Goal: Task Accomplishment & Management: Manage account settings

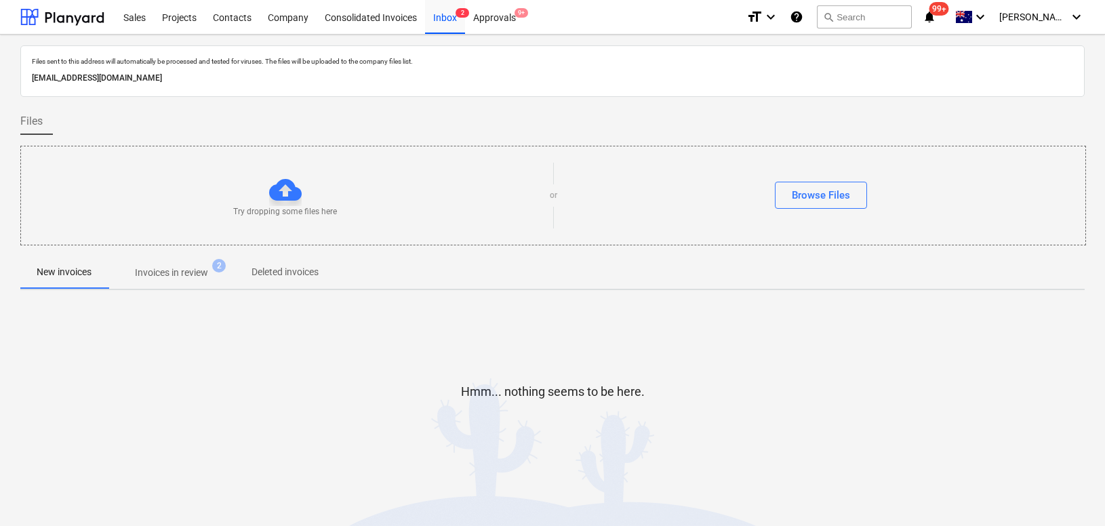
click at [414, 388] on div "Hmm... nothing seems to be here." at bounding box center [552, 402] width 1064 height 103
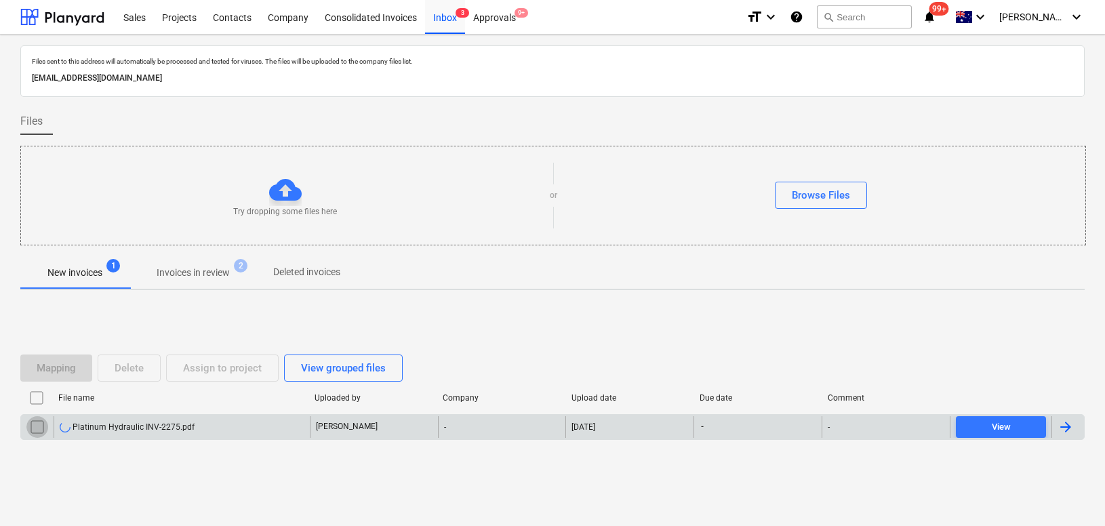
click at [37, 425] on input "checkbox" at bounding box center [37, 427] width 22 height 22
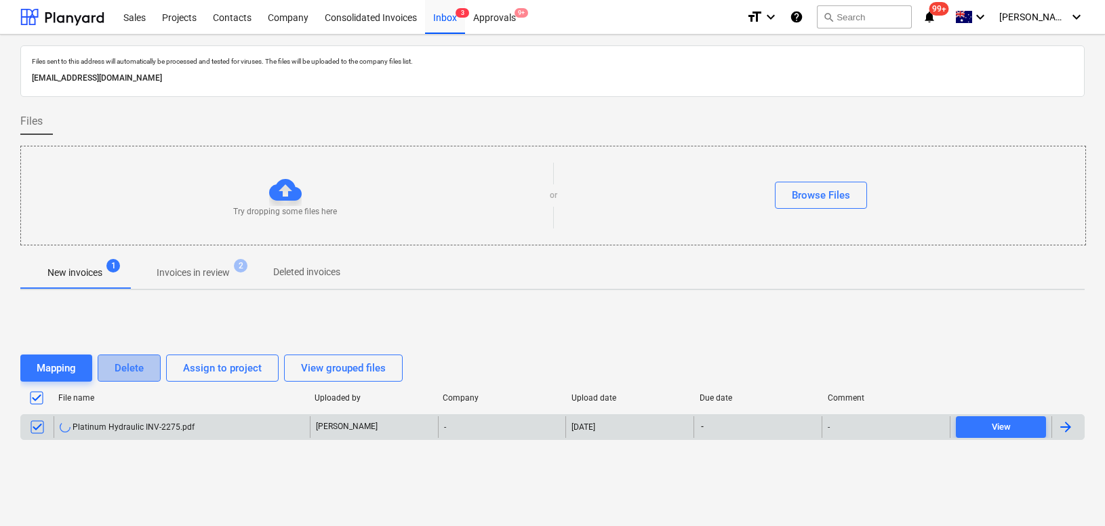
click at [122, 375] on div "Delete" at bounding box center [129, 368] width 29 height 18
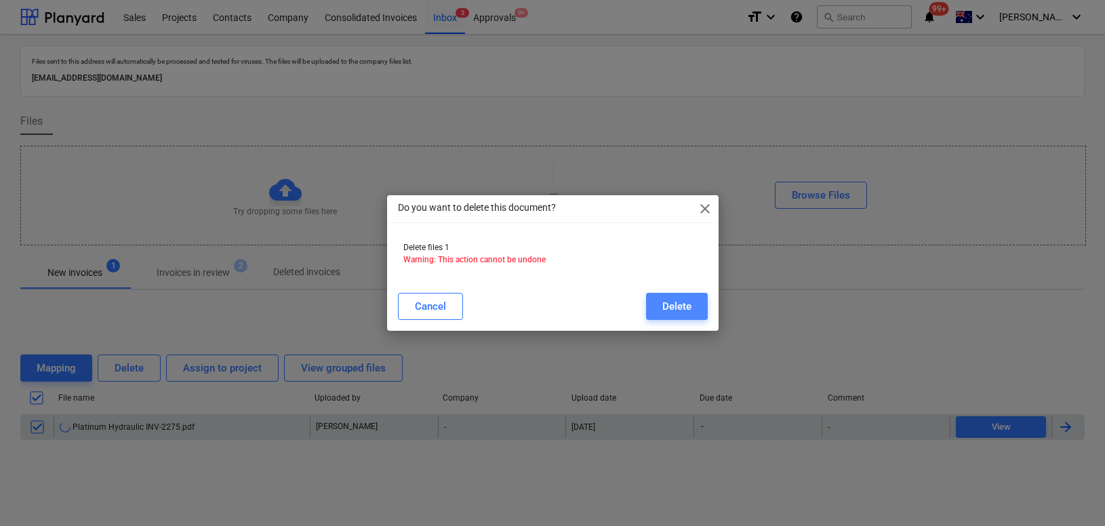
click at [693, 312] on button "Delete" at bounding box center [677, 306] width 62 height 27
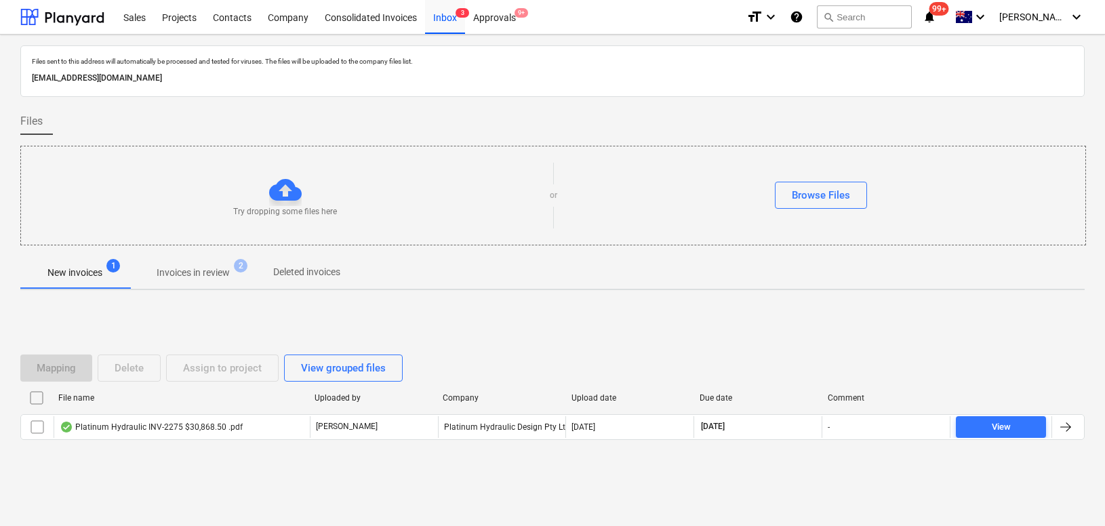
click at [206, 484] on div "Mapping Delete Assign to project View grouped files File name Uploaded by Compa…" at bounding box center [552, 402] width 1064 height 203
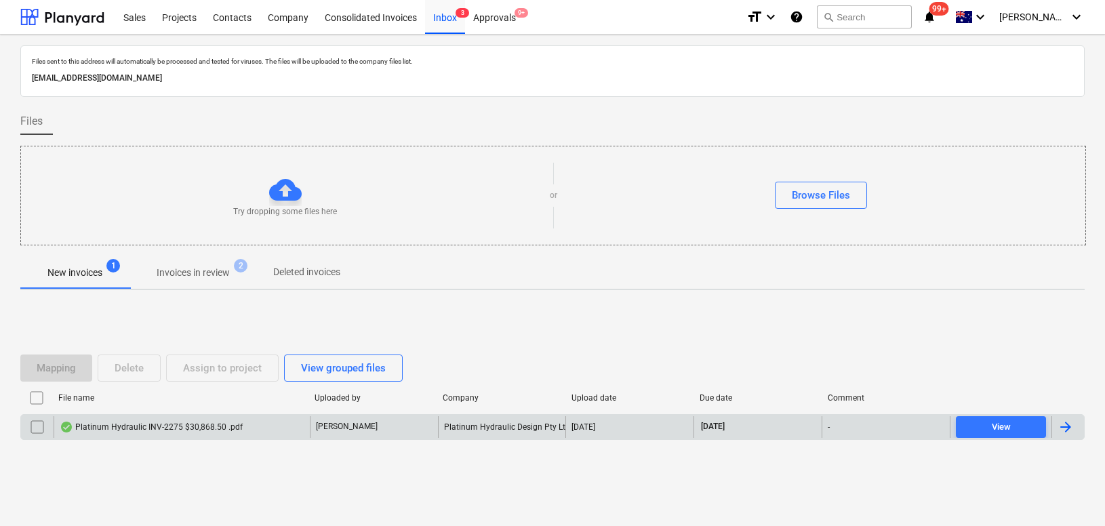
click at [123, 433] on div "Platinum Hydraulic INV-2275 $30,868.50 .pdf" at bounding box center [182, 427] width 256 height 22
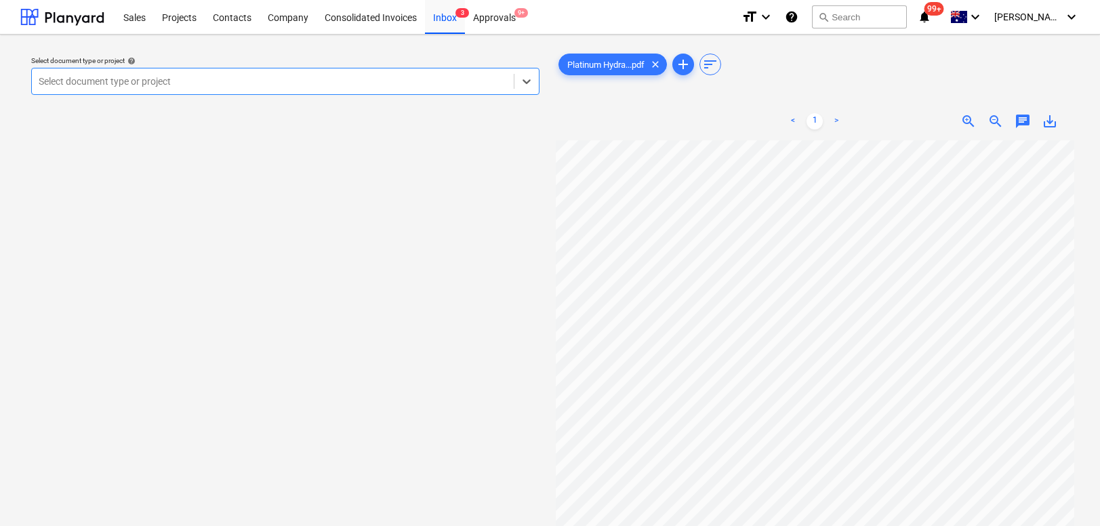
click at [196, 81] on div at bounding box center [273, 82] width 468 height 14
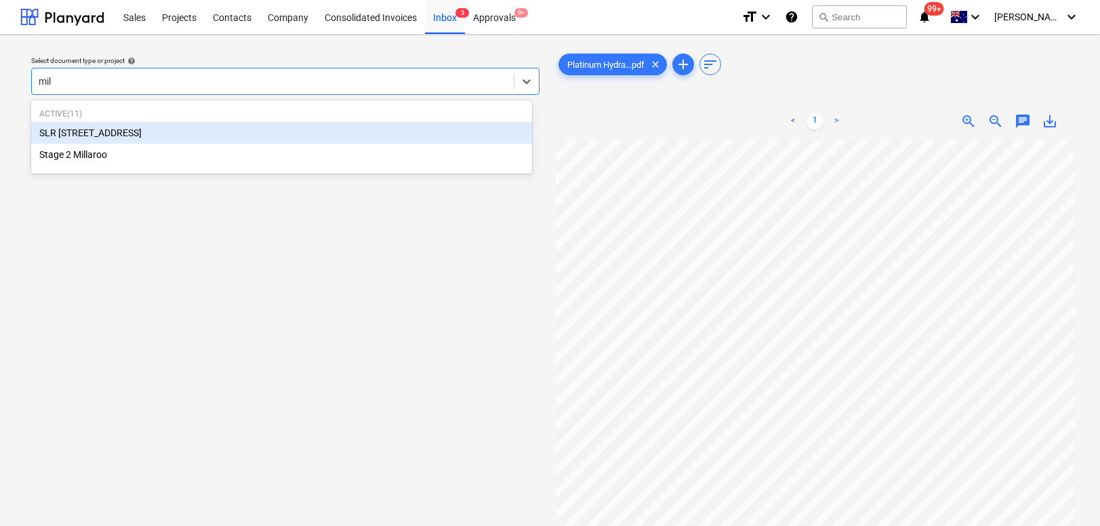
type input "mill"
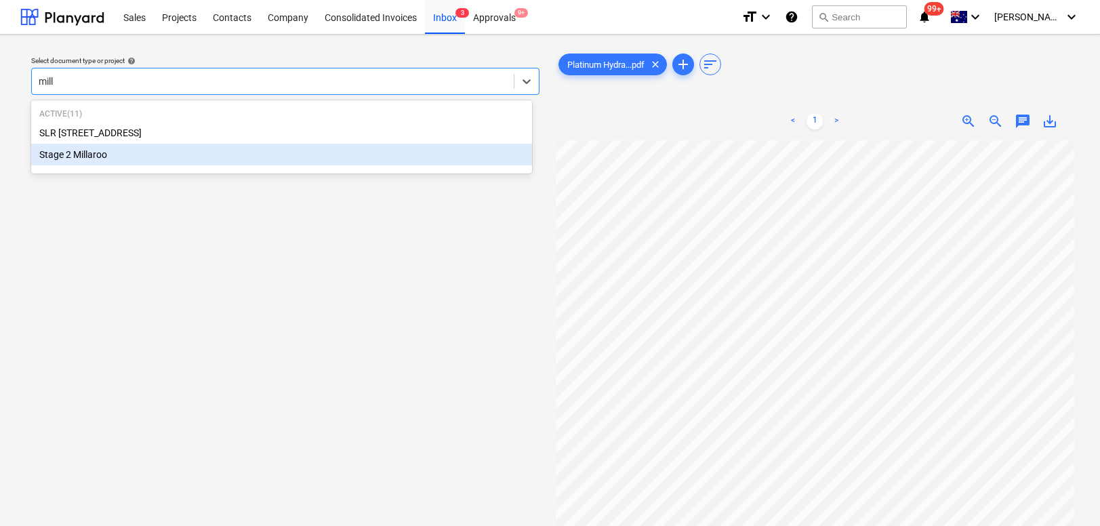
click at [81, 162] on div "Stage 2 Millaroo" at bounding box center [281, 155] width 501 height 22
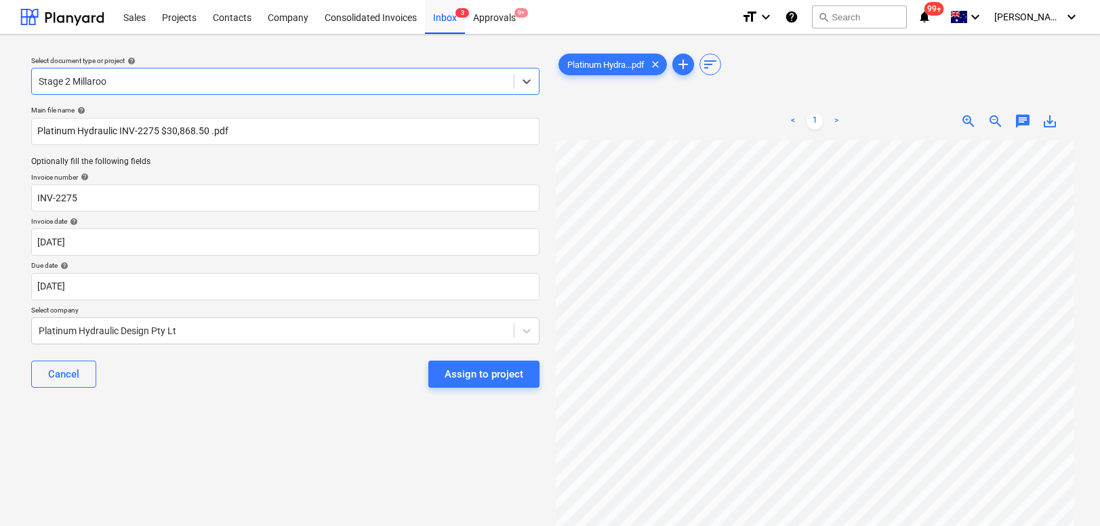
click at [342, 434] on div "Select document type or project help option Stage 2 Millaroo, selected. Select …" at bounding box center [285, 339] width 530 height 588
click at [470, 374] on div "Assign to project" at bounding box center [484, 374] width 79 height 18
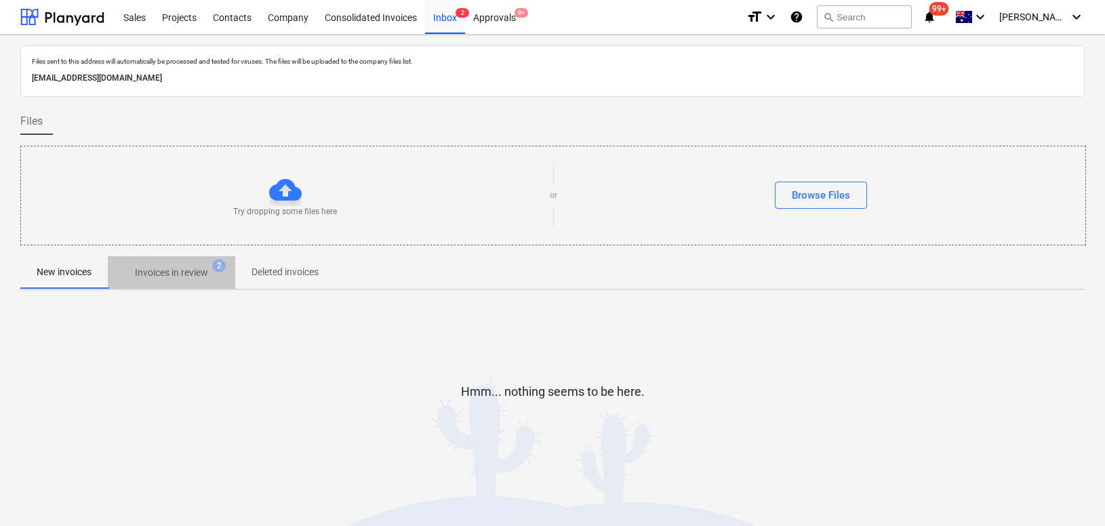
click at [177, 264] on span "Invoices in review 2" at bounding box center [171, 272] width 127 height 24
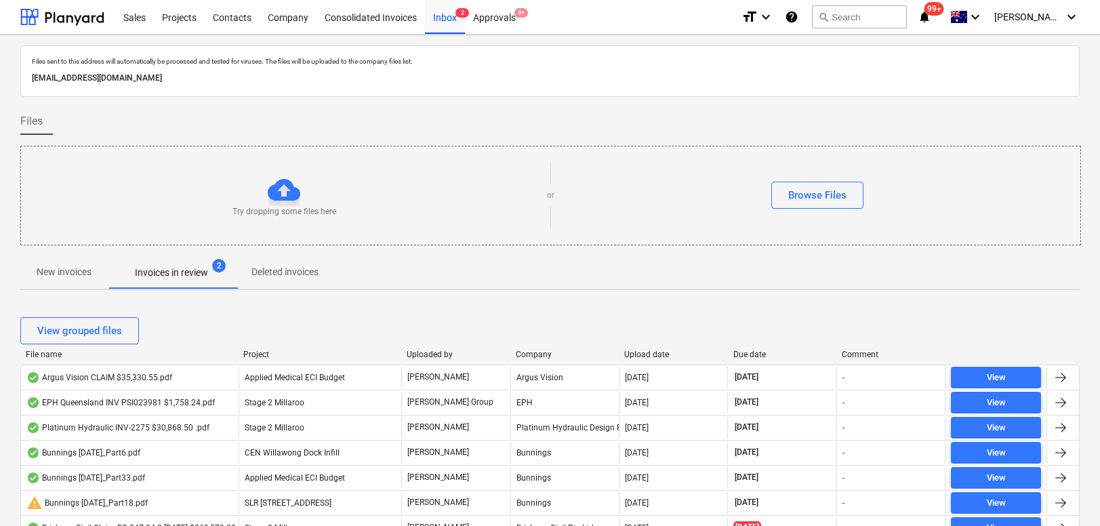
click at [656, 350] on div "Upload date" at bounding box center [673, 354] width 98 height 9
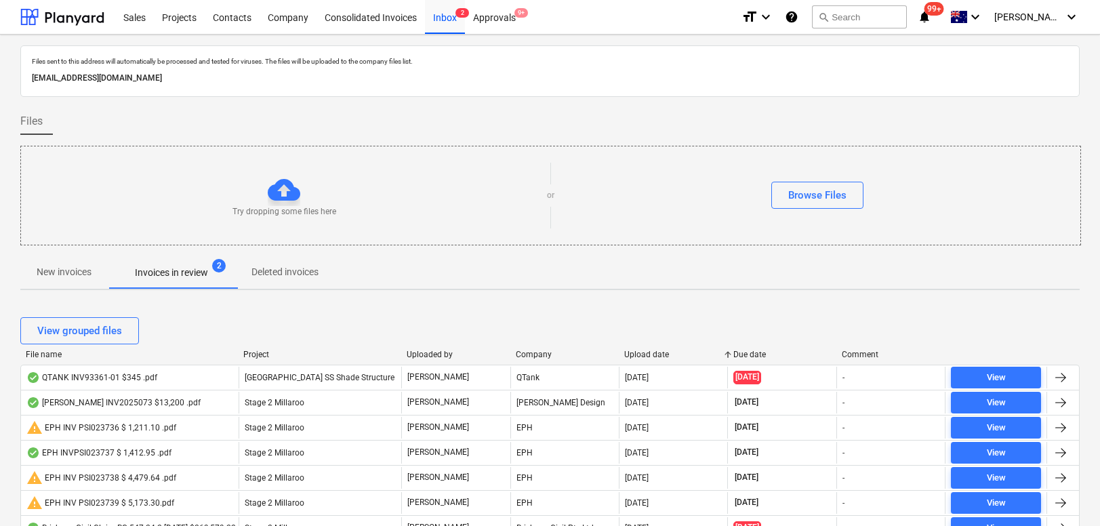
click at [656, 350] on div "Upload date" at bounding box center [673, 354] width 98 height 9
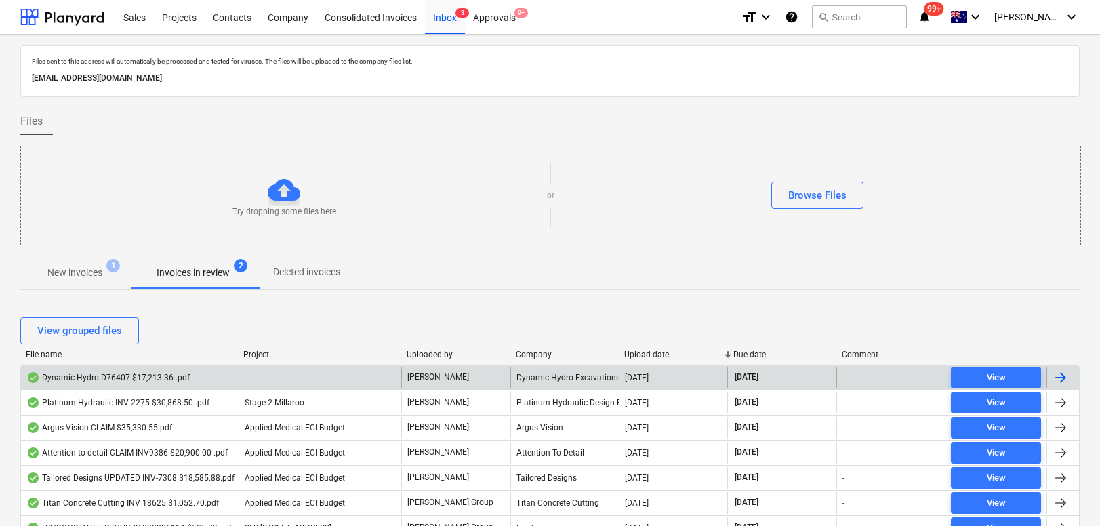
click at [163, 377] on div "Dynamic Hydro D76407 $17,213.36 .pdf" at bounding box center [107, 377] width 163 height 11
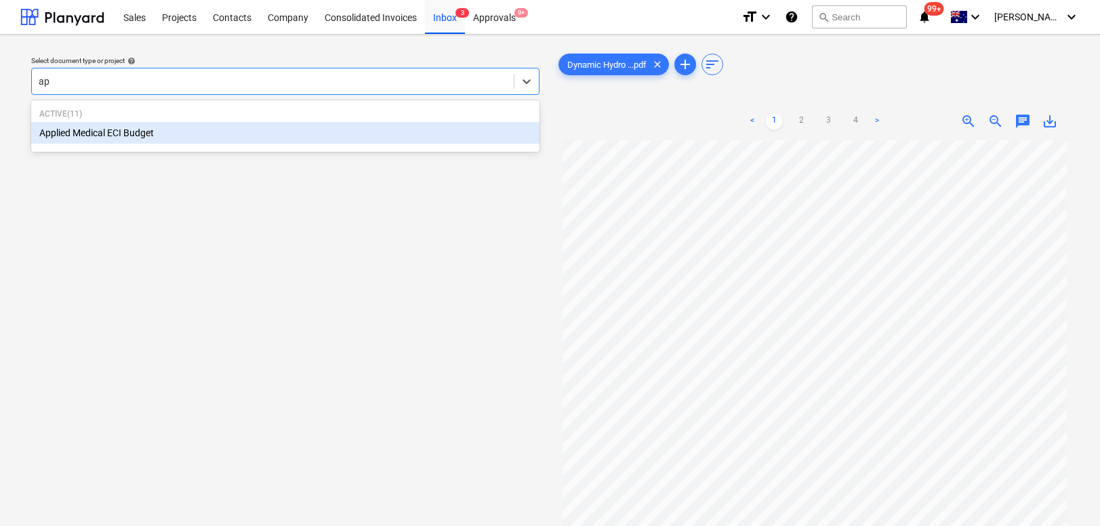
type input "app"
click at [119, 130] on div "Applied Medical ECI Budget" at bounding box center [285, 133] width 508 height 22
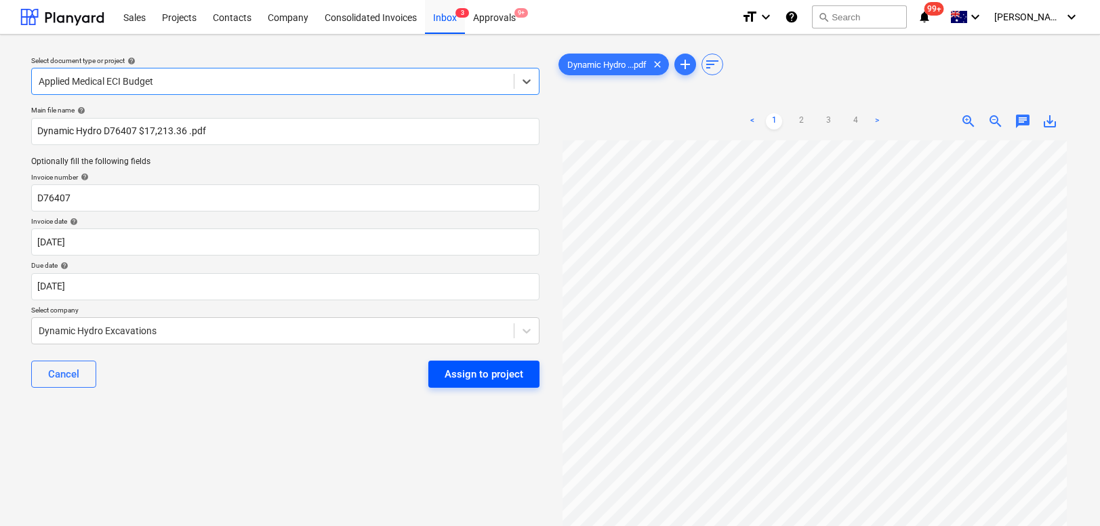
click at [475, 377] on div "Assign to project" at bounding box center [484, 374] width 79 height 18
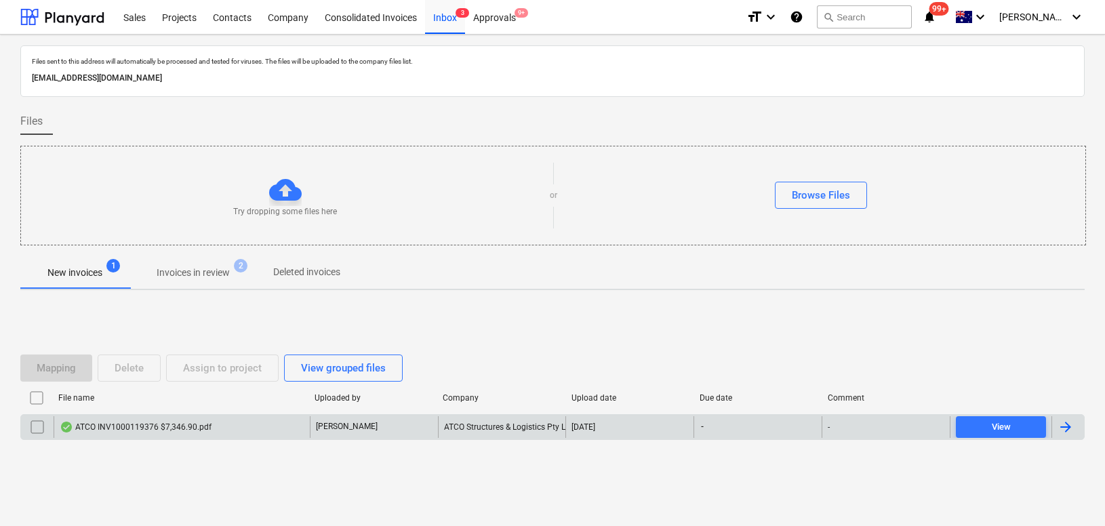
click at [187, 428] on div "ATCO INV1000119376 $7,346.90.pdf" at bounding box center [136, 427] width 152 height 11
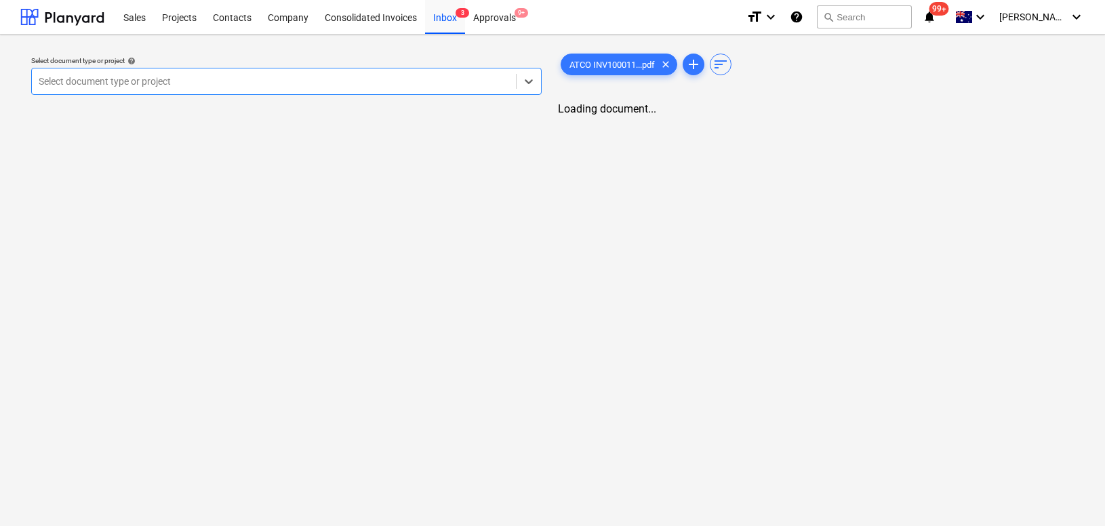
click at [287, 81] on div at bounding box center [274, 82] width 470 height 14
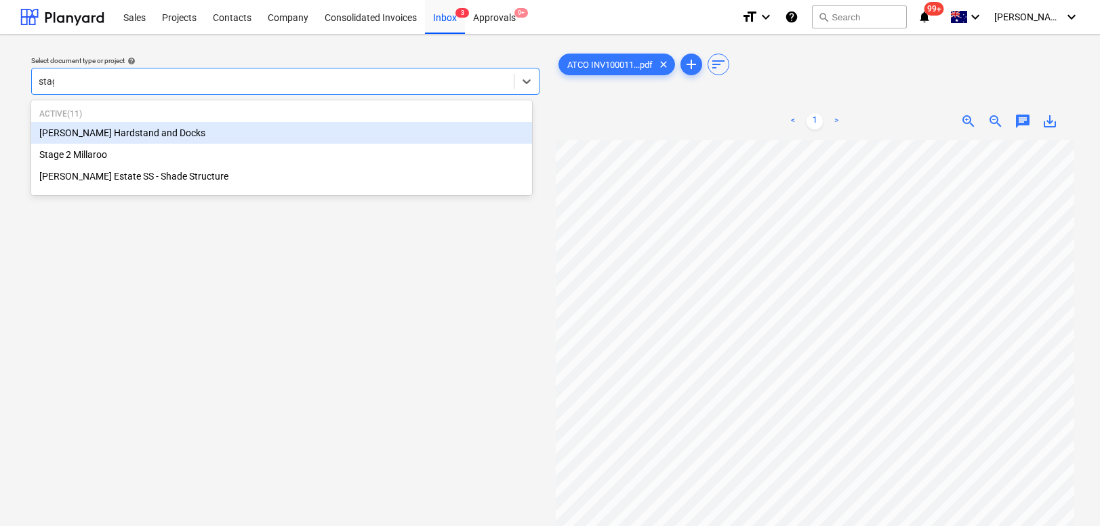
type input "stage"
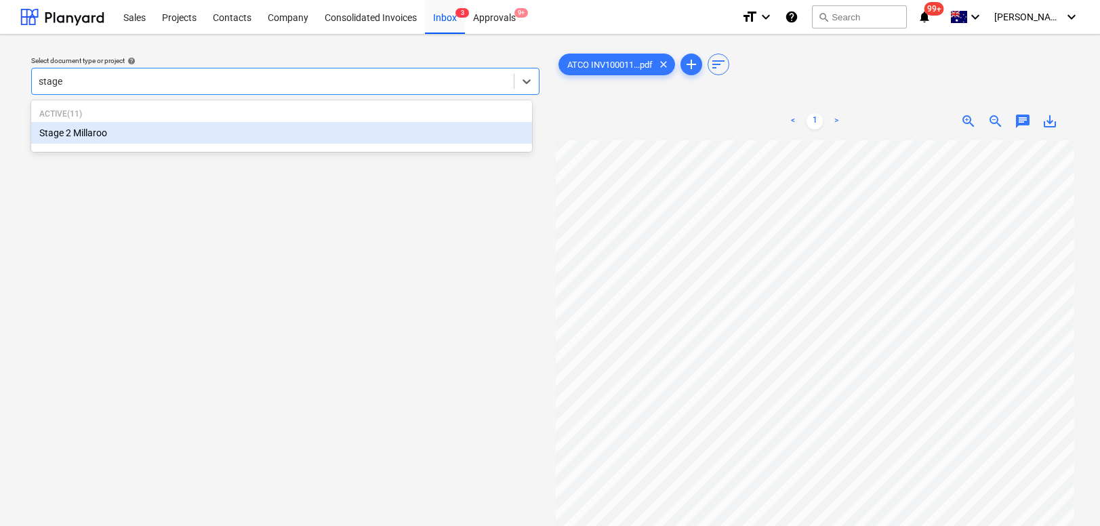
click at [247, 139] on div "Stage 2 Millaroo" at bounding box center [281, 133] width 501 height 22
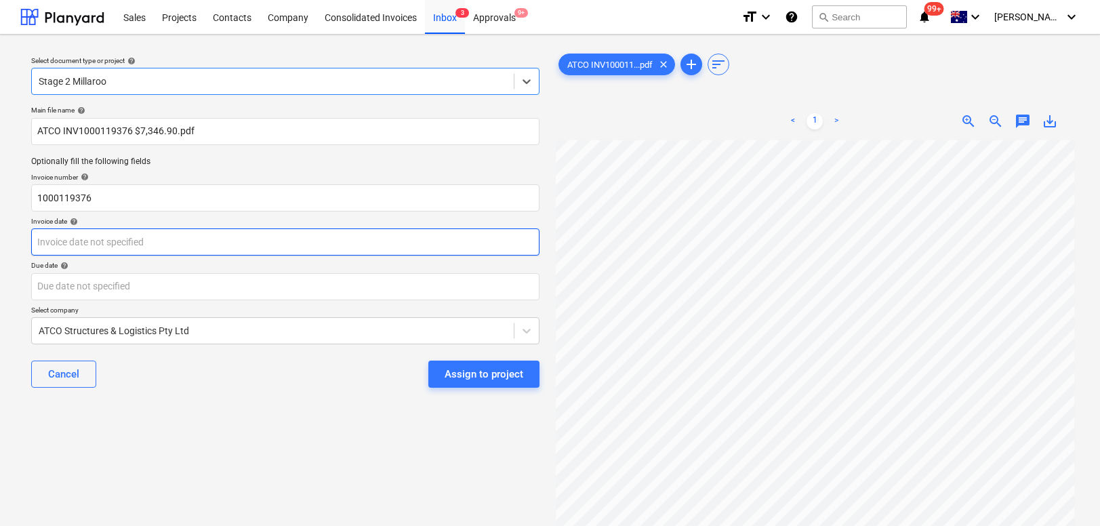
click at [188, 244] on body "Sales Projects Contacts Company Consolidated Invoices Inbox 3 Approvals 9+ form…" at bounding box center [550, 263] width 1100 height 526
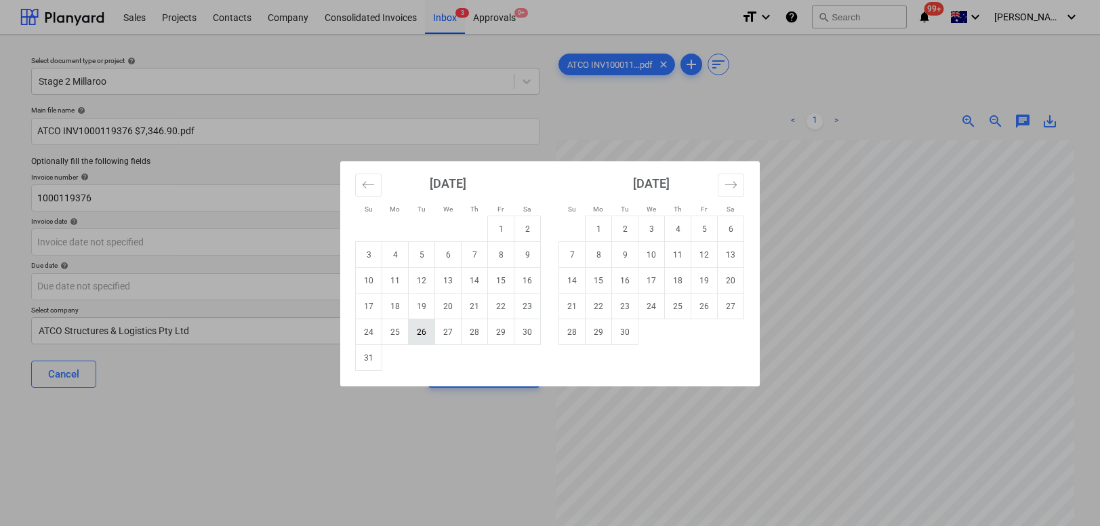
click at [417, 332] on td "26" at bounding box center [422, 332] width 26 height 26
type input "26 Aug 2025"
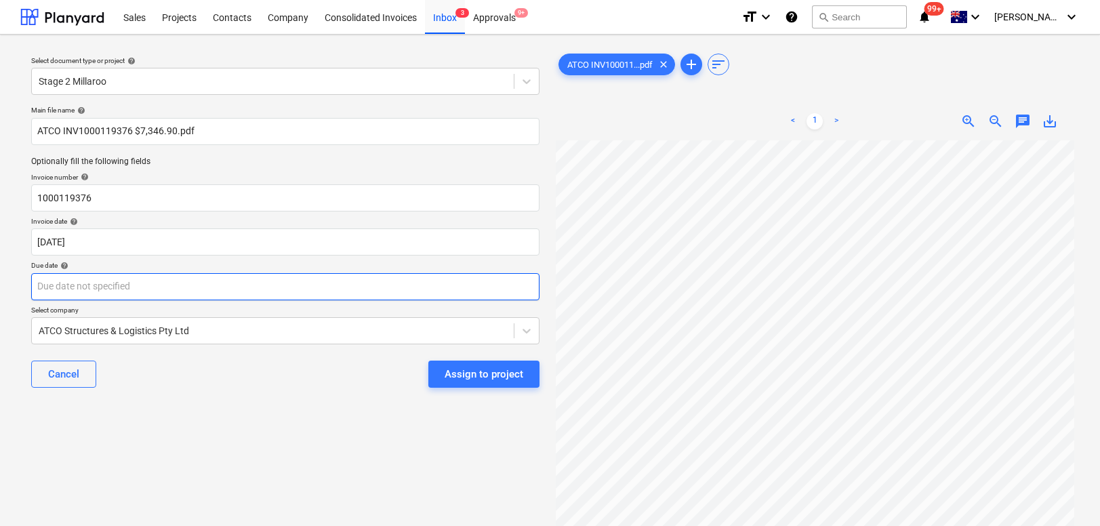
click at [233, 282] on body "Sales Projects Contacts Company Consolidated Invoices Inbox 3 Approvals 9+ form…" at bounding box center [550, 263] width 1100 height 526
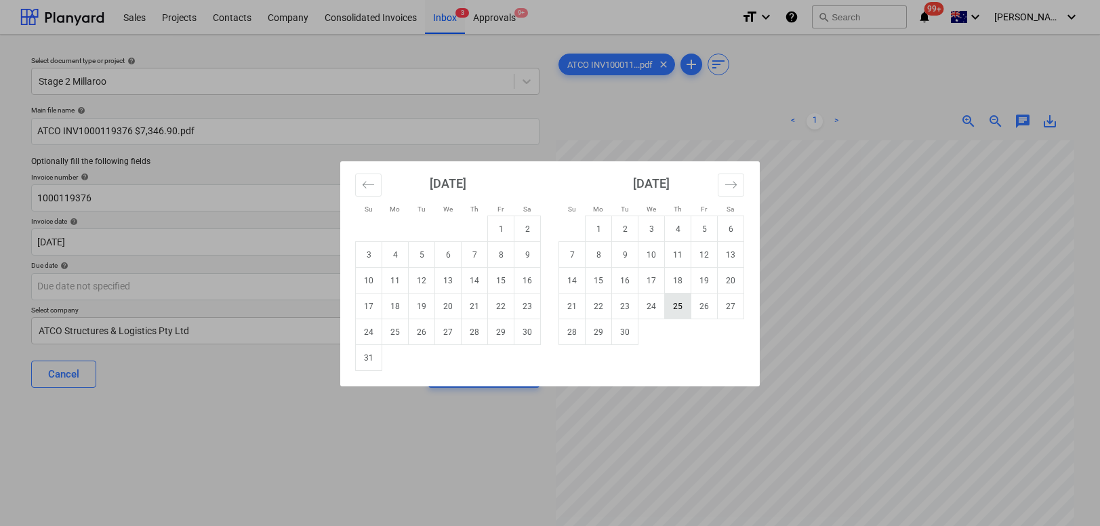
click at [678, 310] on td "25" at bounding box center [678, 307] width 26 height 26
type input "25 Sep 2025"
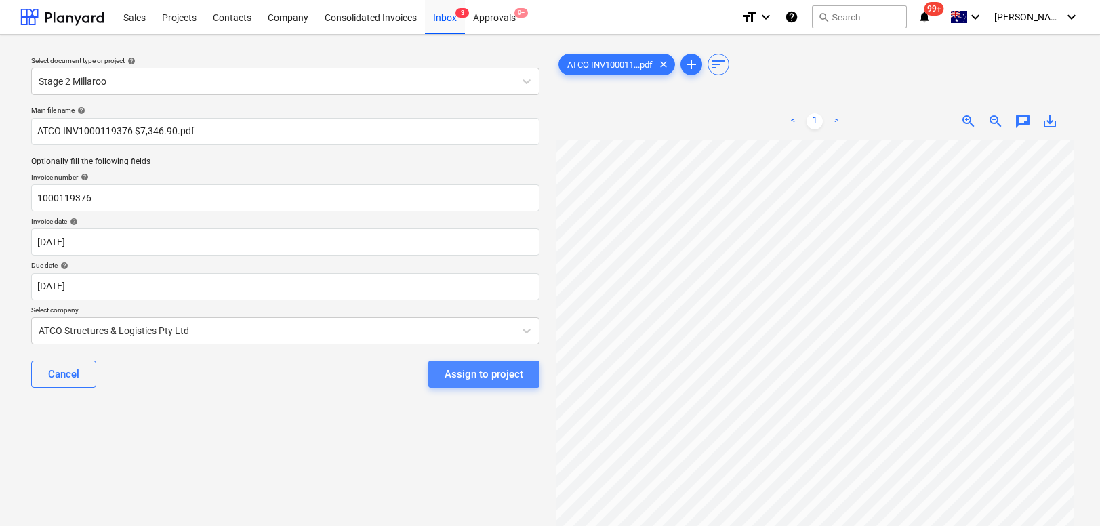
click at [468, 382] on div "Assign to project" at bounding box center [484, 374] width 79 height 18
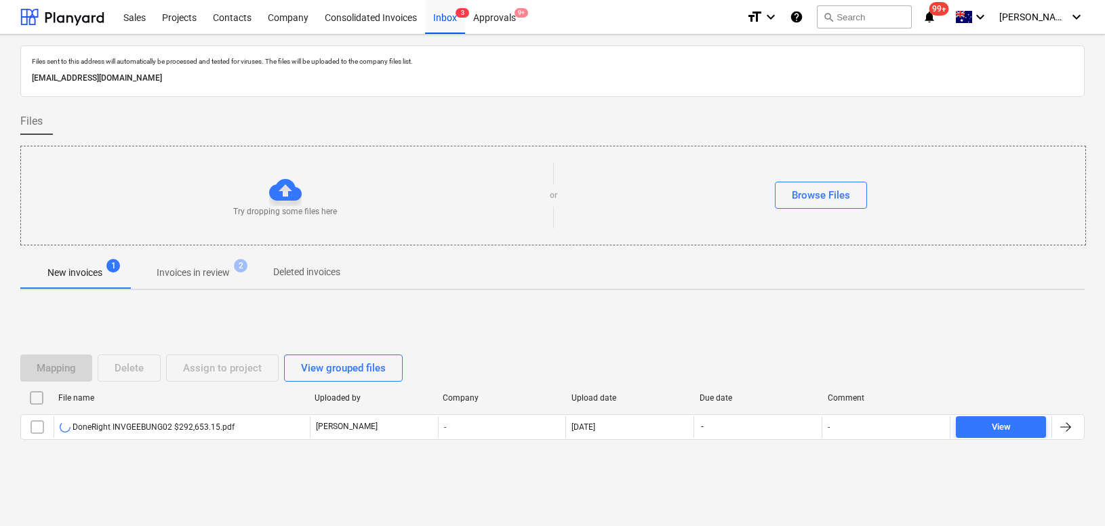
click at [209, 277] on p "Invoices in review" at bounding box center [193, 273] width 73 height 14
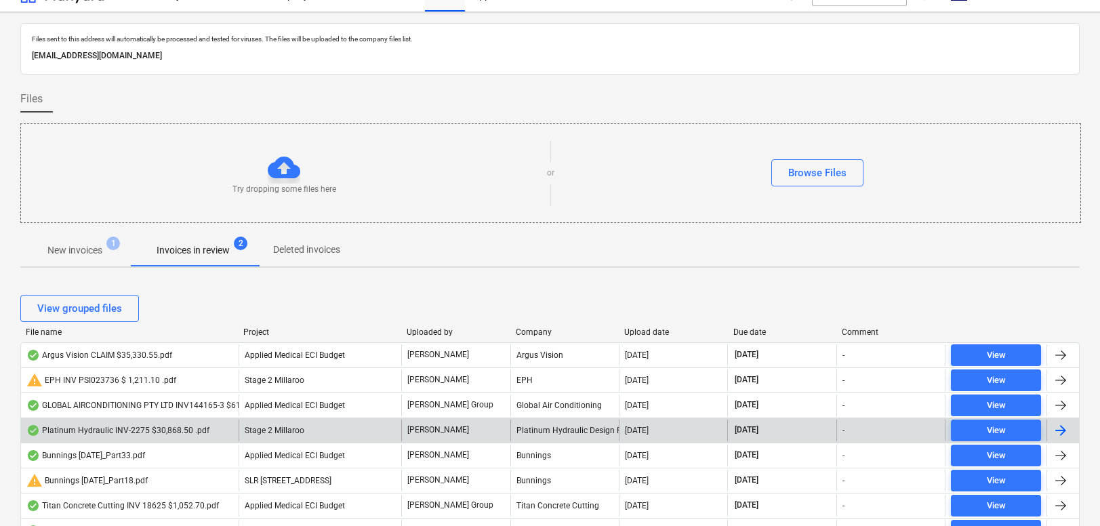
scroll to position [25, 0]
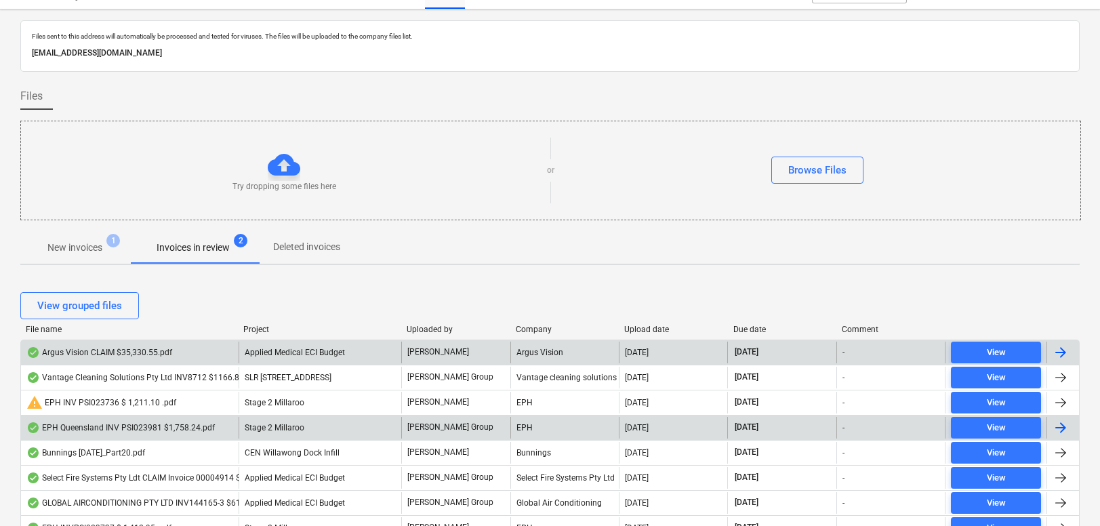
click at [121, 353] on div "Argus Vision CLAIM $35,330.55.pdf" at bounding box center [99, 352] width 146 height 11
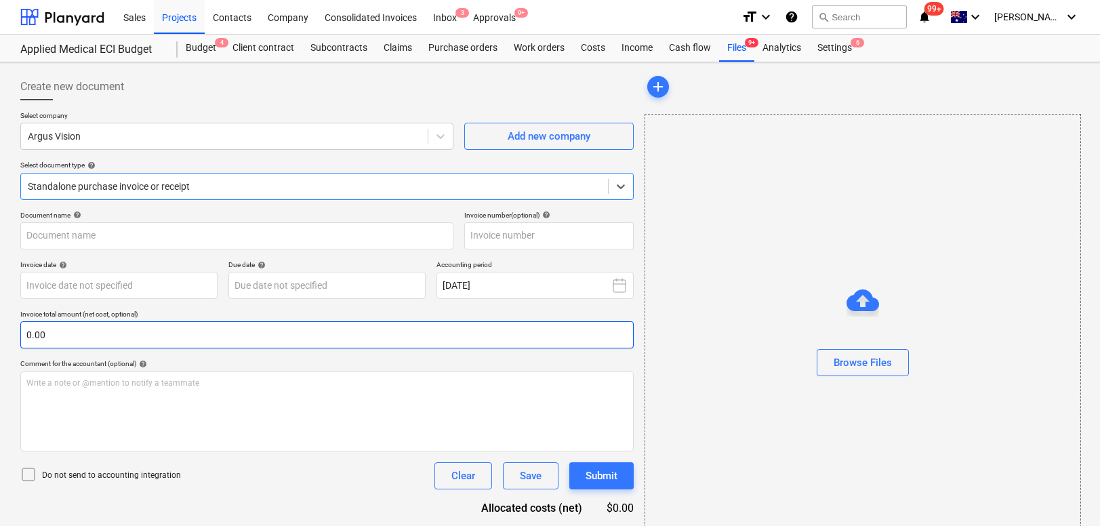
type input "CLAIM"
type input "25 Aug 2025"
type input "[DATE]"
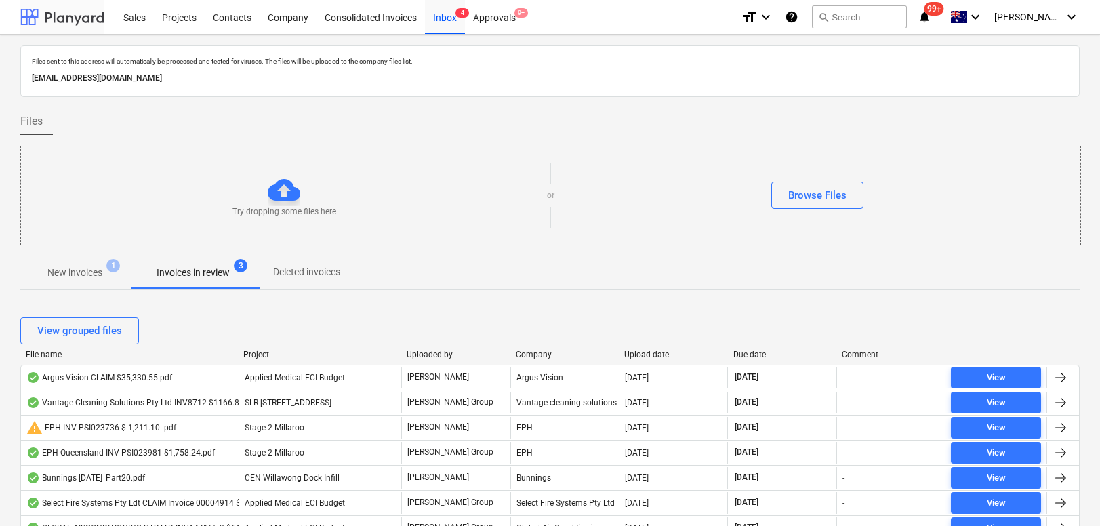
scroll to position [25, 0]
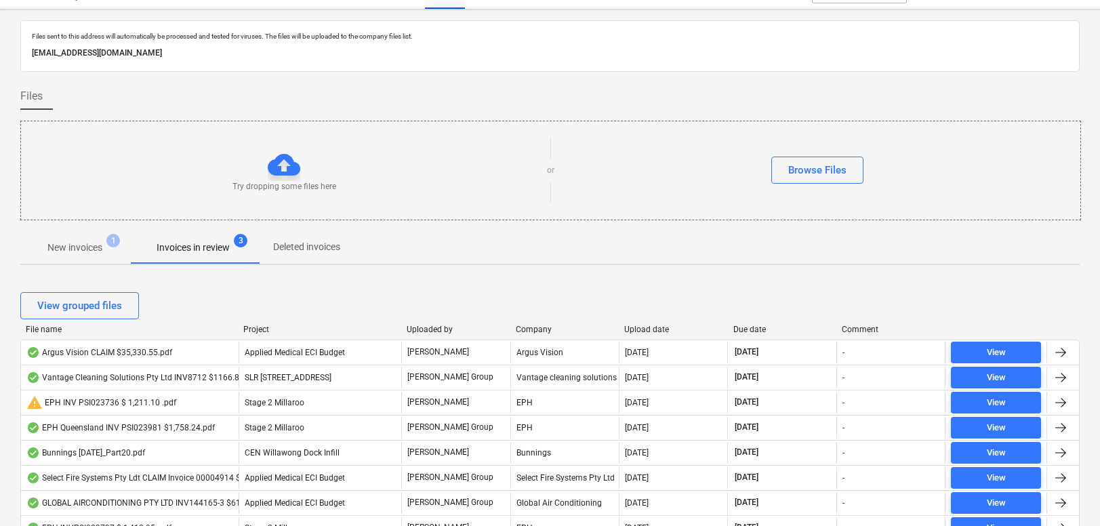
click at [640, 327] on div "Upload date" at bounding box center [673, 329] width 98 height 9
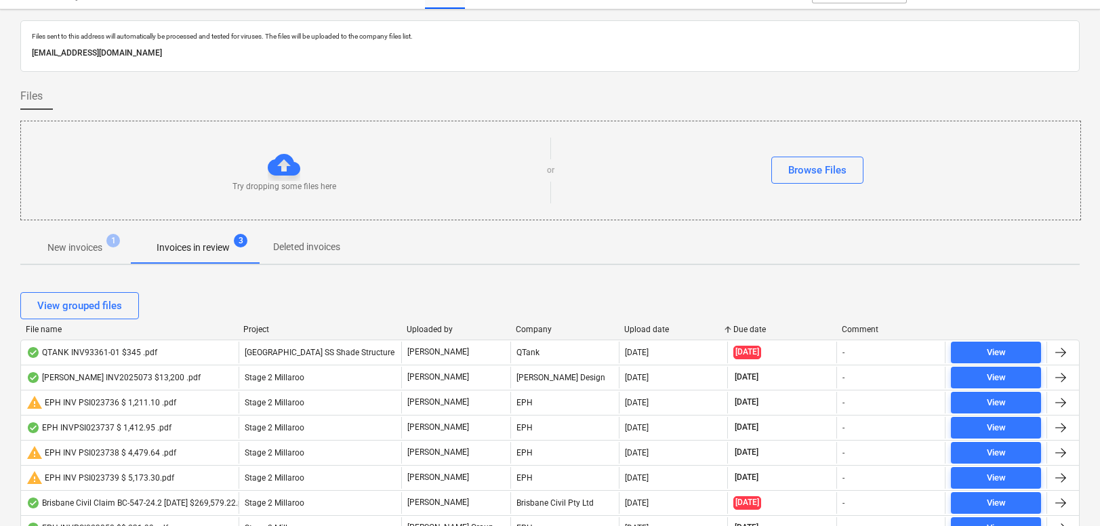
click at [640, 327] on div "Upload date" at bounding box center [673, 329] width 98 height 9
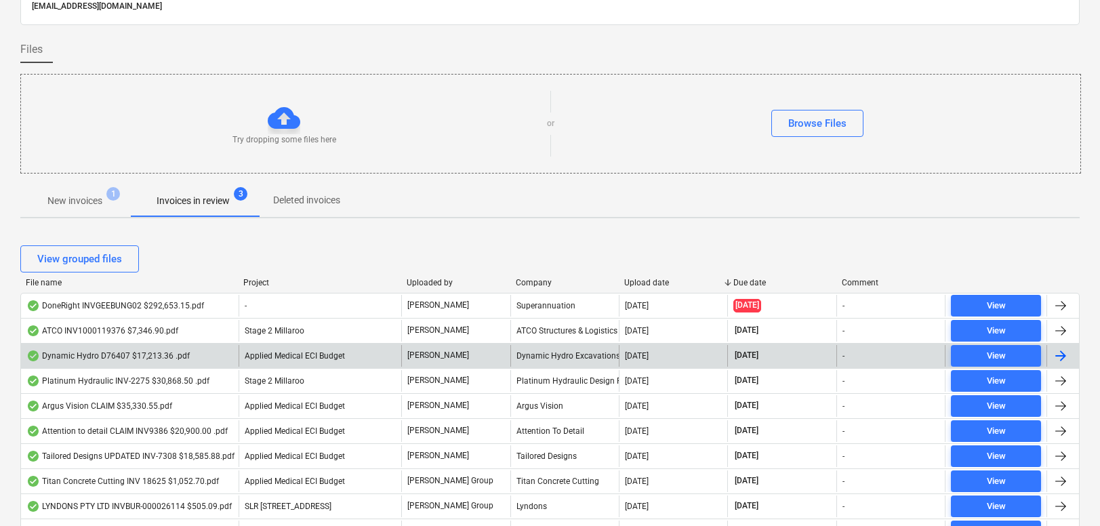
scroll to position [73, 0]
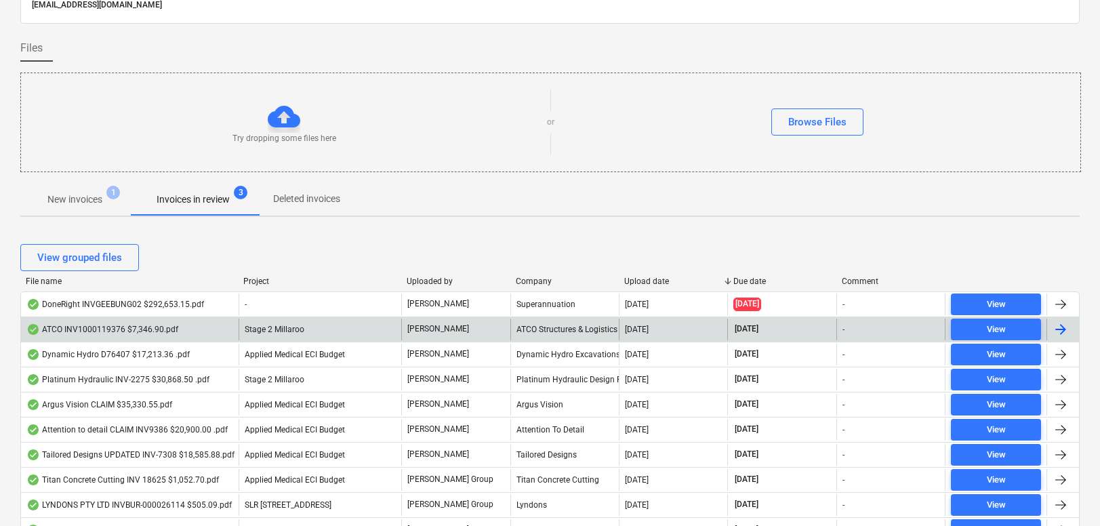
click at [119, 331] on div "ATCO INV1000119376 $7,346.90.pdf" at bounding box center [102, 329] width 152 height 11
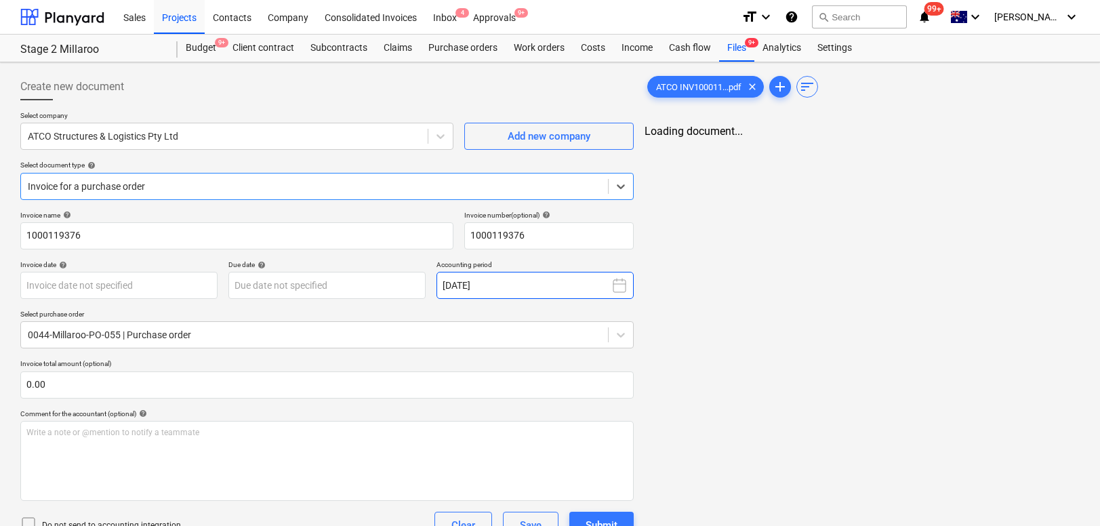
type input "26 Aug 2025"
type input "25 Sep 2025"
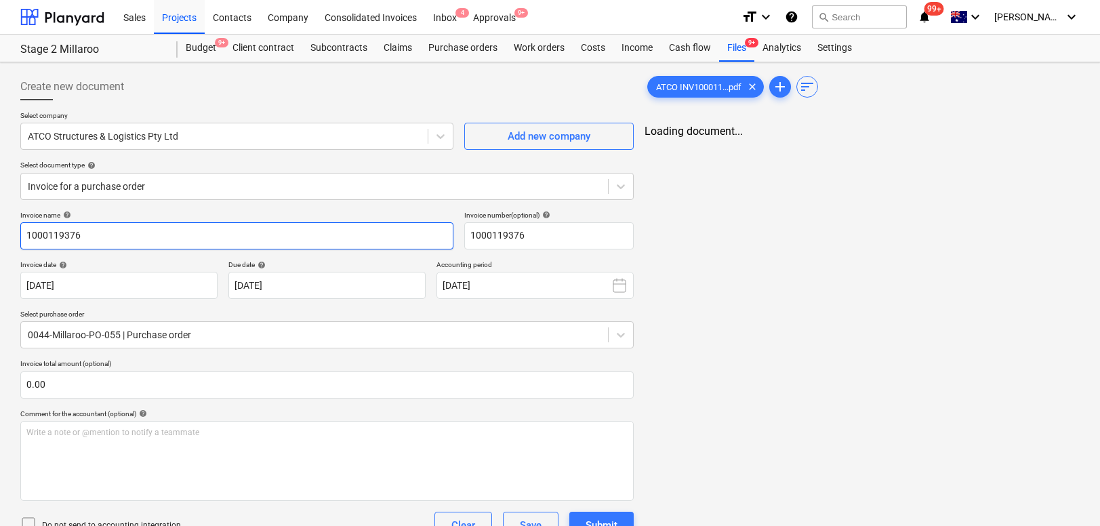
drag, startPoint x: 127, startPoint y: 233, endPoint x: 15, endPoint y: 233, distance: 111.9
click at [15, 233] on div "Create new document Select company ATCO Structures & Logistics Pty Ltd Add new …" at bounding box center [327, 402] width 624 height 668
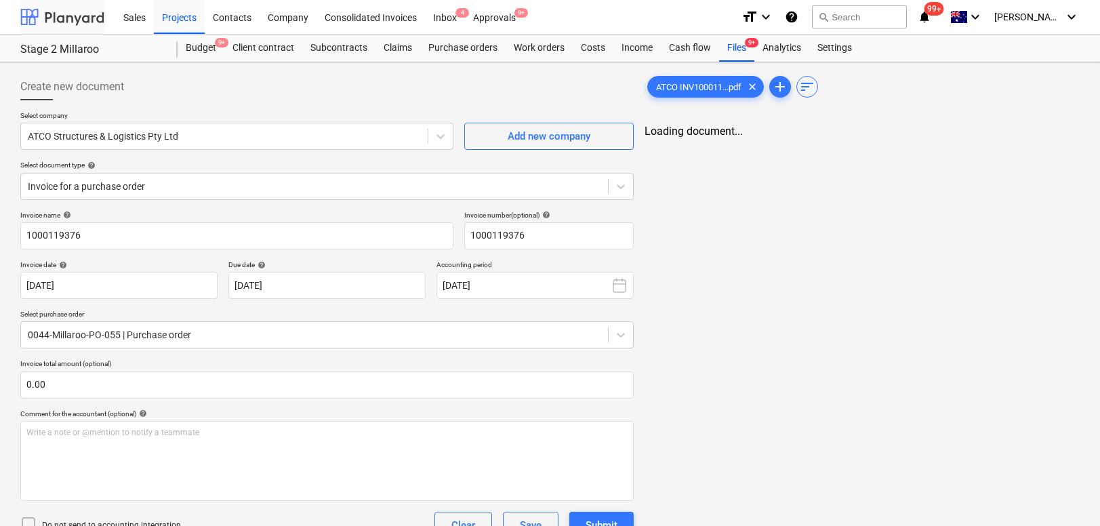
click at [28, 17] on div at bounding box center [62, 17] width 84 height 34
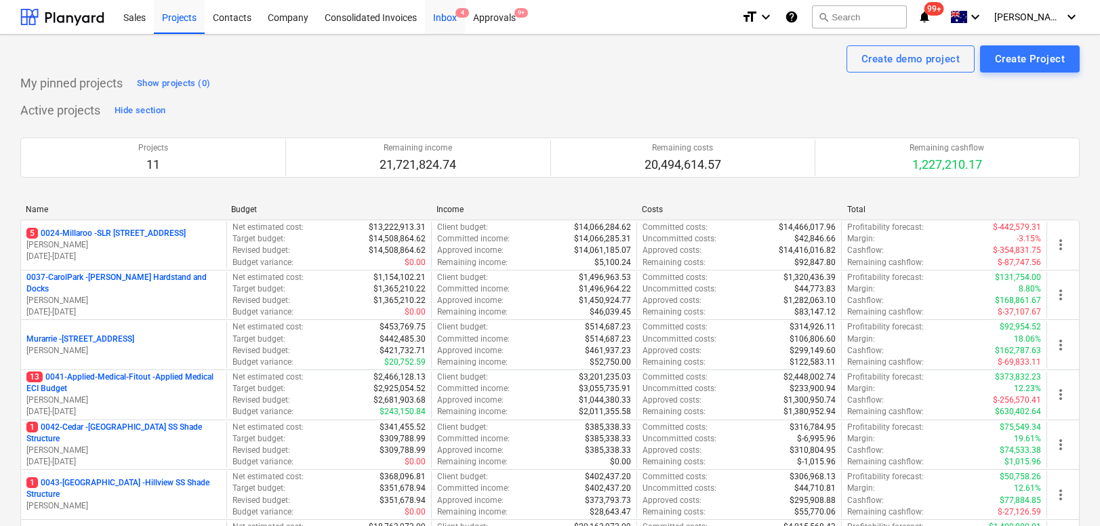
click at [451, 18] on div "Inbox 4" at bounding box center [445, 16] width 40 height 35
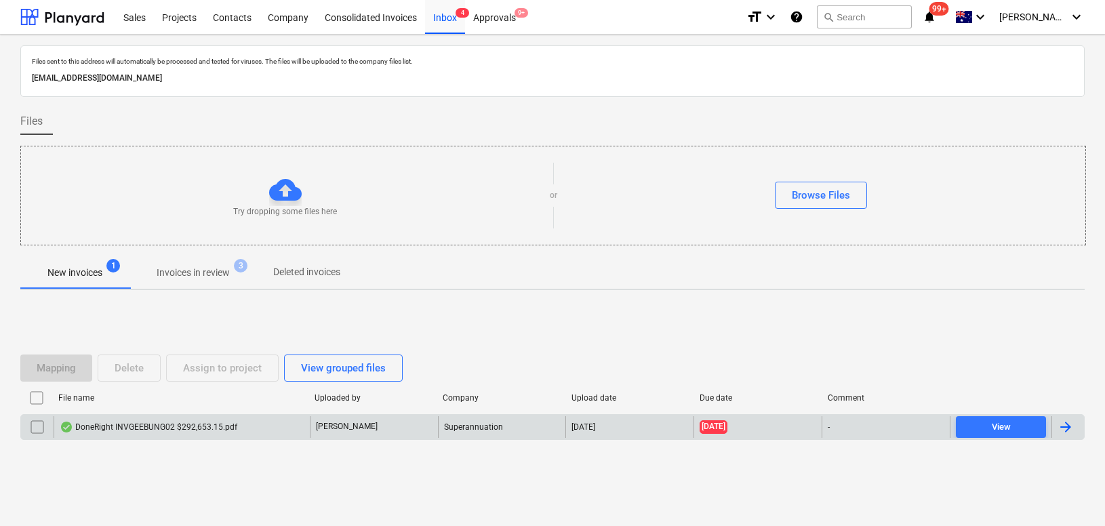
click at [135, 426] on div "DoneRight INVGEEBUNG02 $292,653.15.pdf" at bounding box center [149, 427] width 178 height 11
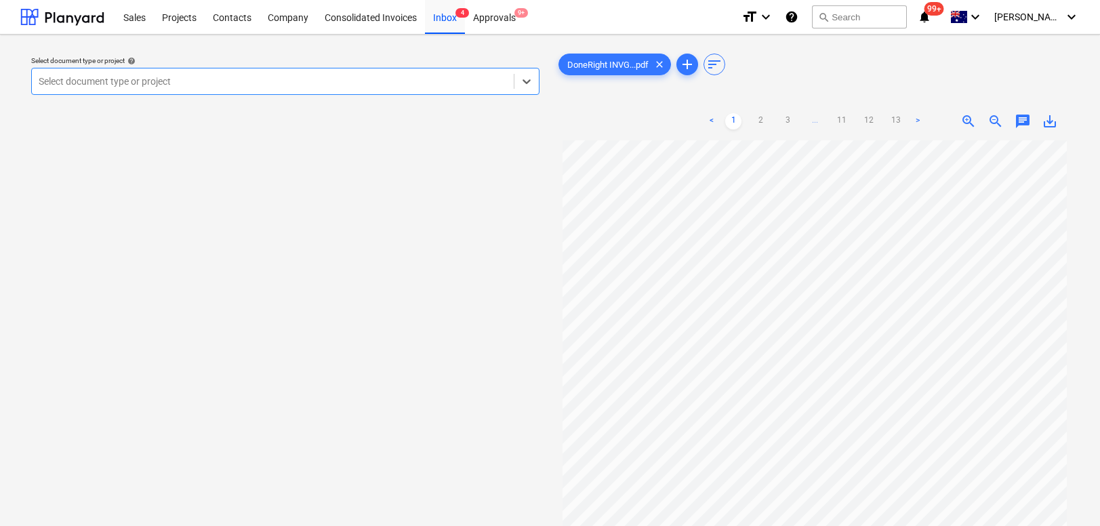
click at [259, 87] on div at bounding box center [273, 82] width 468 height 14
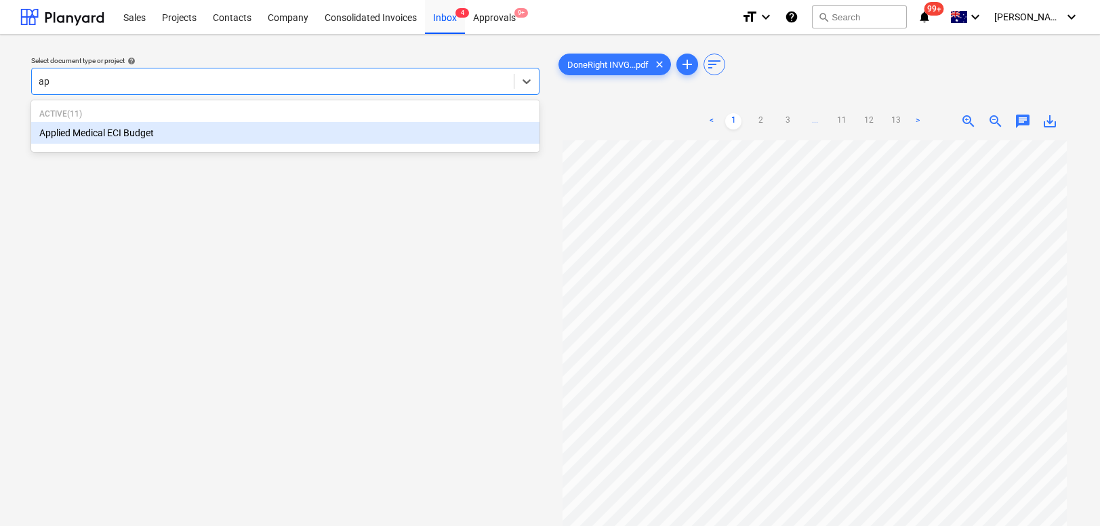
type input "app"
click at [174, 141] on div "Applied Medical ECI Budget" at bounding box center [285, 133] width 508 height 22
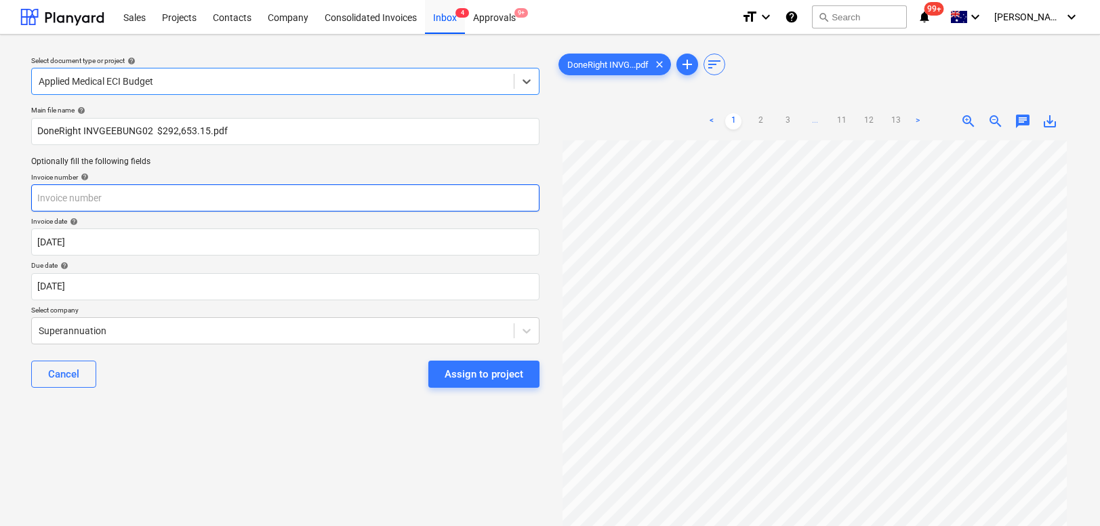
click at [120, 204] on input "text" at bounding box center [285, 197] width 508 height 27
drag, startPoint x: 58, startPoint y: 200, endPoint x: 14, endPoint y: 201, distance: 44.7
click at [14, 200] on div "Select document type or project help Applied Medical ECI Budget Main file name …" at bounding box center [550, 340] width 1100 height 610
paste input "EBUNG-02"
type input "GEEBUNG-02"
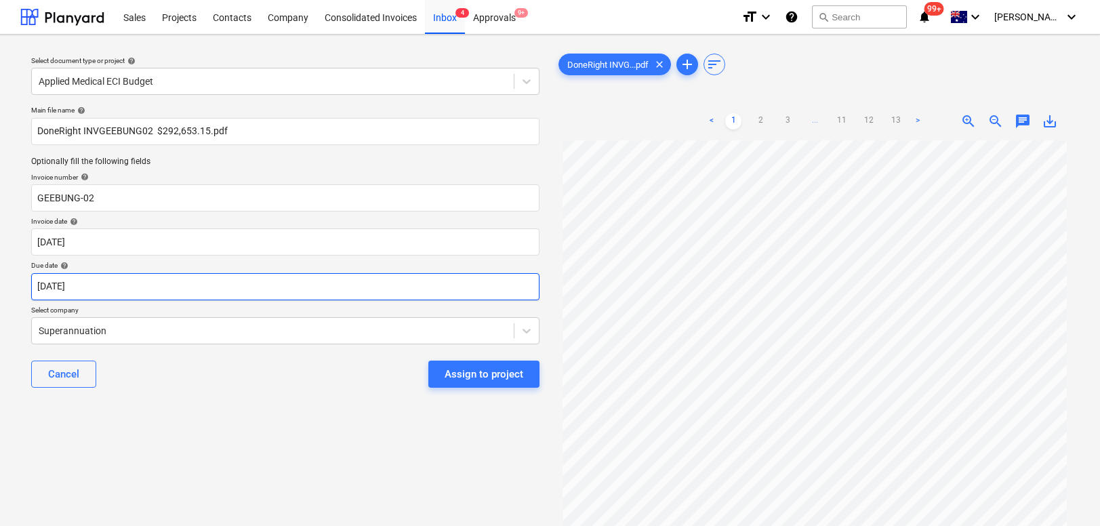
click at [159, 292] on body "Sales Projects Contacts Company Consolidated Invoices Inbox 4 Approvals 9+ form…" at bounding box center [550, 263] width 1100 height 526
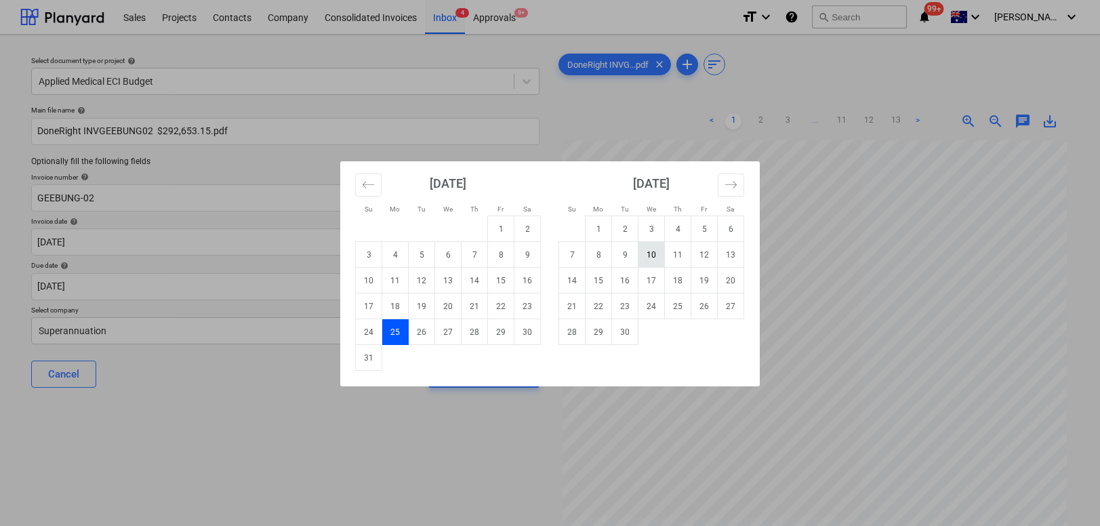
click at [649, 252] on td "10" at bounding box center [652, 255] width 26 height 26
type input "10 Sep 2025"
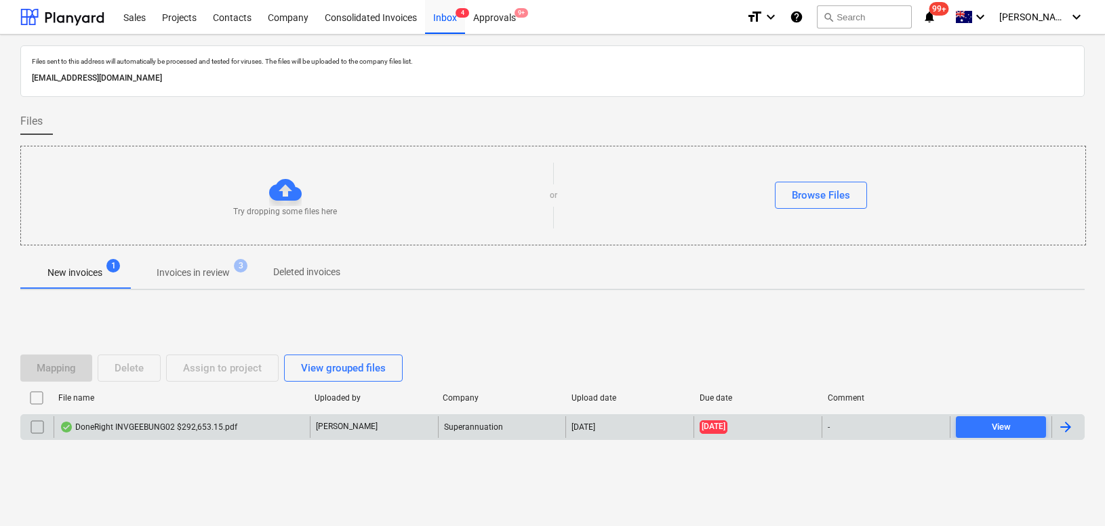
click at [27, 433] on input "checkbox" at bounding box center [37, 427] width 22 height 22
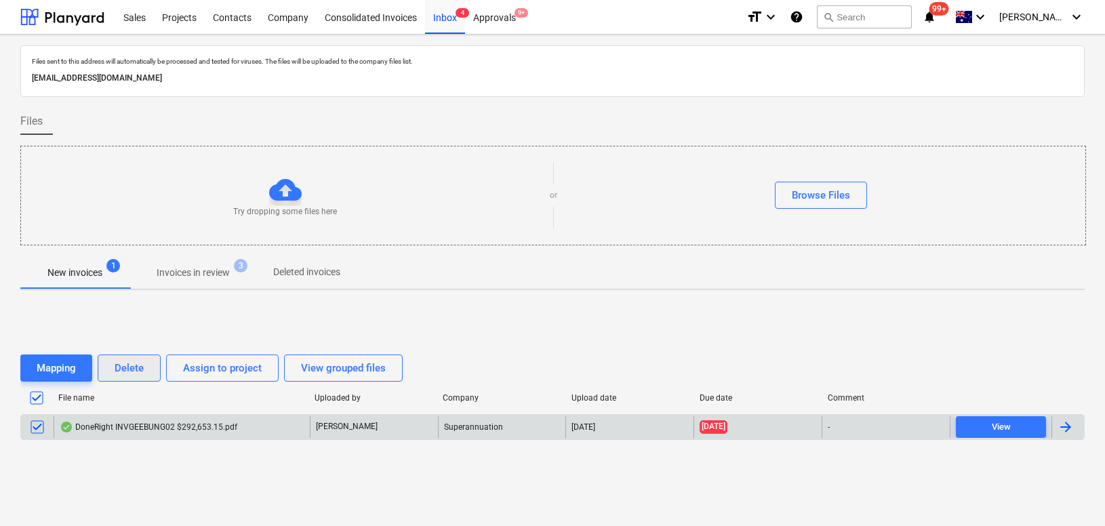
click at [121, 369] on div "Delete" at bounding box center [129, 368] width 29 height 18
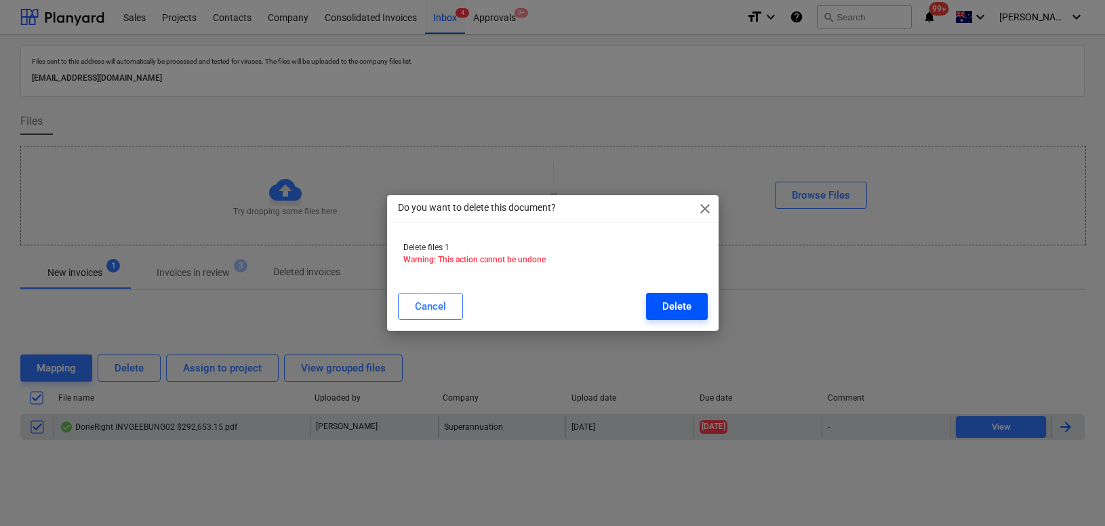
click at [677, 298] on div "Delete" at bounding box center [676, 307] width 29 height 18
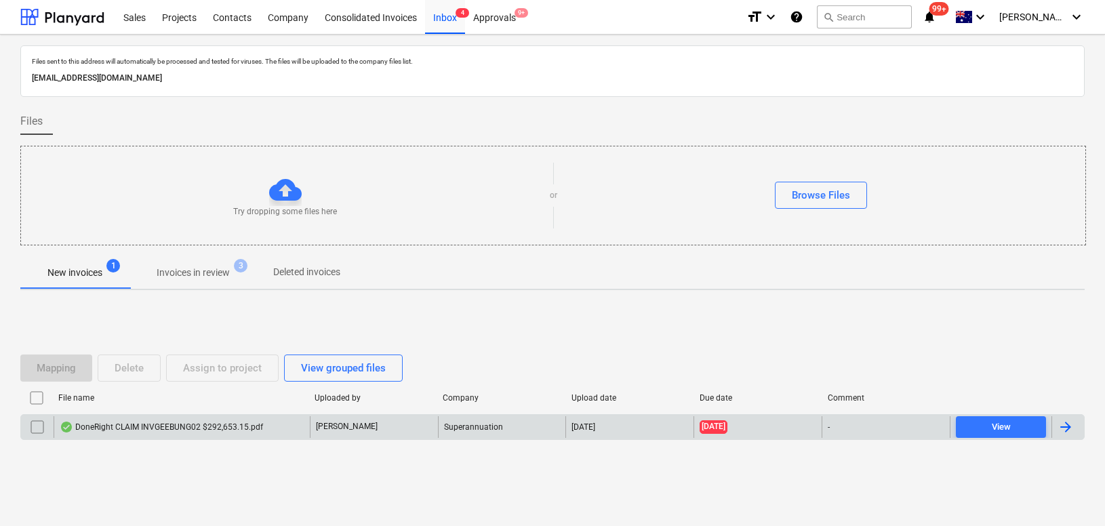
click at [191, 424] on div "DoneRight CLAIM INVGEEBUNG02 $292,653.15.pdf" at bounding box center [161, 427] width 203 height 11
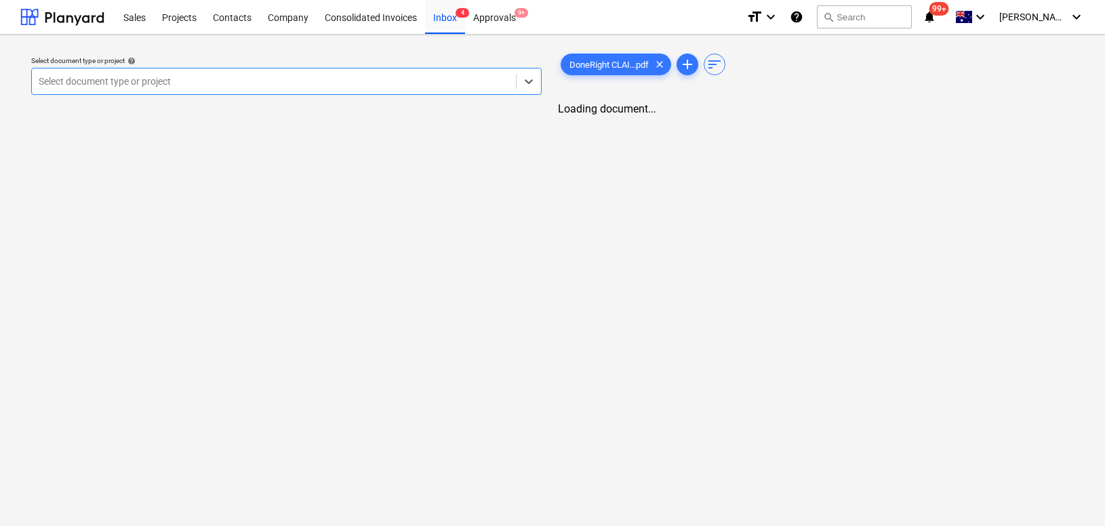
click at [222, 86] on div at bounding box center [274, 82] width 470 height 14
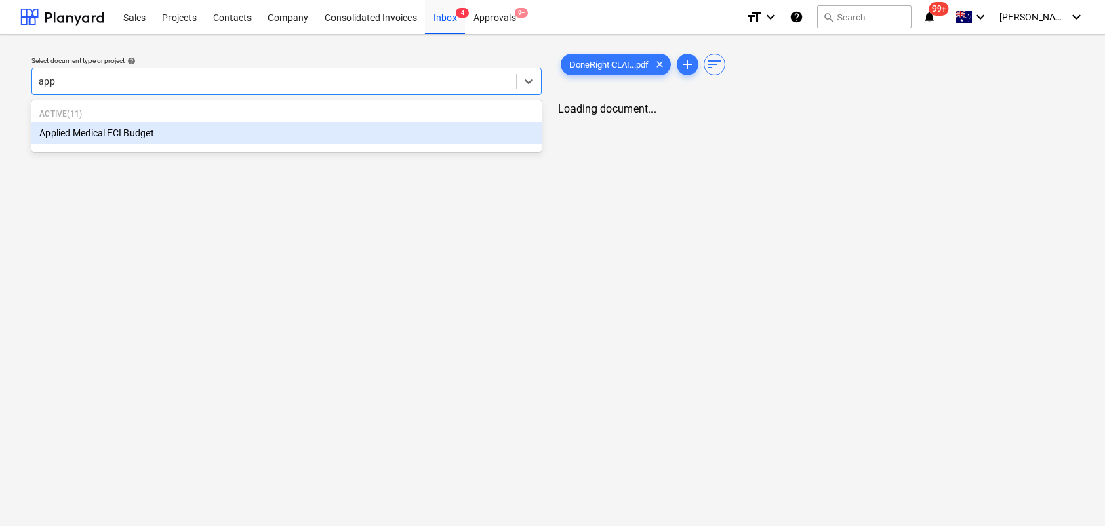
type input "appl"
click at [174, 134] on div "Applied Medical ECI Budget" at bounding box center [285, 133] width 508 height 22
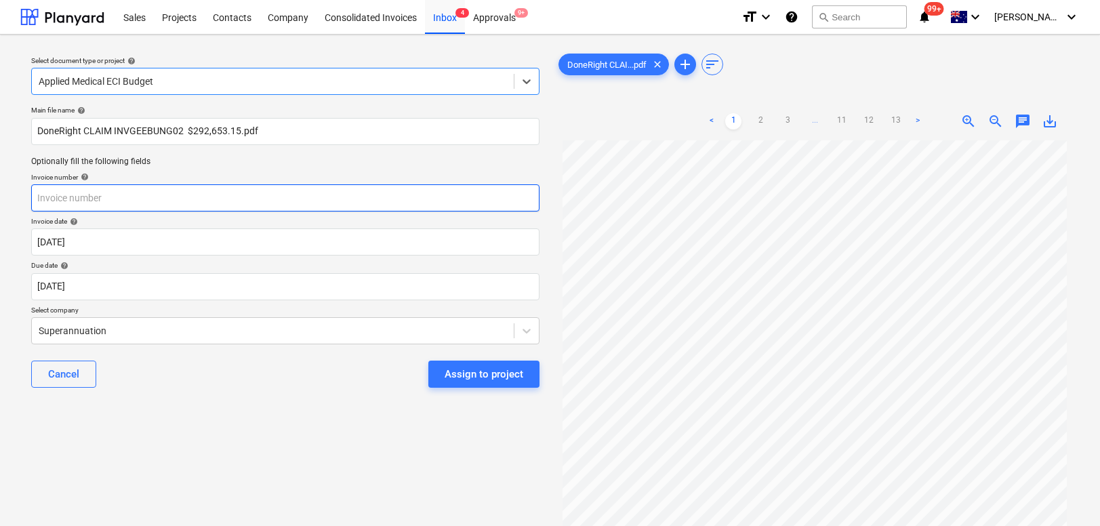
click at [136, 203] on input "text" at bounding box center [285, 197] width 508 height 27
drag, startPoint x: 56, startPoint y: 198, endPoint x: 8, endPoint y: 198, distance: 47.5
click at [8, 198] on div "Select document type or project help Applied Medical ECI Budget Main file name …" at bounding box center [550, 340] width 1100 height 610
paste input "EEBUNG-02"
type input "GEEBUNG-02"
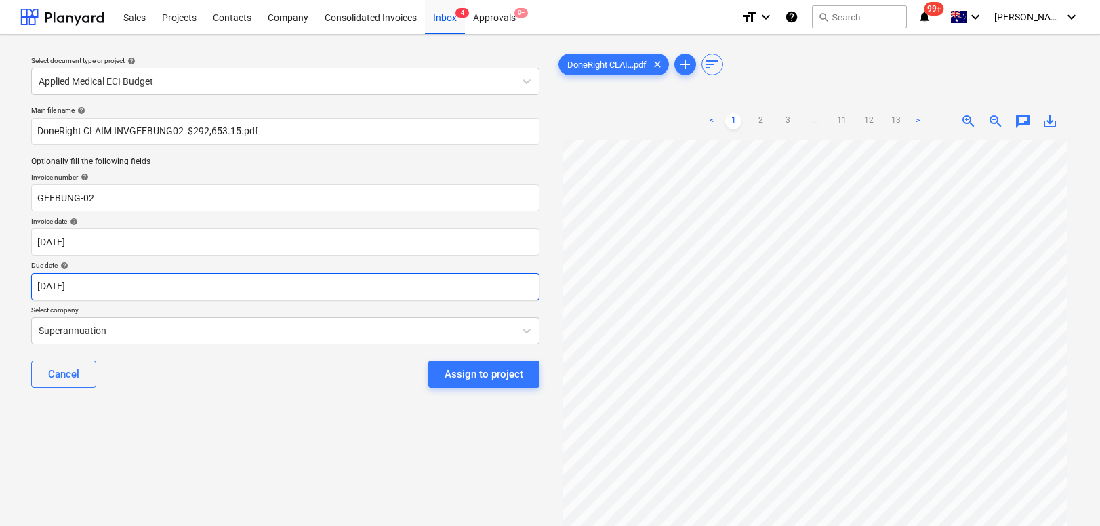
click at [90, 285] on body "Sales Projects Contacts Company Consolidated Invoices Inbox 4 Approvals 9+ form…" at bounding box center [550, 263] width 1100 height 526
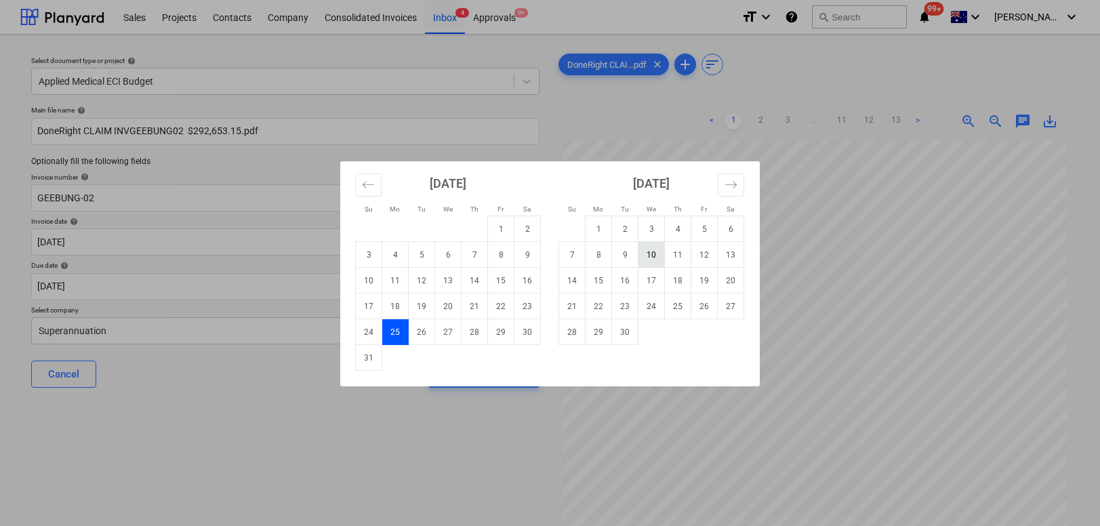
click at [660, 252] on td "10" at bounding box center [652, 255] width 26 height 26
type input "10 Sep 2025"
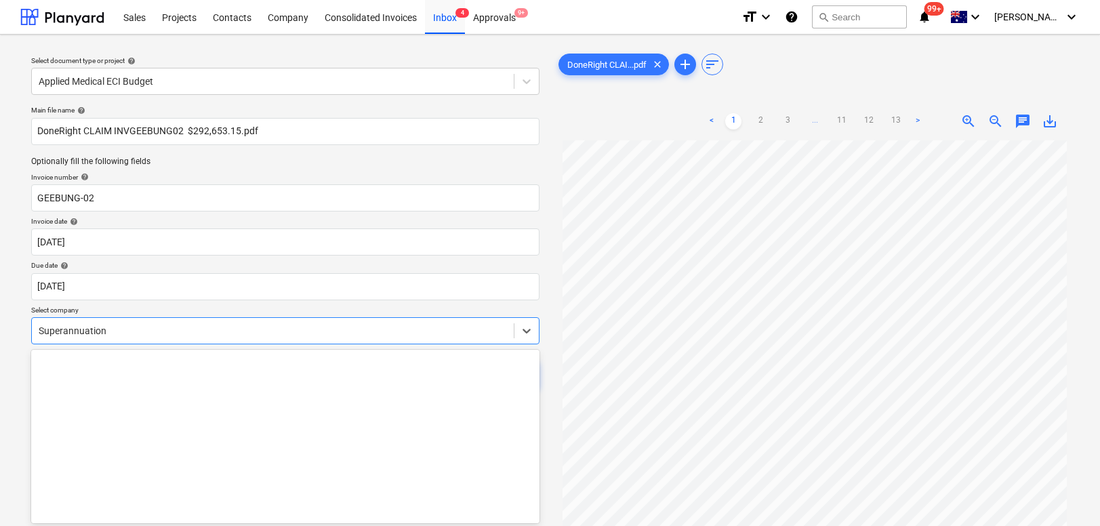
click at [241, 329] on body "Sales Projects Contacts Company Consolidated Invoices Inbox 4 Approvals 9+ form…" at bounding box center [550, 263] width 1100 height 526
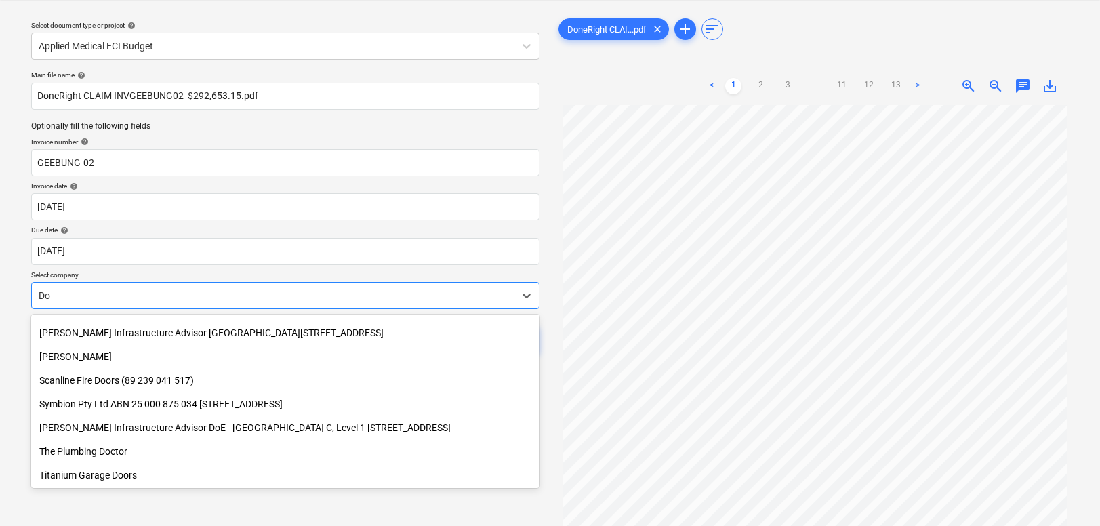
scroll to position [707, 0]
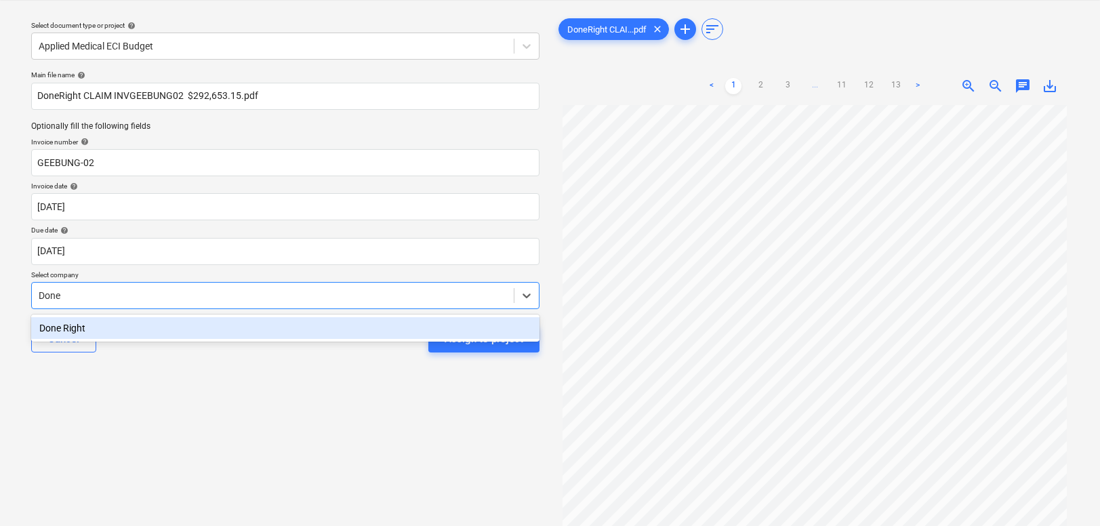
type input "Done"
click at [132, 329] on div "Done Right" at bounding box center [285, 328] width 508 height 22
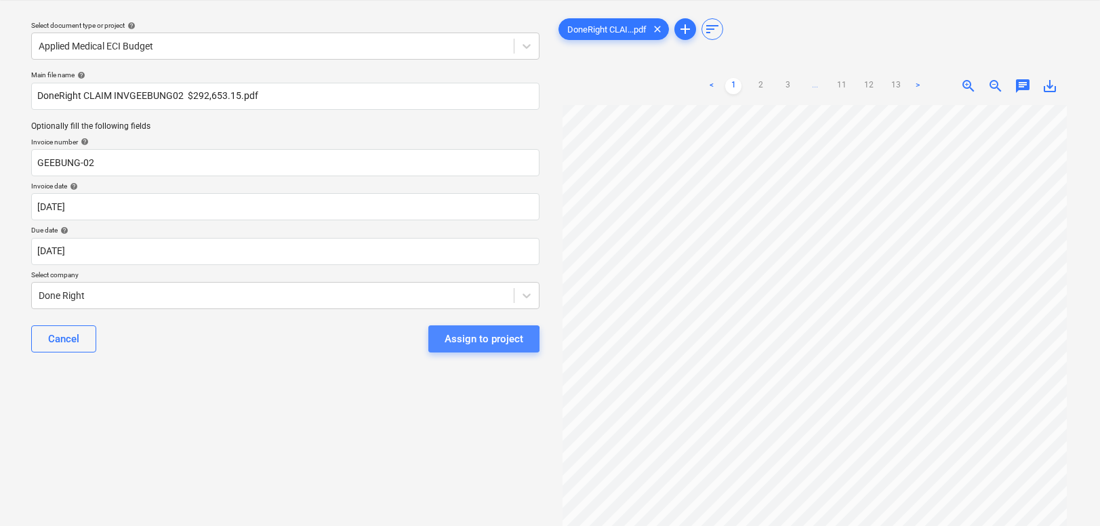
click at [463, 340] on div "Assign to project" at bounding box center [484, 339] width 79 height 18
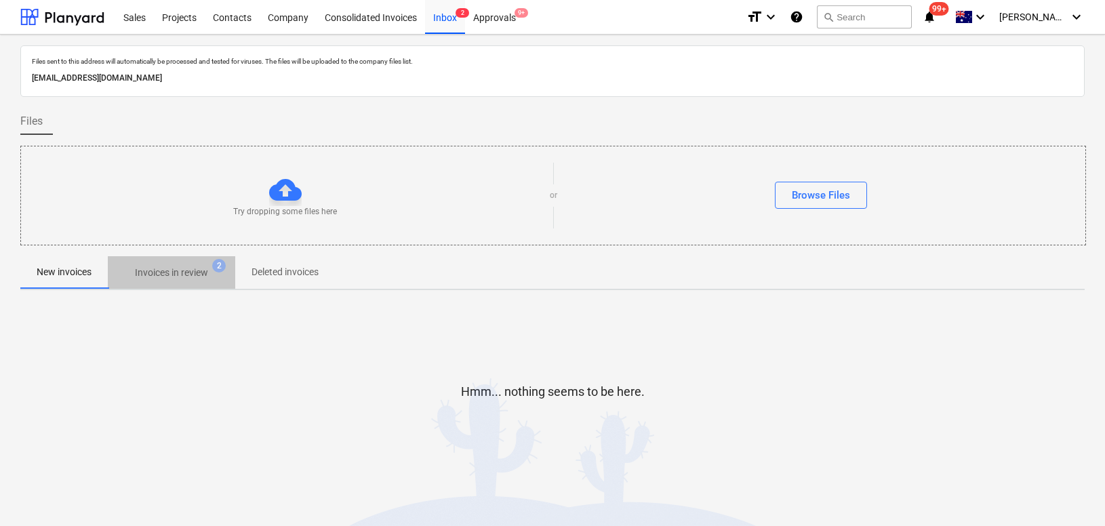
click at [177, 270] on p "Invoices in review" at bounding box center [171, 273] width 73 height 14
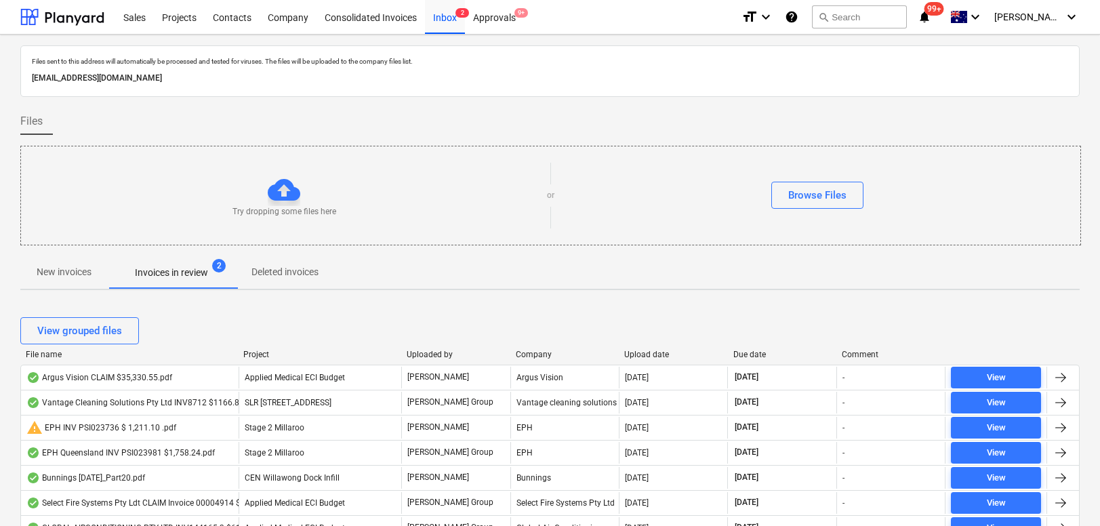
click at [656, 348] on div "View grouped files" at bounding box center [550, 331] width 1060 height 38
click at [656, 350] on div "Upload date" at bounding box center [673, 354] width 98 height 9
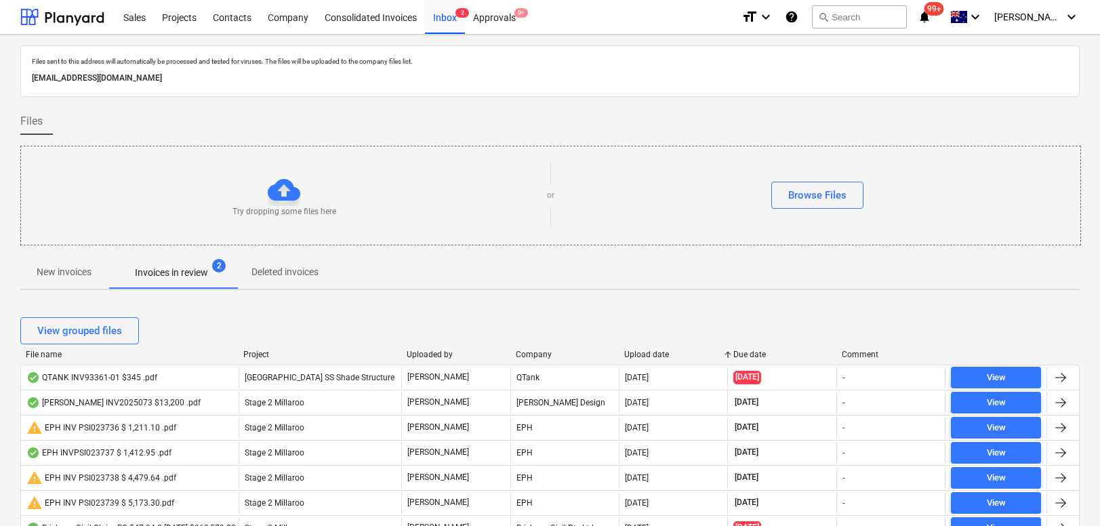
click at [654, 353] on div "Upload date" at bounding box center [673, 354] width 98 height 9
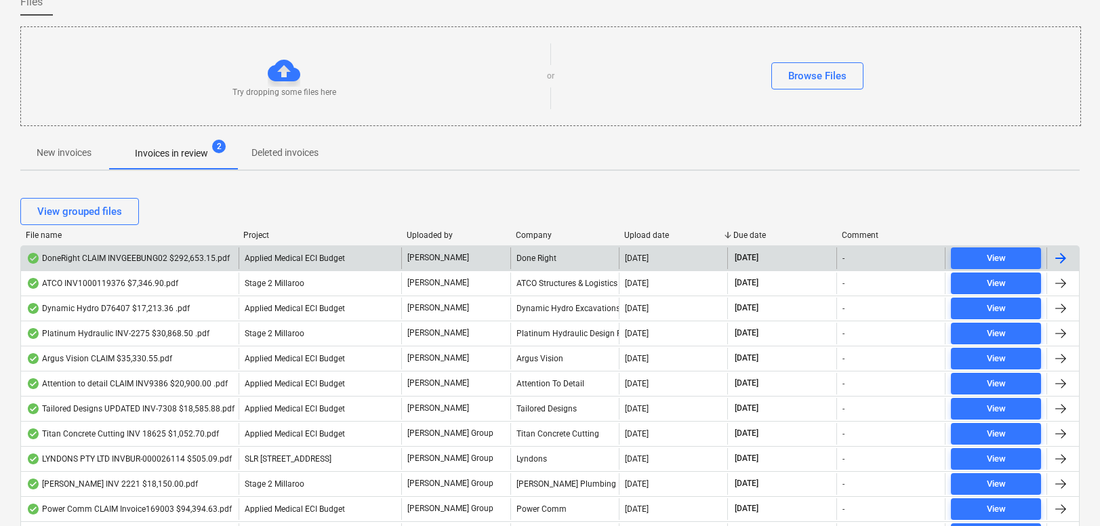
scroll to position [139, 0]
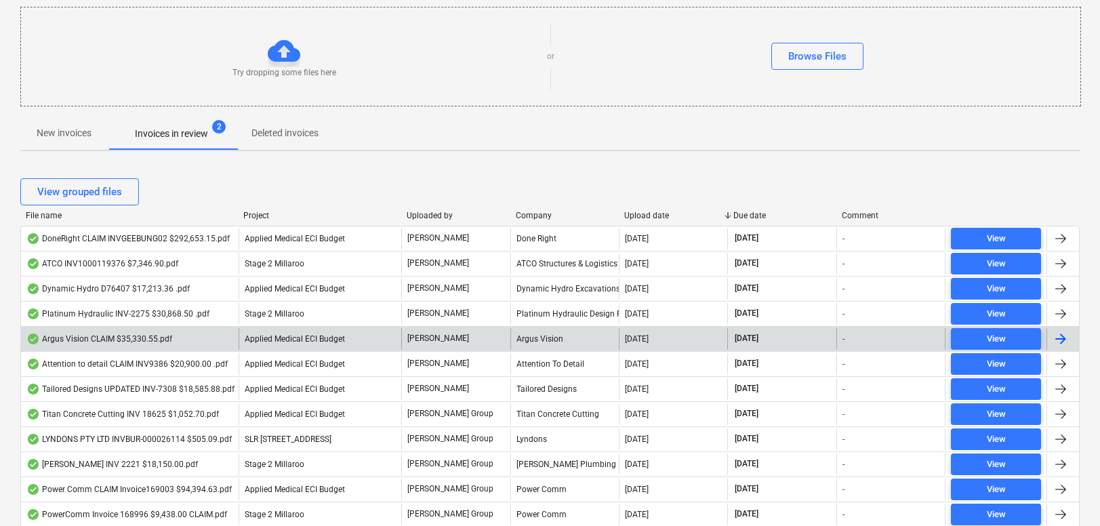
click at [129, 341] on div "Argus Vision CLAIM $35,330.55.pdf" at bounding box center [99, 339] width 146 height 11
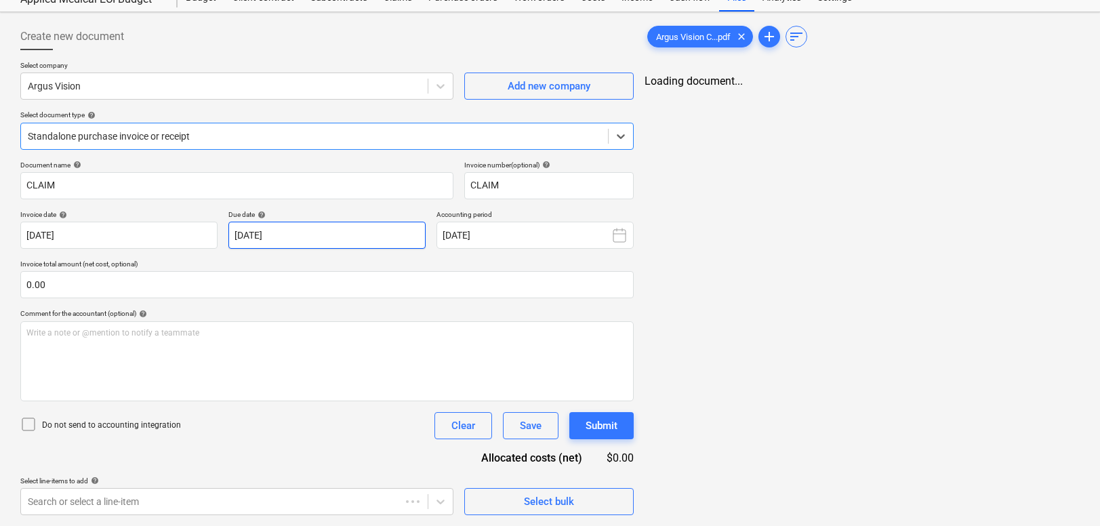
click at [326, 243] on body "Sales Projects Contacts Company Consolidated Invoices Inbox 2 Approvals 9+ form…" at bounding box center [550, 213] width 1100 height 526
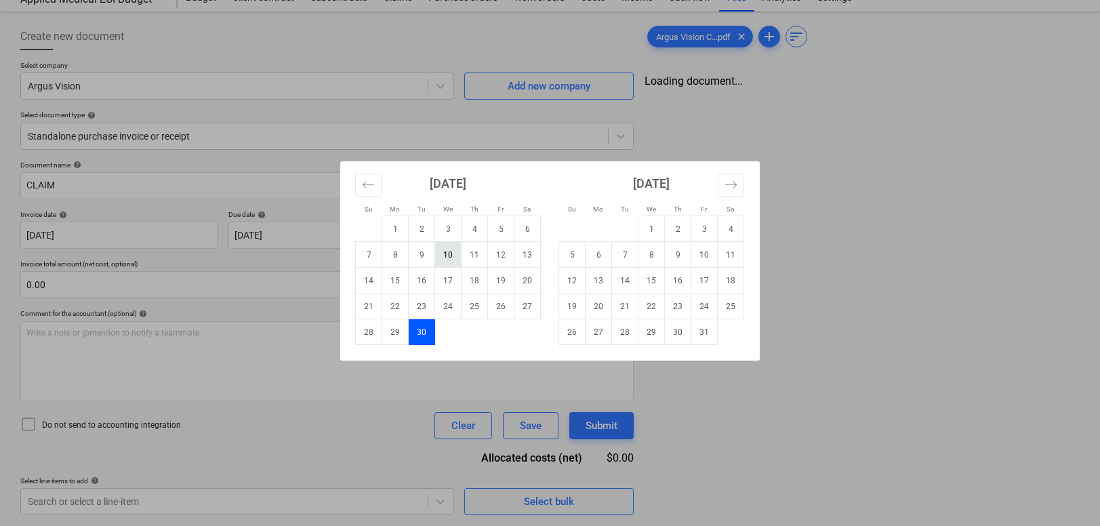
click at [443, 256] on td "10" at bounding box center [448, 255] width 26 height 26
type input "10 Sep 2025"
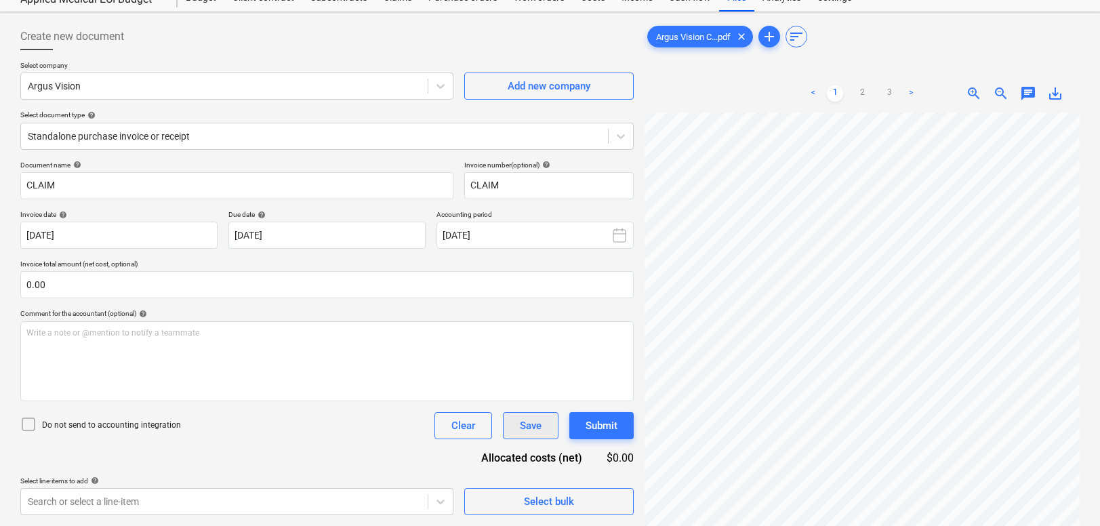
click at [536, 434] on div "Save" at bounding box center [531, 426] width 22 height 18
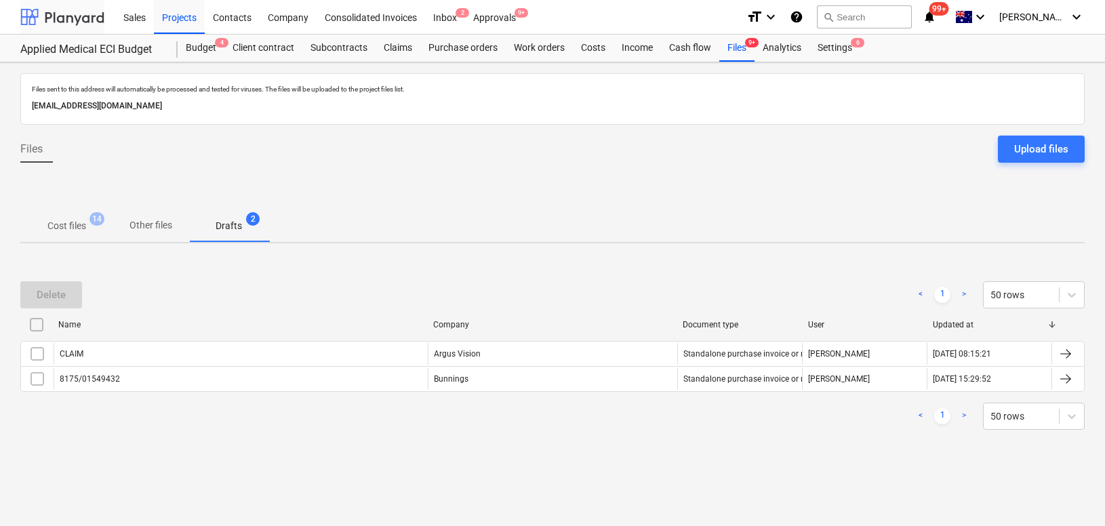
click at [38, 4] on div at bounding box center [62, 17] width 84 height 34
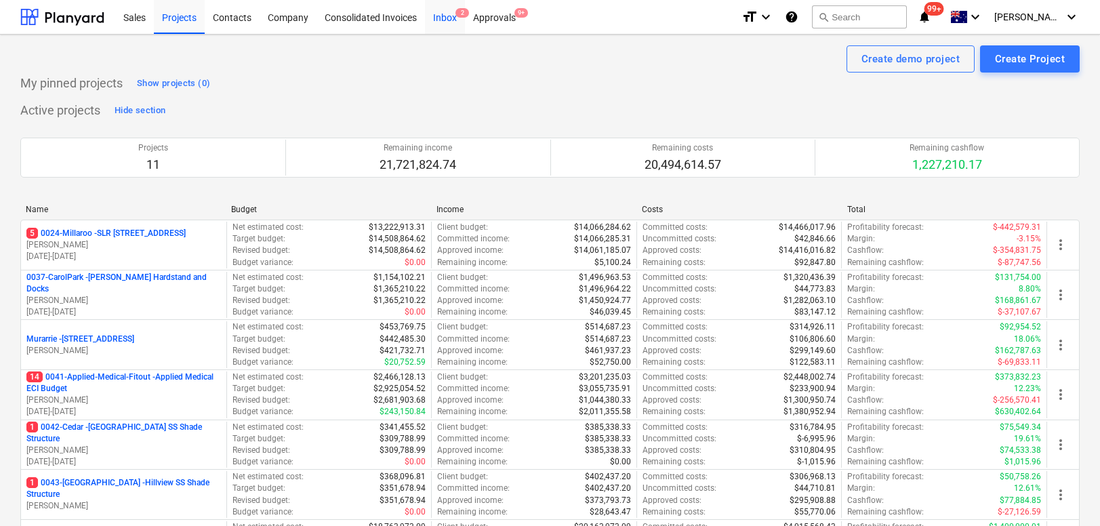
click at [445, 24] on div "Inbox 2" at bounding box center [445, 16] width 40 height 35
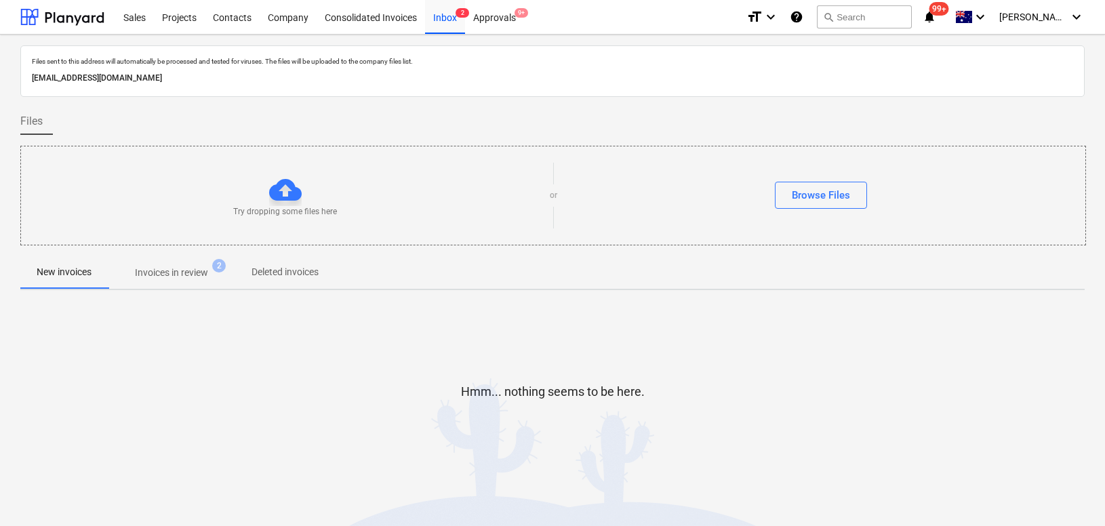
click at [172, 278] on p "Invoices in review" at bounding box center [171, 273] width 73 height 14
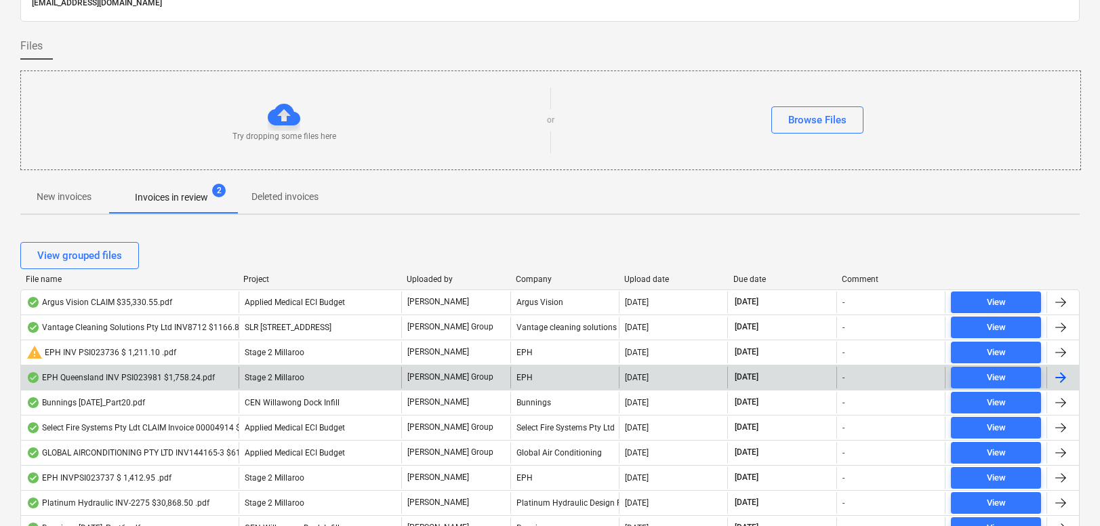
scroll to position [77, 0]
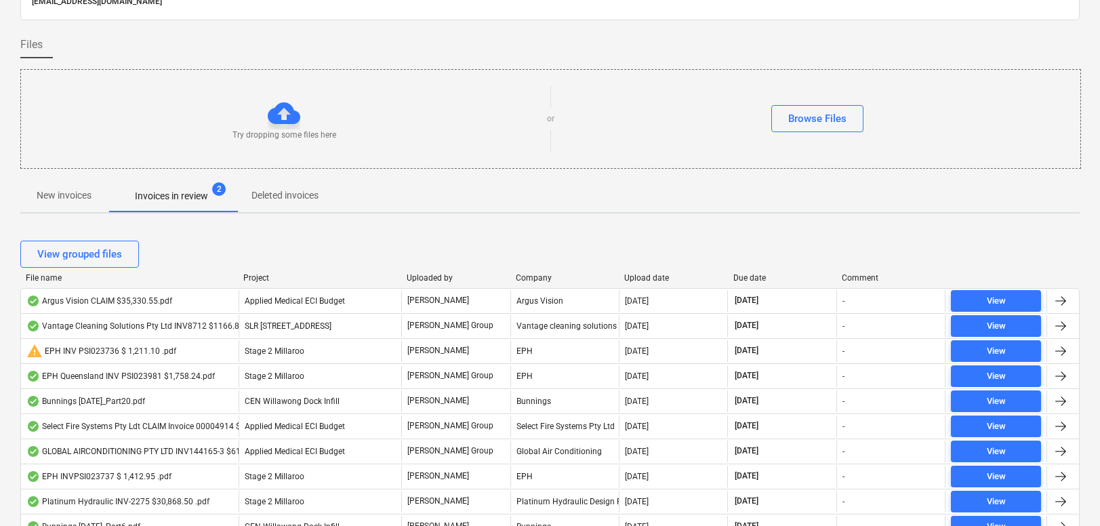
click at [654, 275] on div "Upload date" at bounding box center [673, 277] width 98 height 9
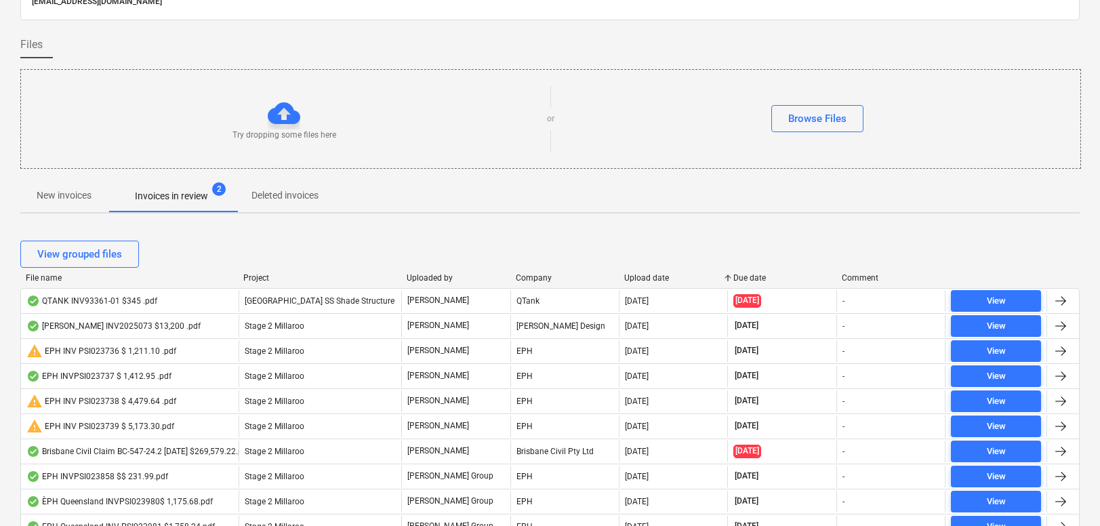
click at [654, 275] on div "Upload date" at bounding box center [673, 277] width 98 height 9
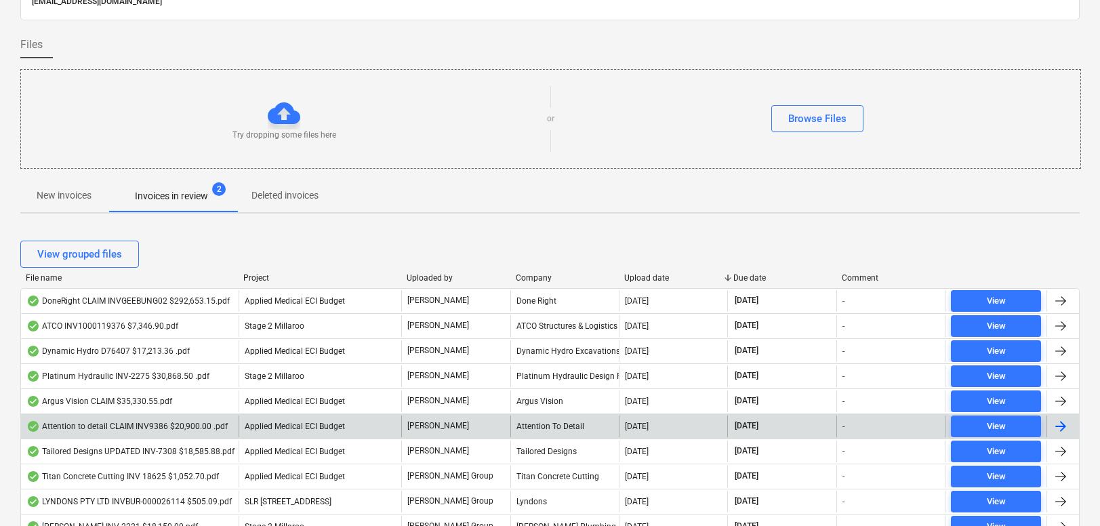
click at [132, 430] on div "Attention to detail CLAIM INV9386 $20,900.00 .pdf" at bounding box center [126, 426] width 201 height 11
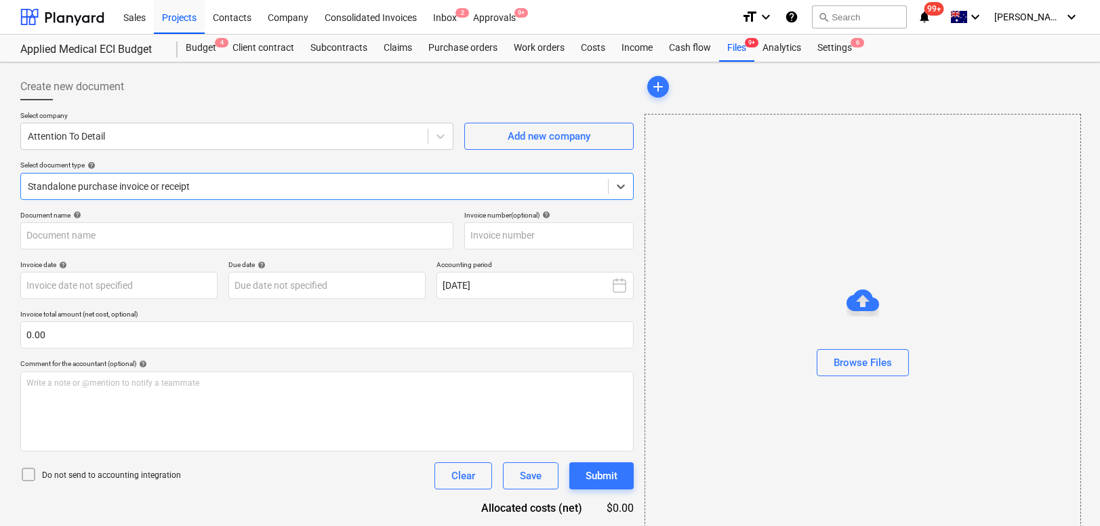
type input "9386"
type input "25 Aug 2025"
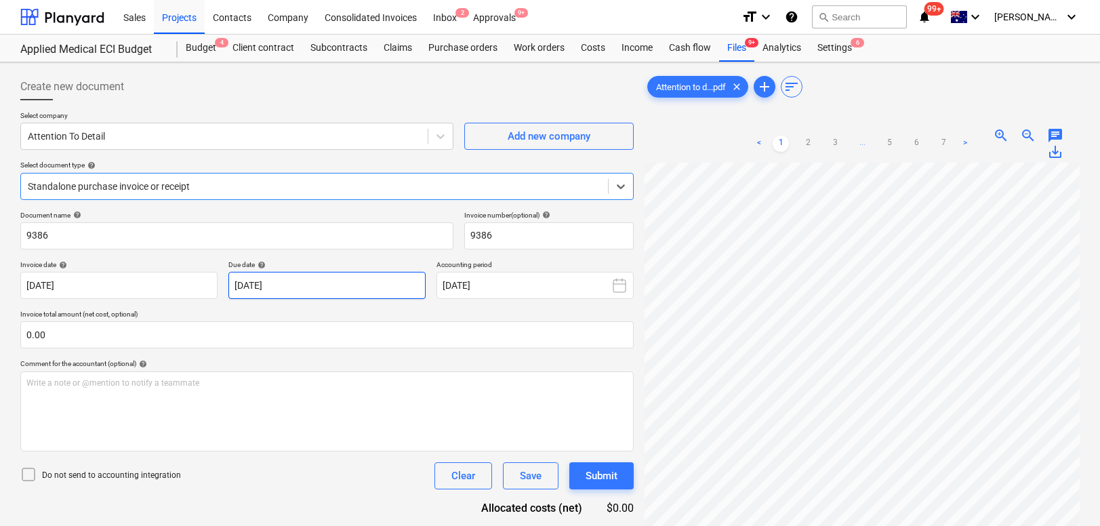
click at [272, 289] on body "Sales Projects Contacts Company Consolidated Invoices Inbox 2 Approvals 9+ form…" at bounding box center [550, 263] width 1100 height 526
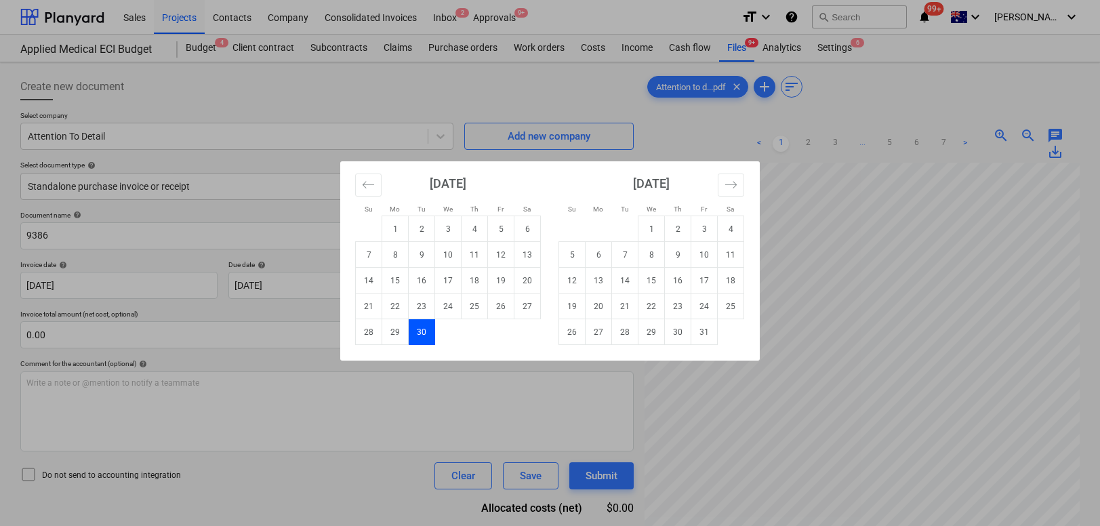
click at [447, 258] on td "10" at bounding box center [448, 255] width 26 height 26
type input "10 Sep 2025"
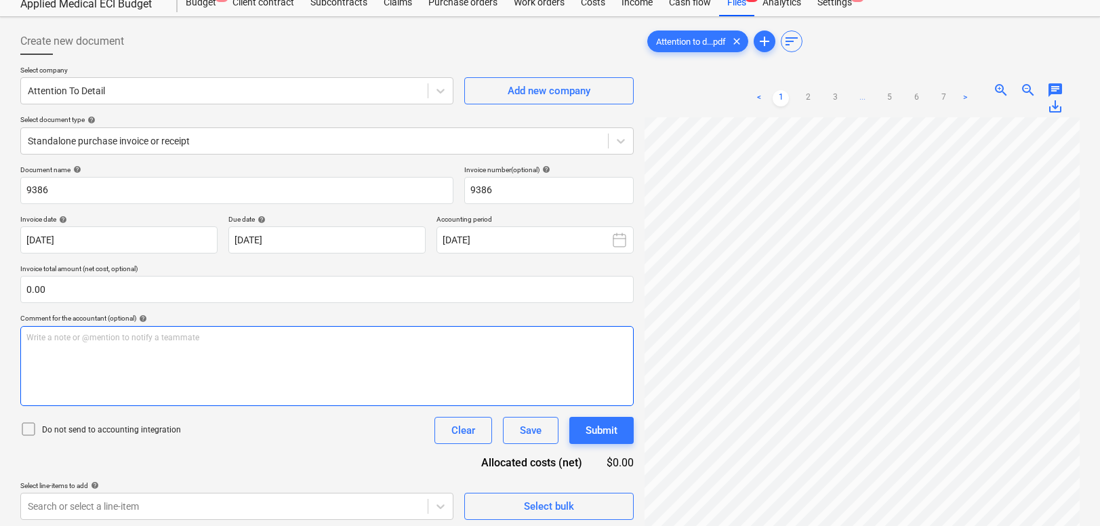
scroll to position [66, 0]
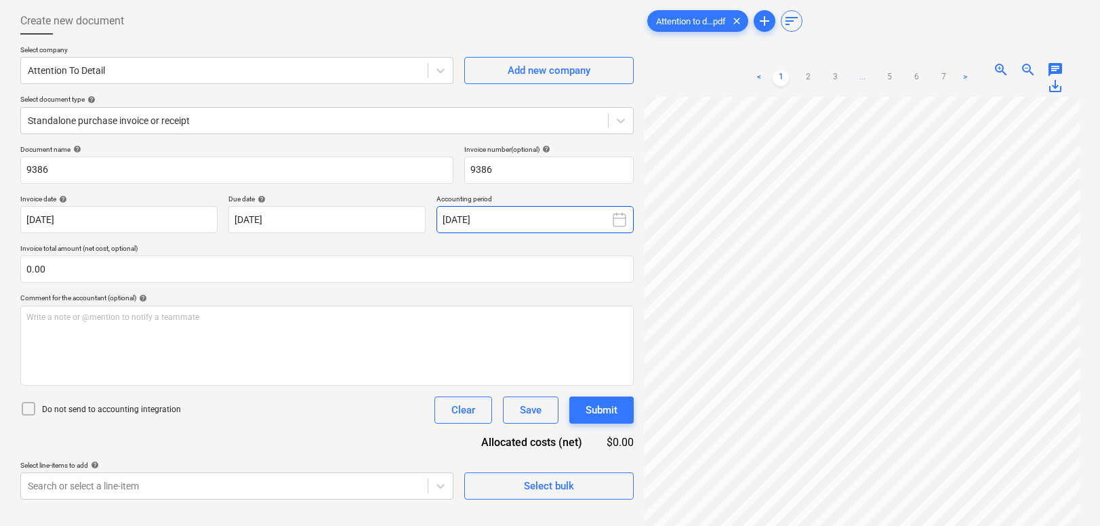
drag, startPoint x: 522, startPoint y: 220, endPoint x: 460, endPoint y: 220, distance: 61.7
click at [460, 220] on button "[DATE]" at bounding box center [535, 219] width 197 height 27
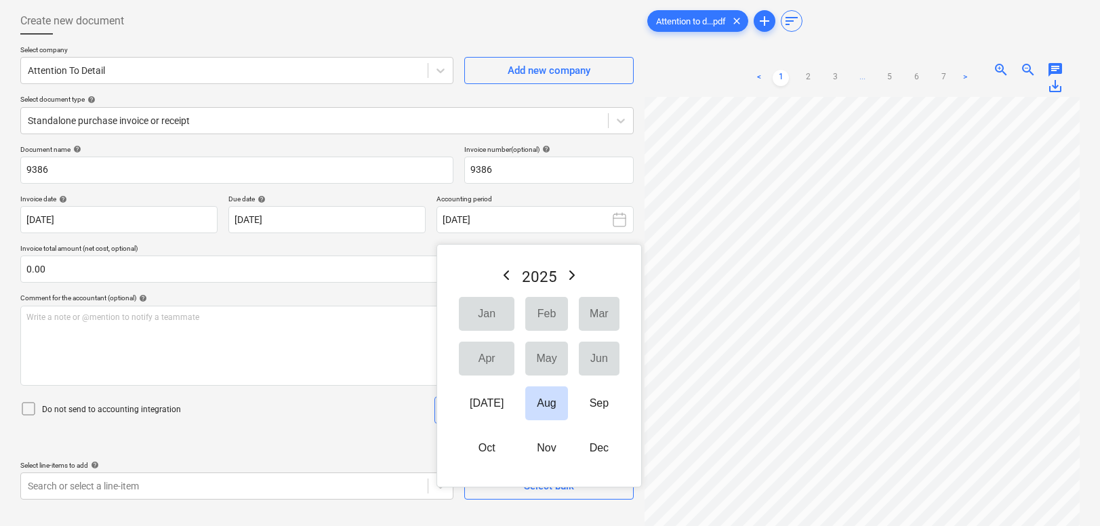
click at [387, 251] on p "Invoice total amount (net cost, optional)" at bounding box center [327, 250] width 614 height 12
click at [391, 244] on p "Invoice total amount (net cost, optional)" at bounding box center [327, 250] width 614 height 12
click at [570, 234] on div "Document name help 9386 Invoice number (optional) help 9386 Invoice date help 2…" at bounding box center [327, 322] width 614 height 355
click at [531, 395] on button "Aug" at bounding box center [546, 403] width 42 height 34
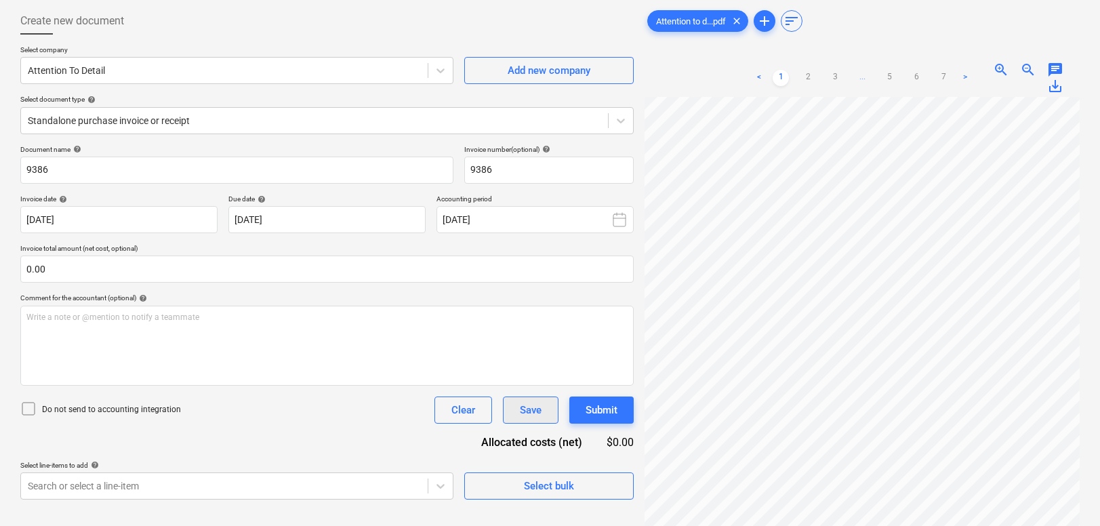
click at [535, 413] on div "Save" at bounding box center [531, 410] width 22 height 18
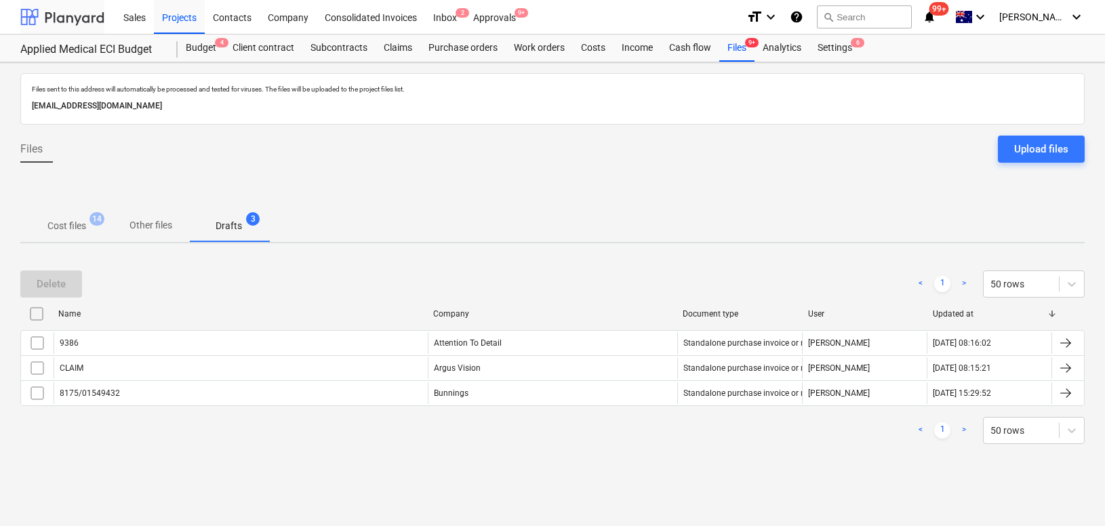
click at [61, 26] on div at bounding box center [62, 17] width 84 height 34
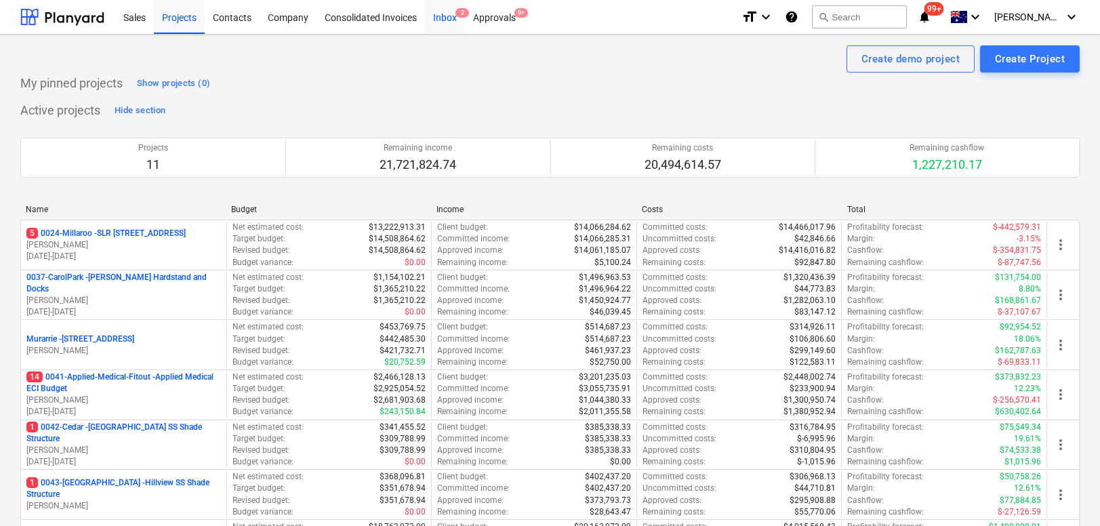
click at [452, 28] on div "Inbox 2" at bounding box center [445, 16] width 40 height 35
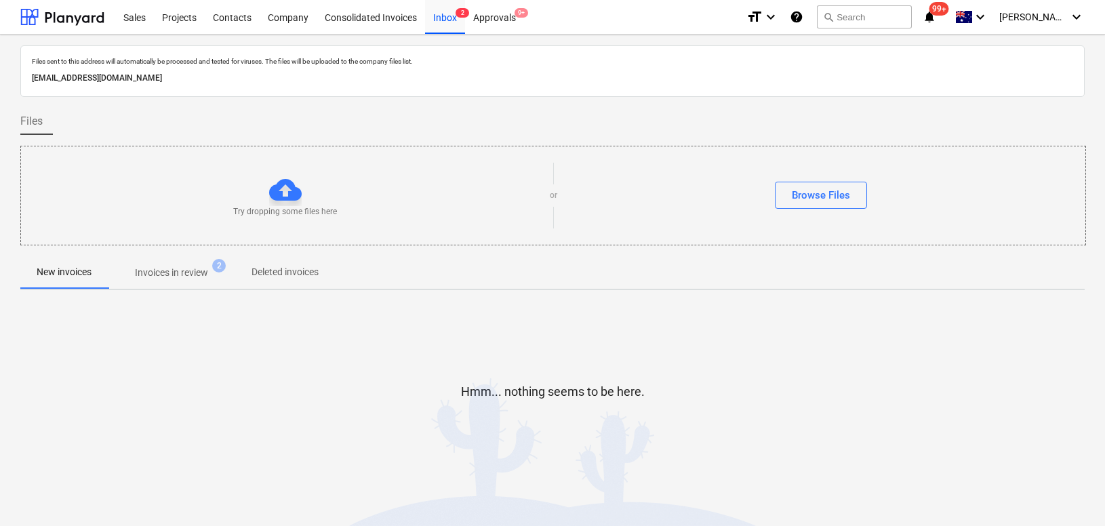
click at [186, 270] on p "Invoices in review" at bounding box center [171, 273] width 73 height 14
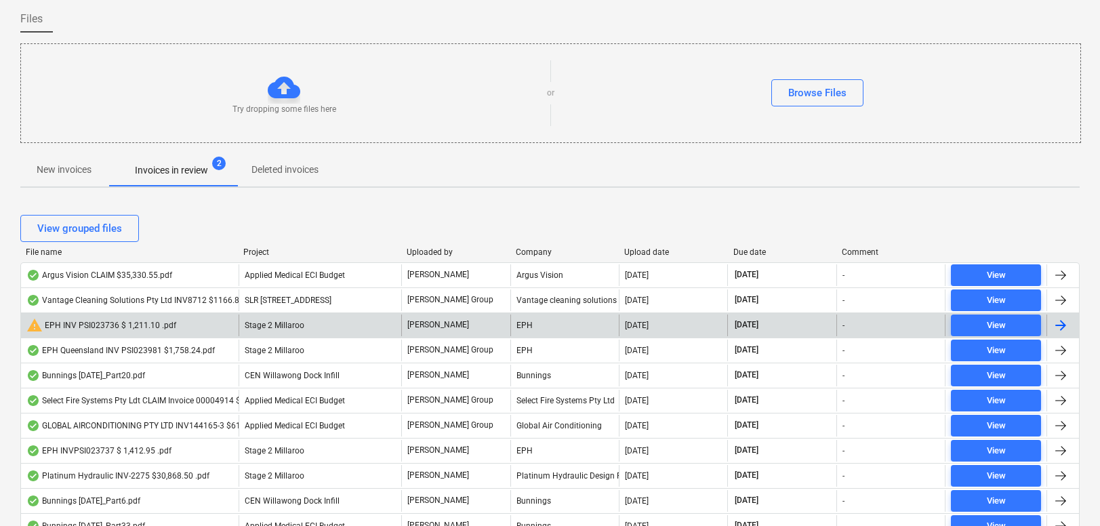
scroll to position [109, 0]
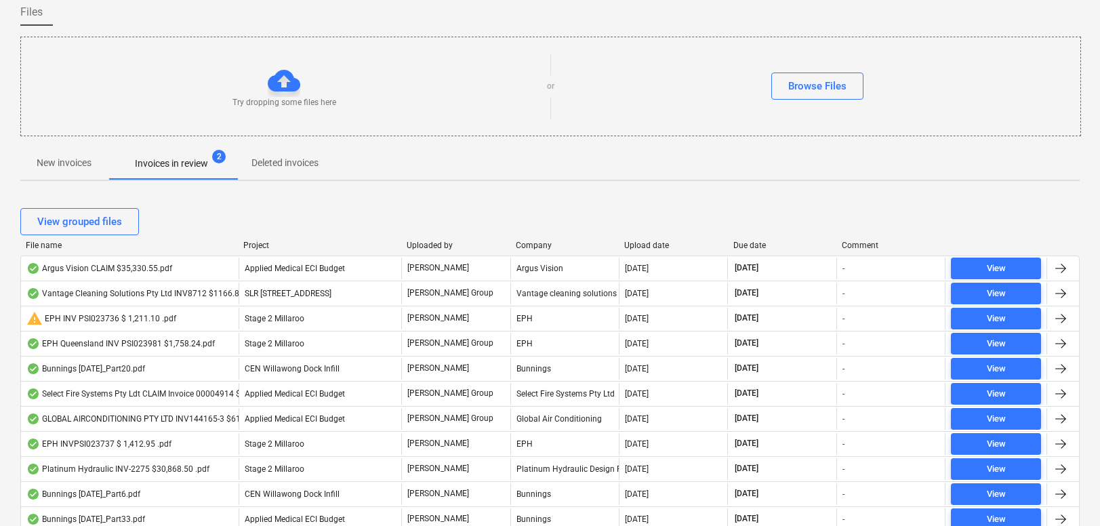
click at [647, 244] on div "Upload date" at bounding box center [673, 245] width 98 height 9
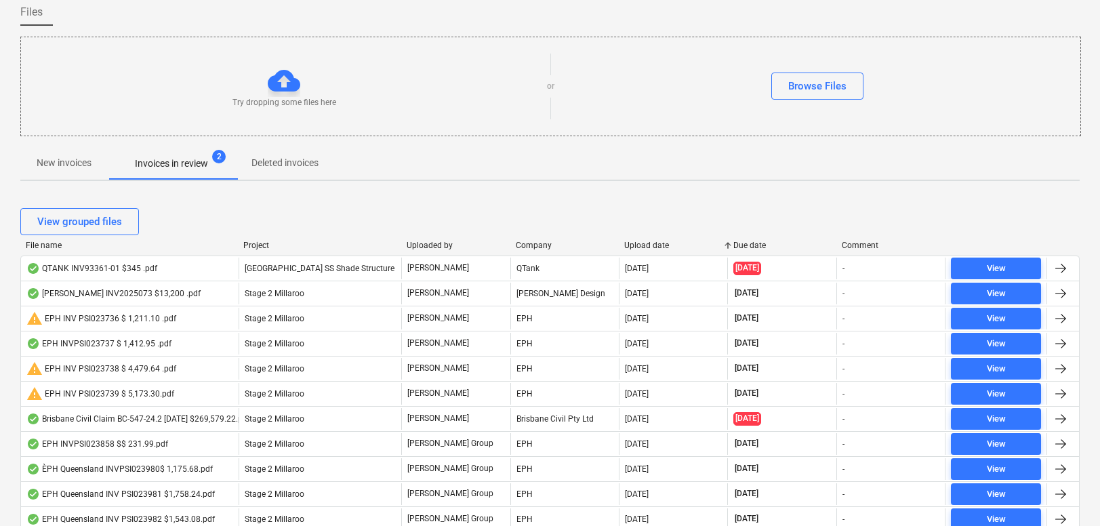
click at [647, 244] on div "Upload date" at bounding box center [673, 245] width 98 height 9
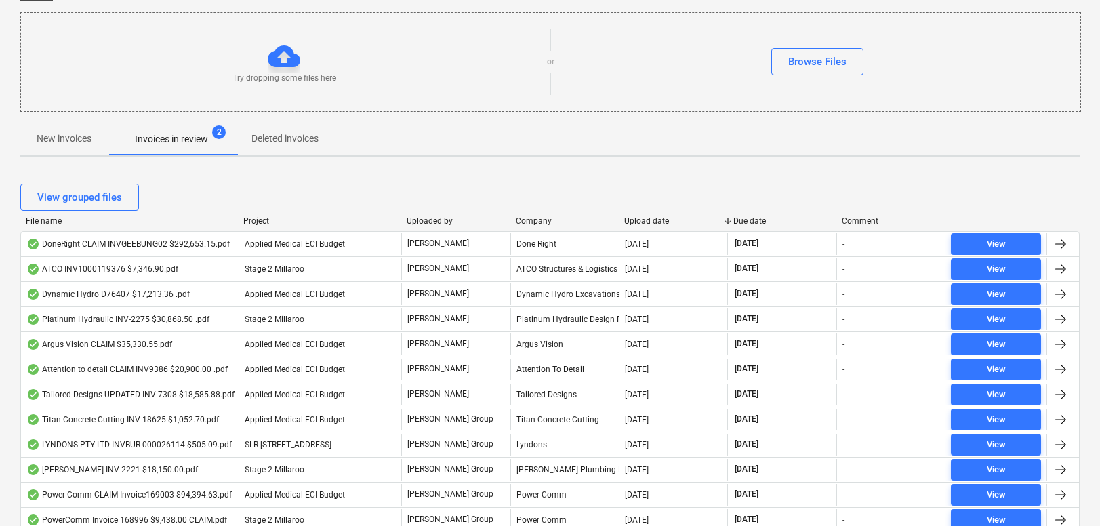
scroll to position [0, 0]
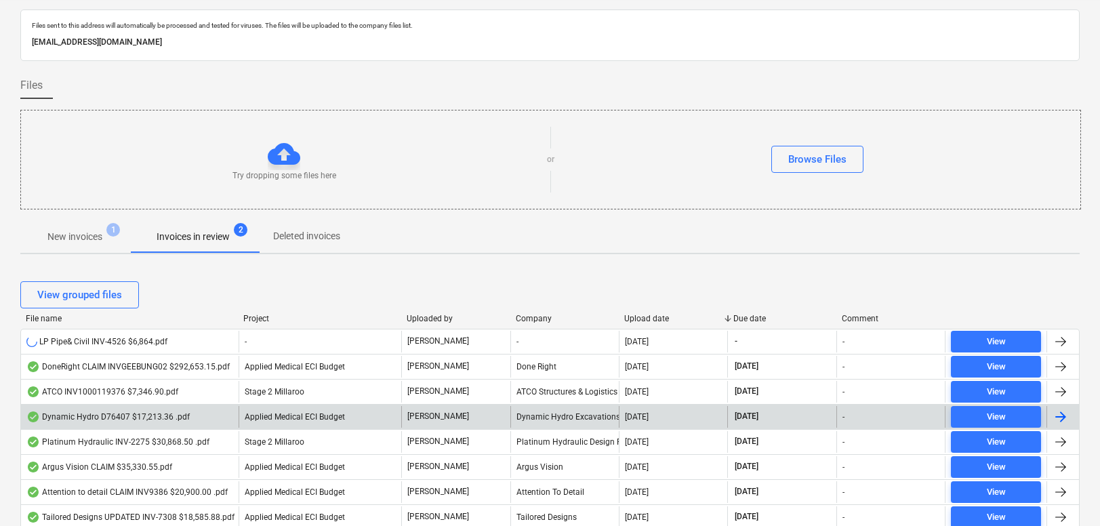
scroll to position [37, 0]
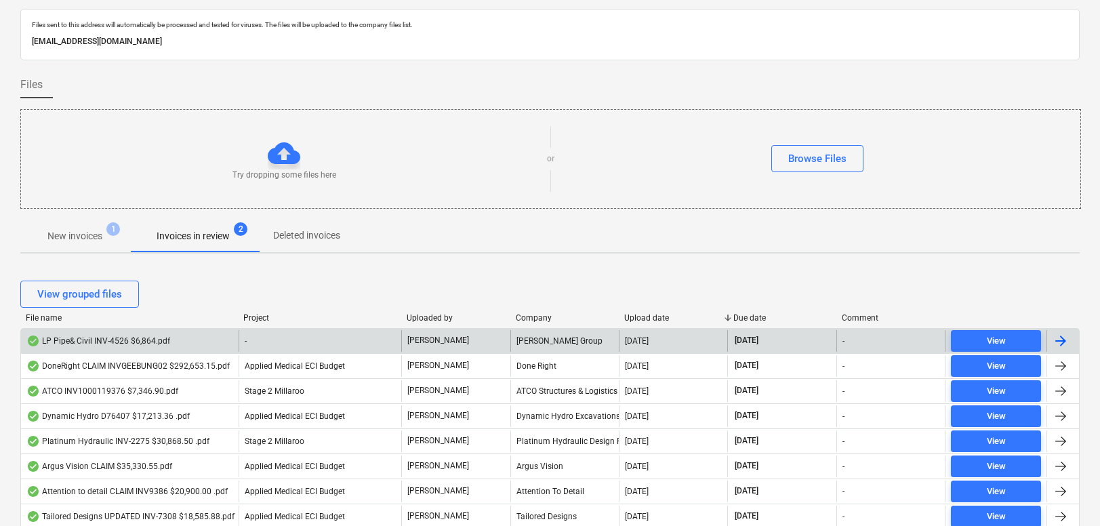
click at [113, 340] on div "LP Pipe& Civil INV-4526 $6,864.pdf" at bounding box center [98, 341] width 144 height 11
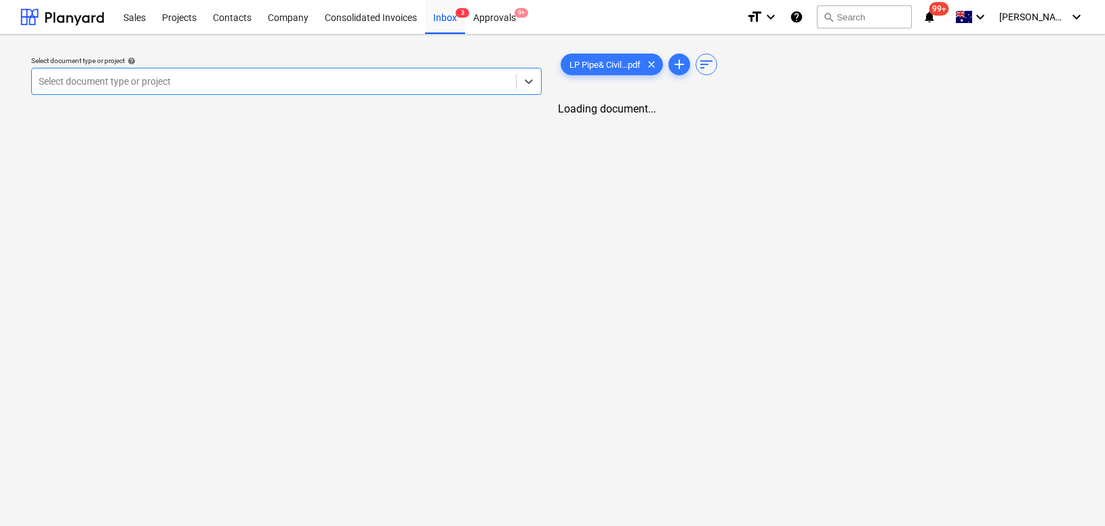
click at [216, 84] on div at bounding box center [274, 82] width 470 height 14
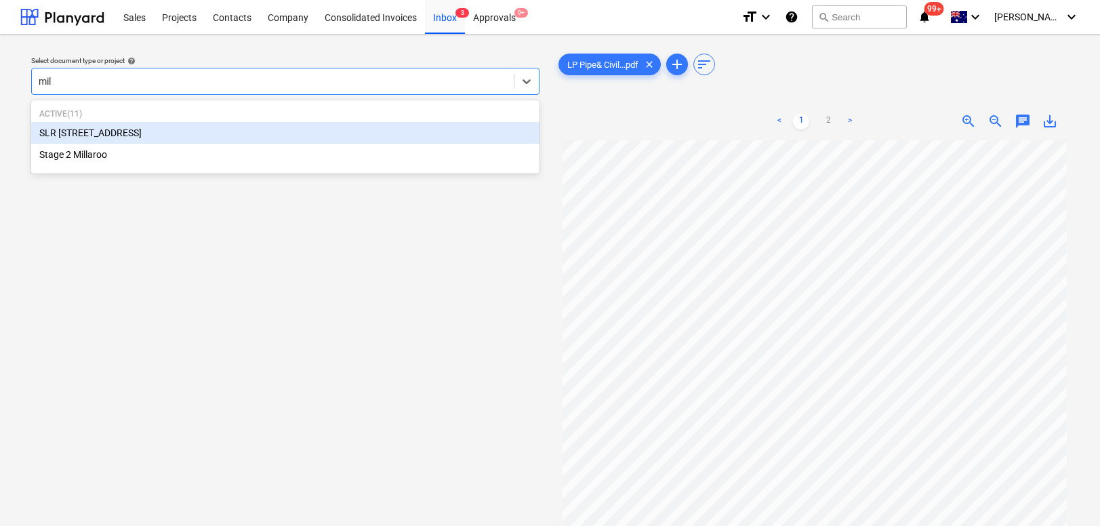
type input "mill"
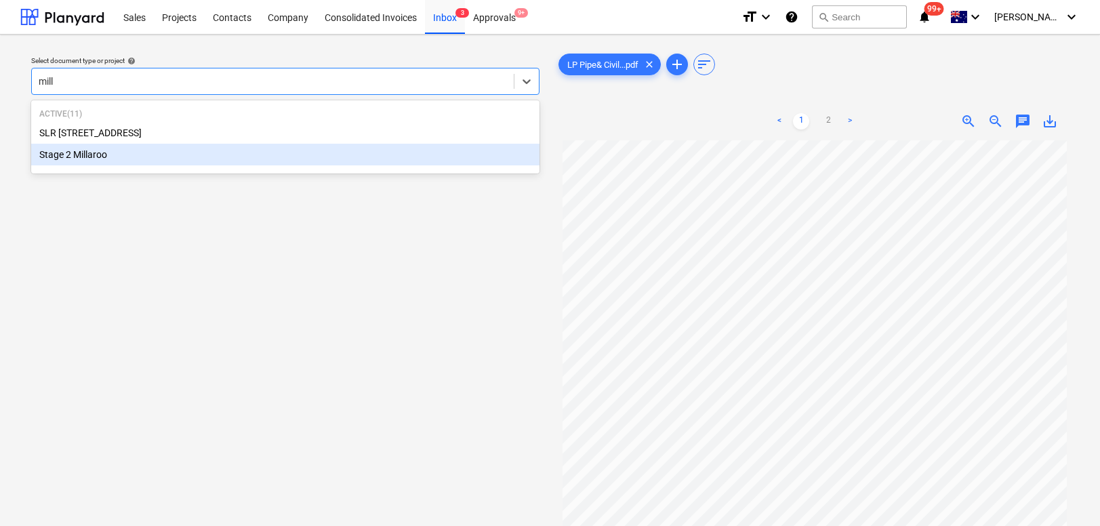
click at [68, 161] on div "Stage 2 Millaroo" at bounding box center [285, 155] width 508 height 22
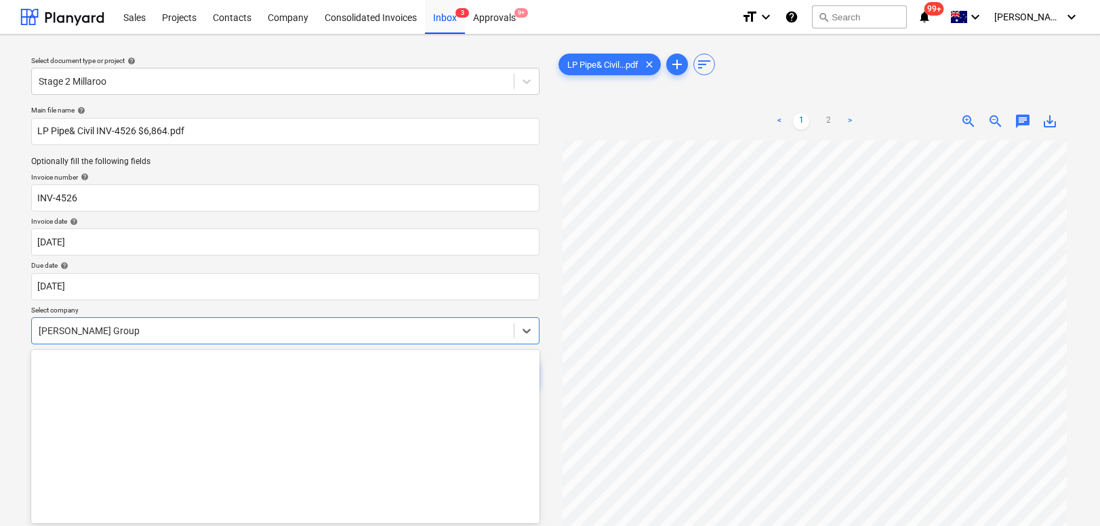
click at [110, 330] on body "Sales Projects Contacts Company Consolidated Invoices Inbox 3 Approvals 9+ form…" at bounding box center [550, 263] width 1100 height 526
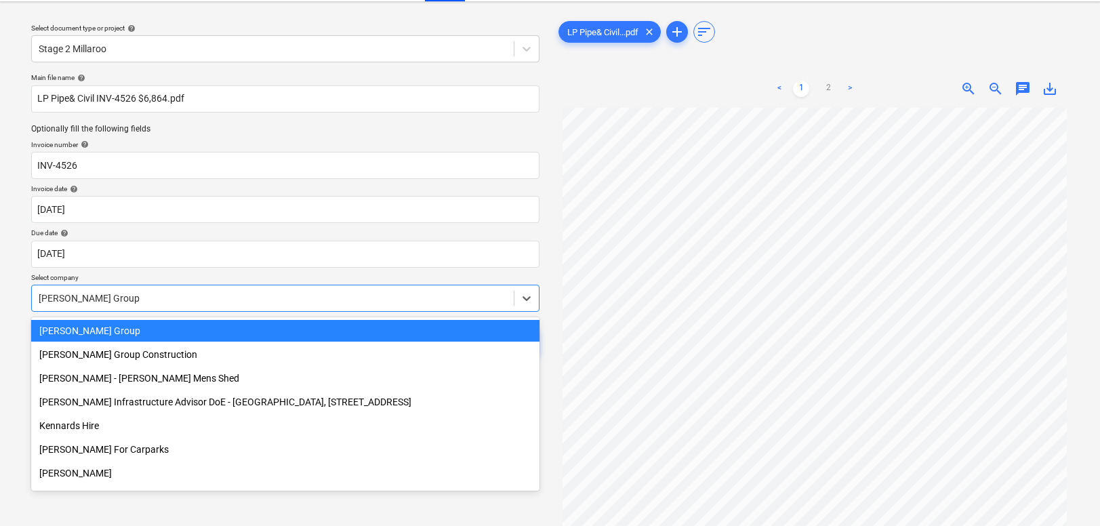
scroll to position [35, 0]
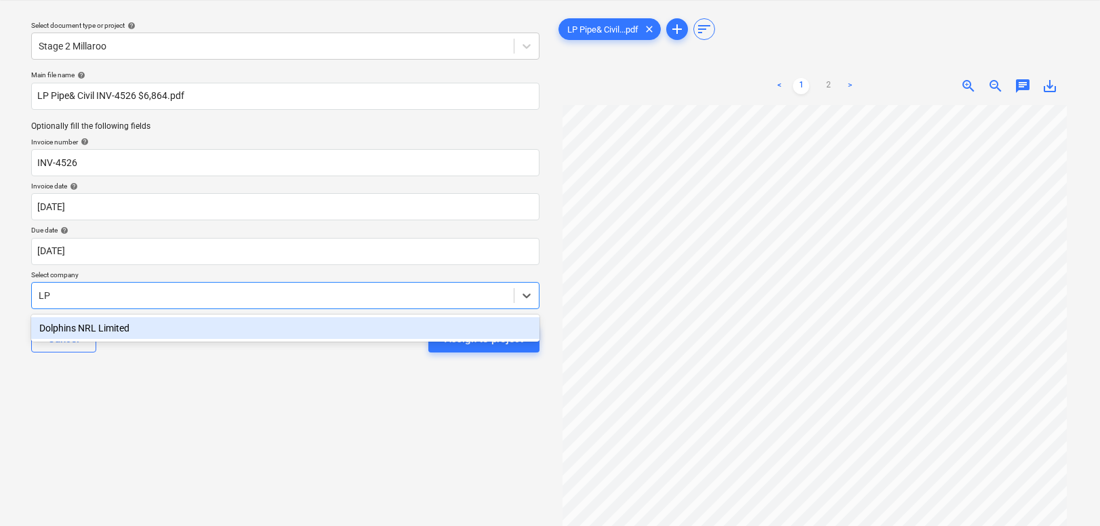
type input "L"
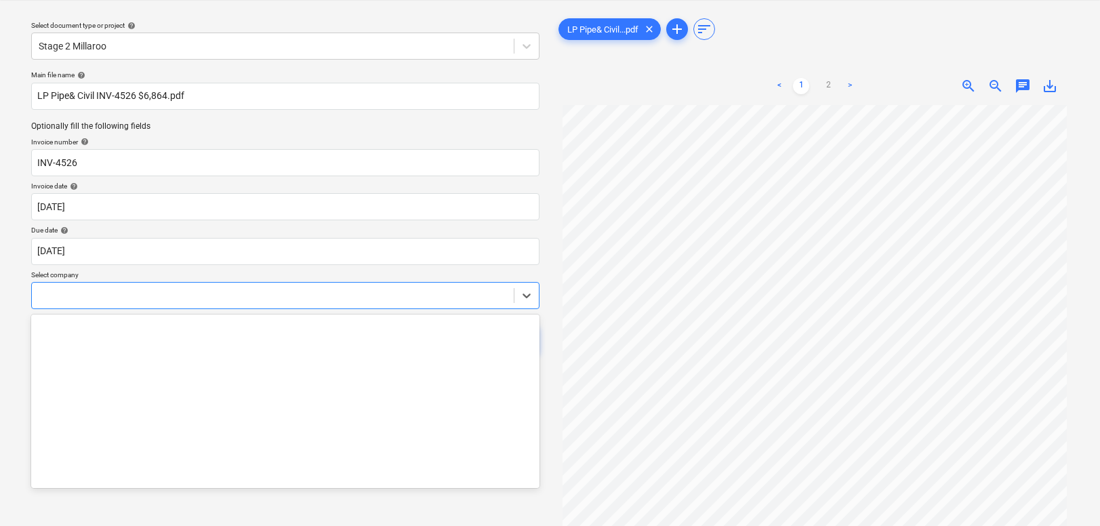
scroll to position [10725, 0]
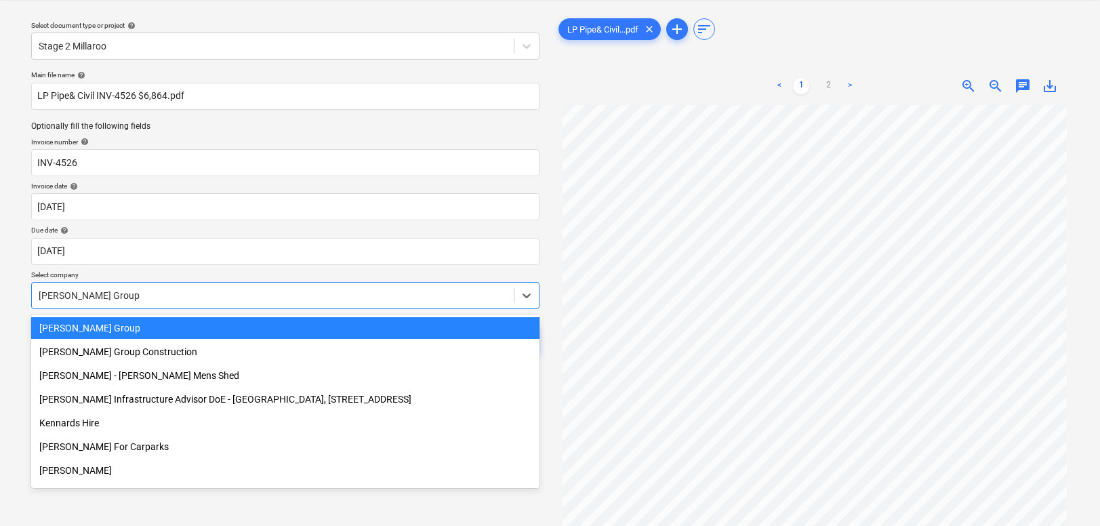
click at [83, 326] on div "[PERSON_NAME] Group" at bounding box center [285, 328] width 508 height 22
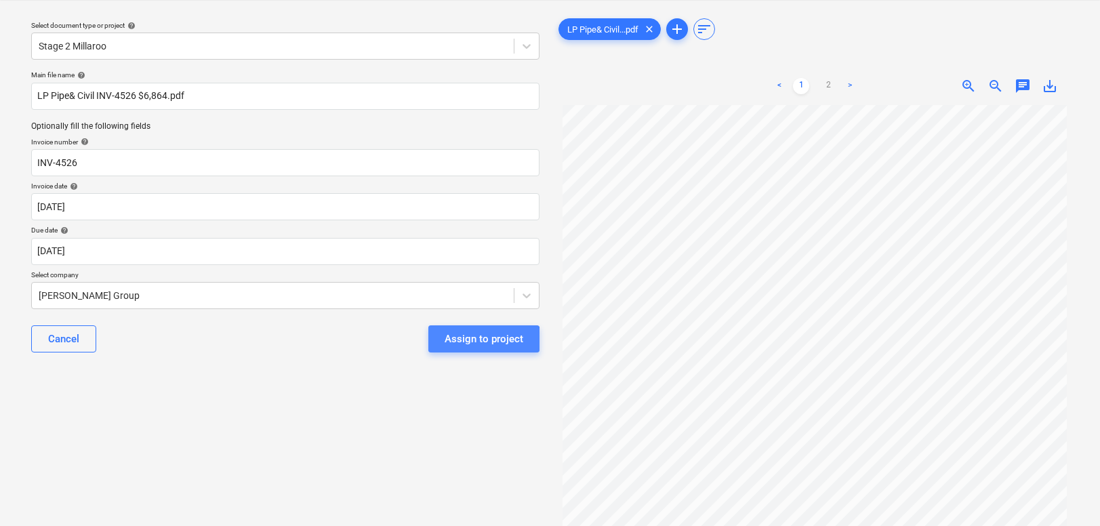
click at [481, 342] on div "Assign to project" at bounding box center [484, 339] width 79 height 18
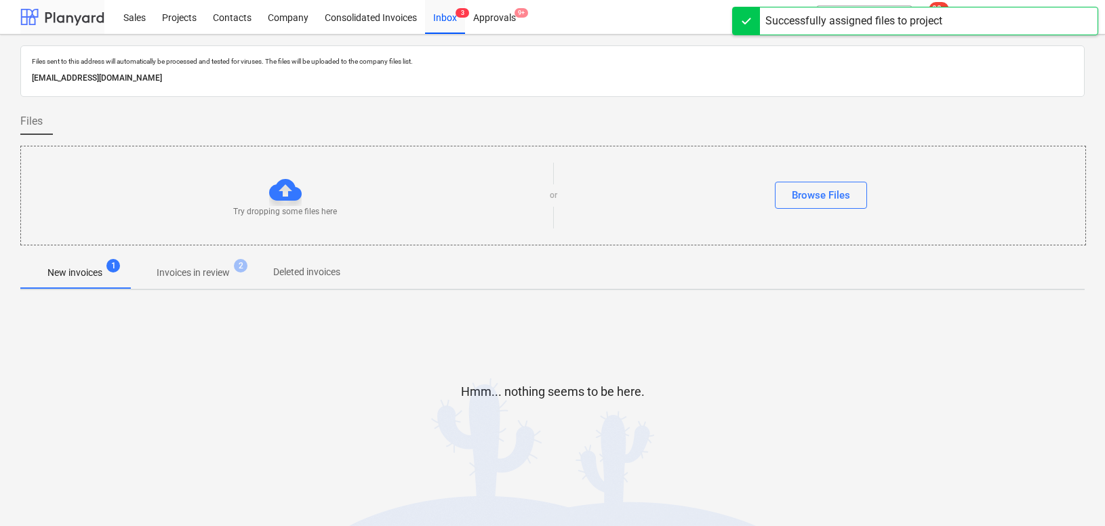
click at [67, 11] on div at bounding box center [62, 17] width 84 height 34
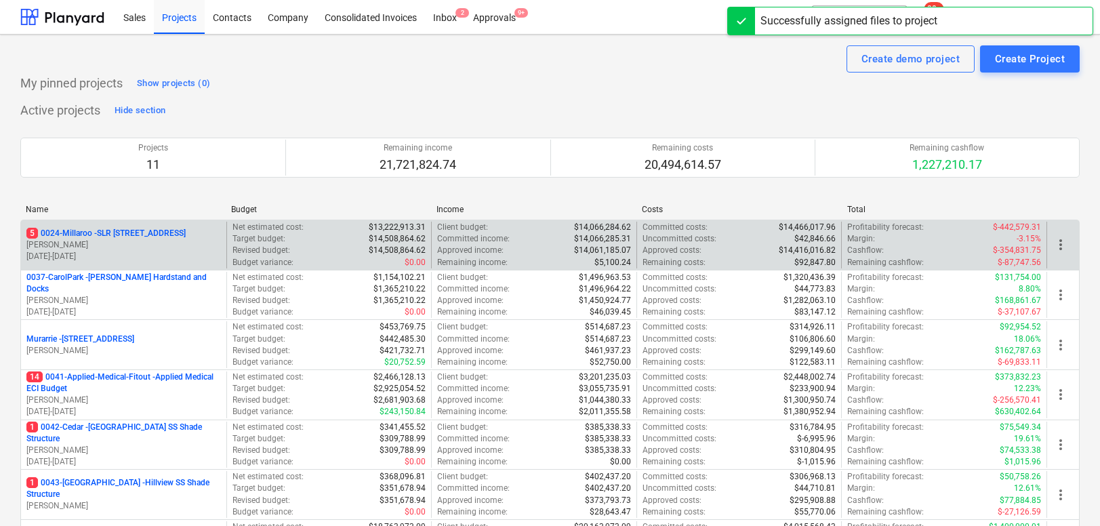
click at [146, 239] on p "[PERSON_NAME]" at bounding box center [123, 245] width 195 height 12
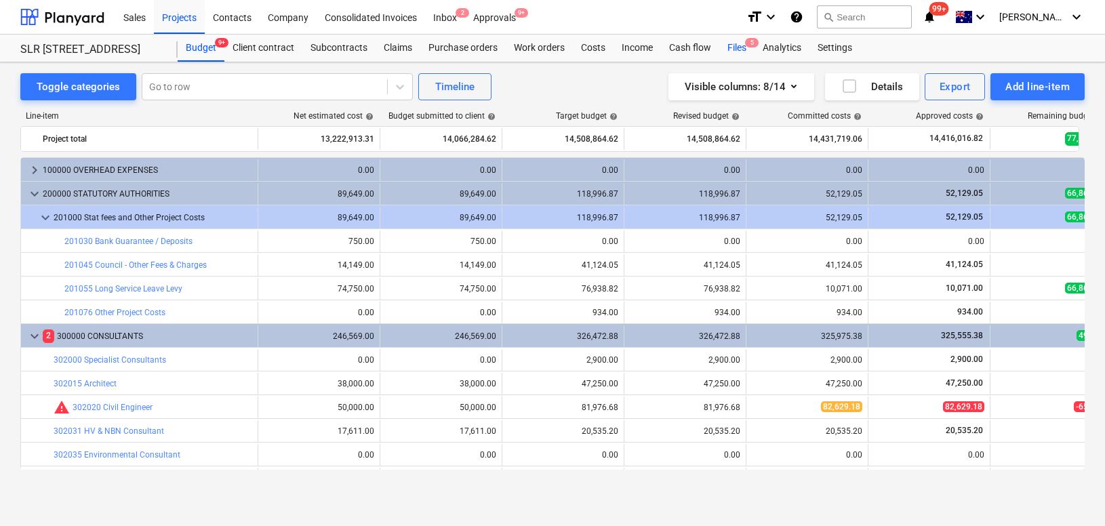
click at [744, 48] on div "Files 5" at bounding box center [736, 48] width 35 height 27
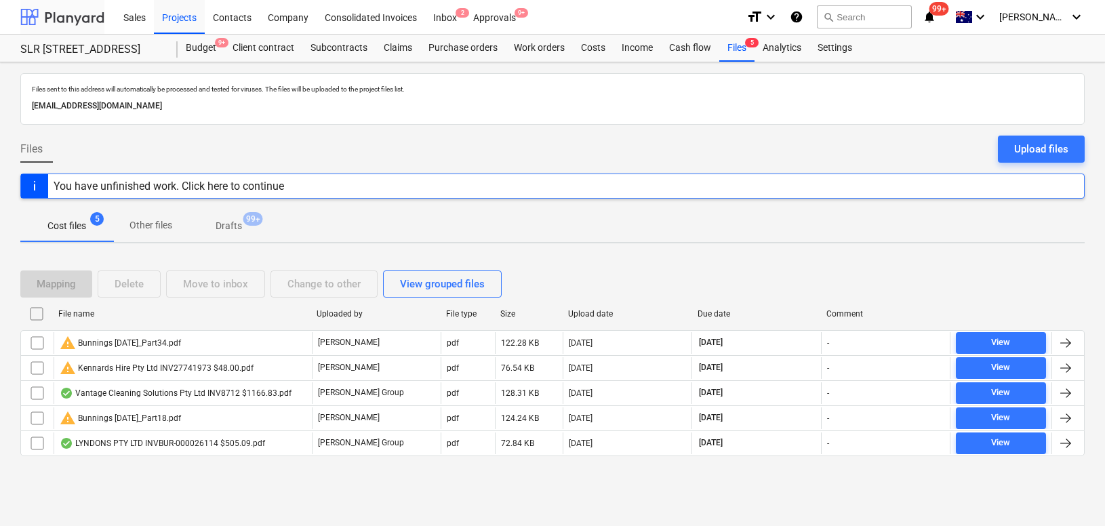
click at [51, 17] on div at bounding box center [62, 17] width 84 height 34
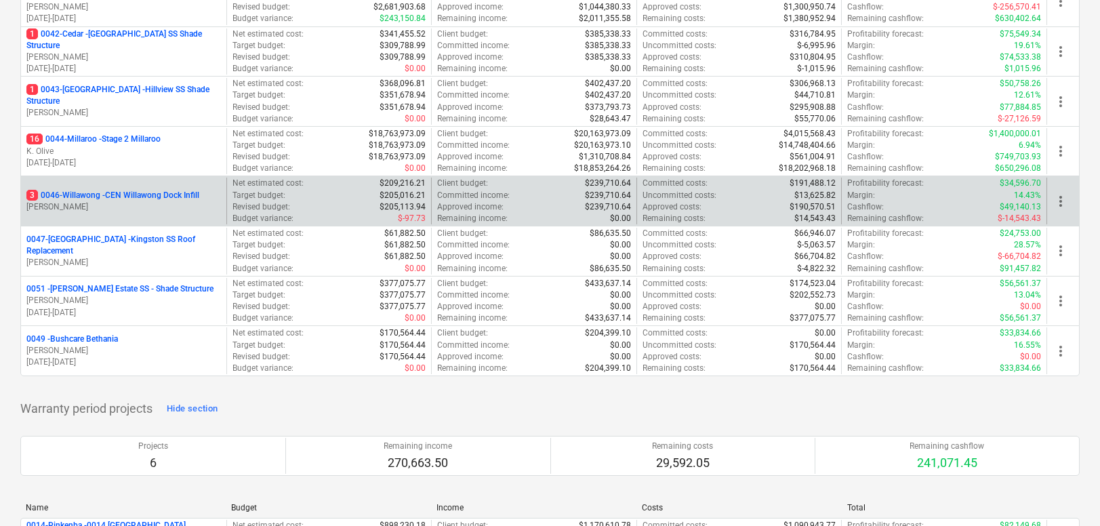
scroll to position [388, 0]
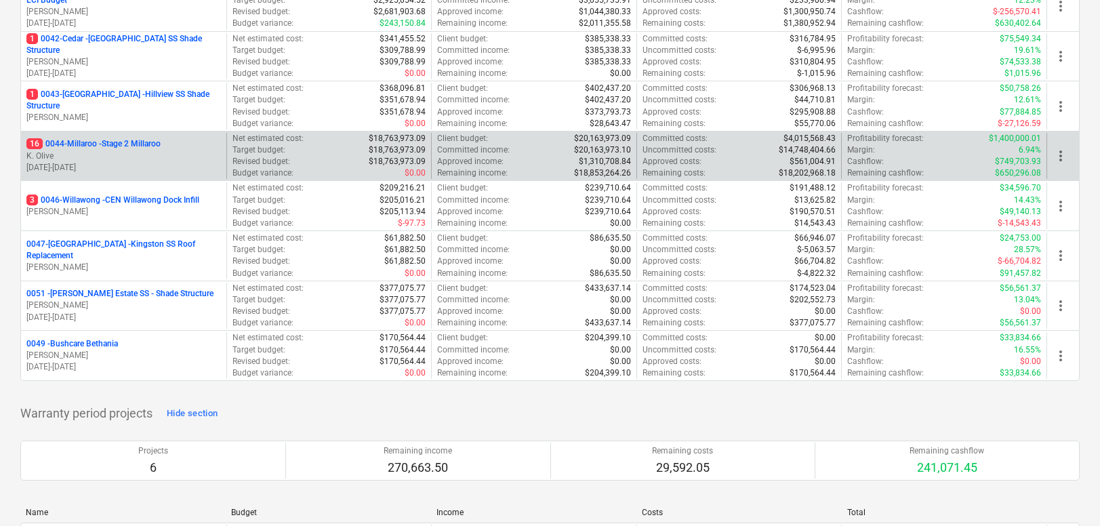
click at [104, 149] on p "16 0044-Millaroo - Stage 2 Millaroo" at bounding box center [93, 144] width 134 height 12
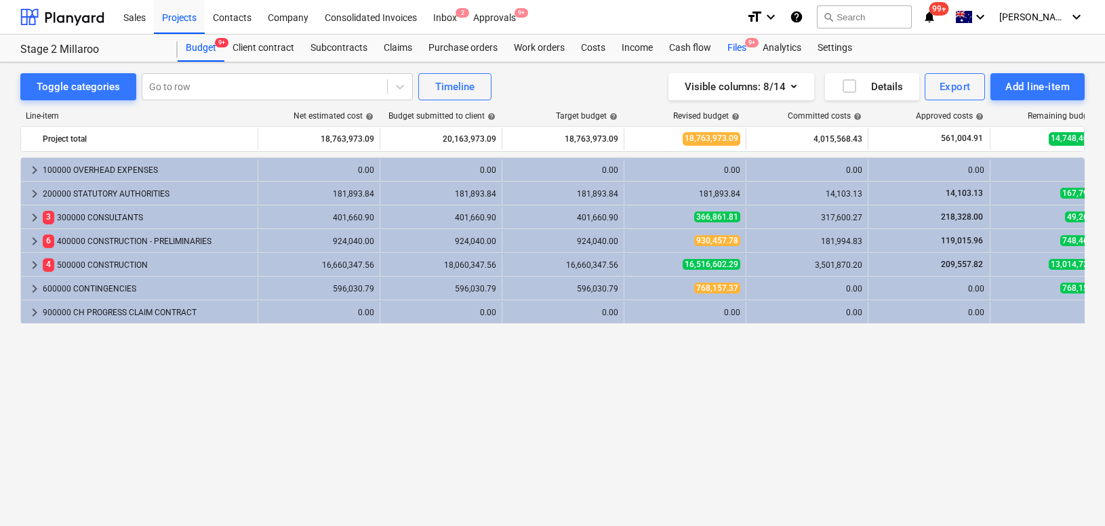
click at [749, 47] on span "9+" at bounding box center [752, 42] width 14 height 9
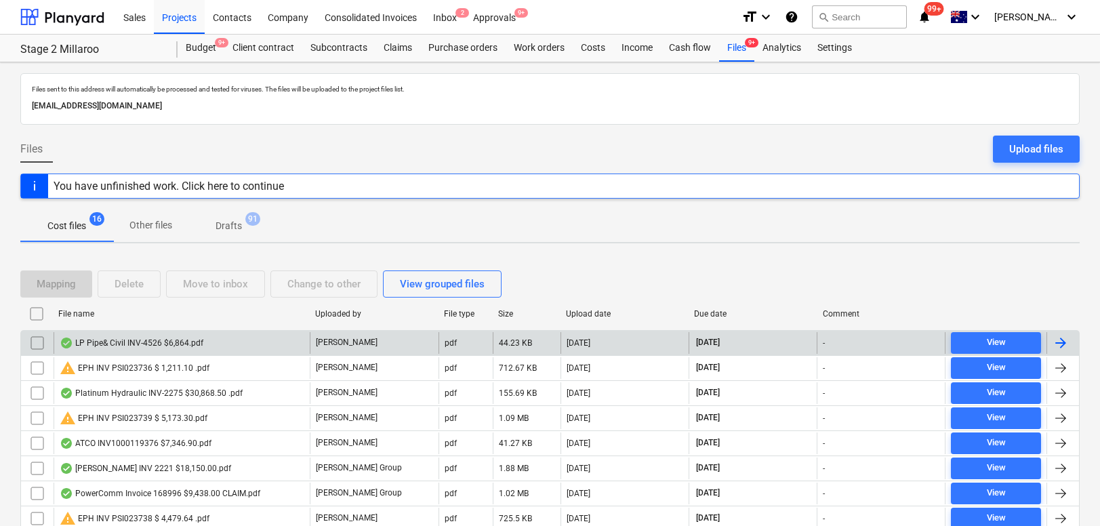
click at [153, 348] on div "LP Pipe& Civil INV-4526 $6,864.pdf" at bounding box center [132, 343] width 144 height 11
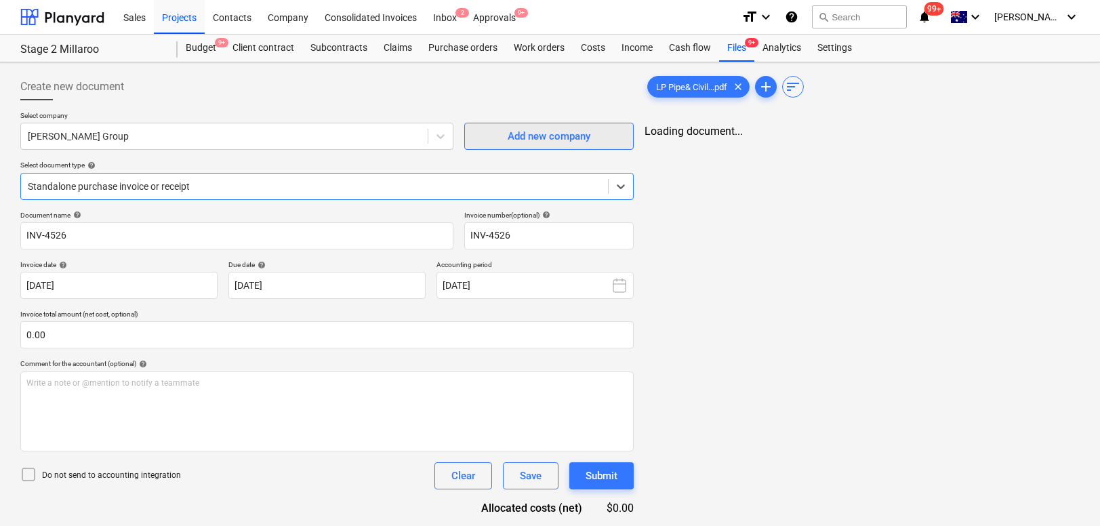
click at [526, 141] on div "Add new company" at bounding box center [549, 136] width 83 height 18
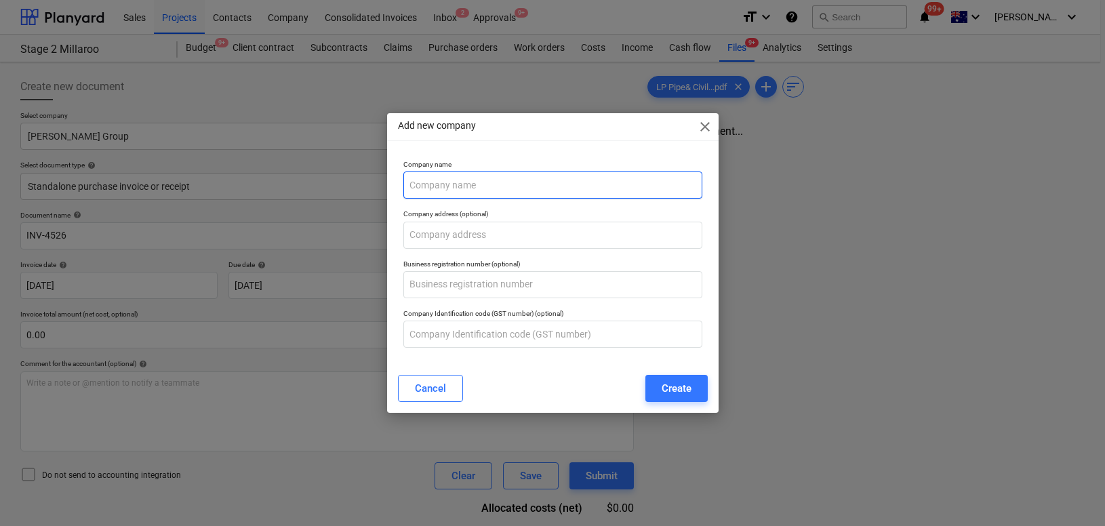
click at [441, 190] on input "text" at bounding box center [552, 185] width 299 height 27
type input "LP Pipe & Civil"
click at [680, 393] on div "Create" at bounding box center [677, 389] width 30 height 18
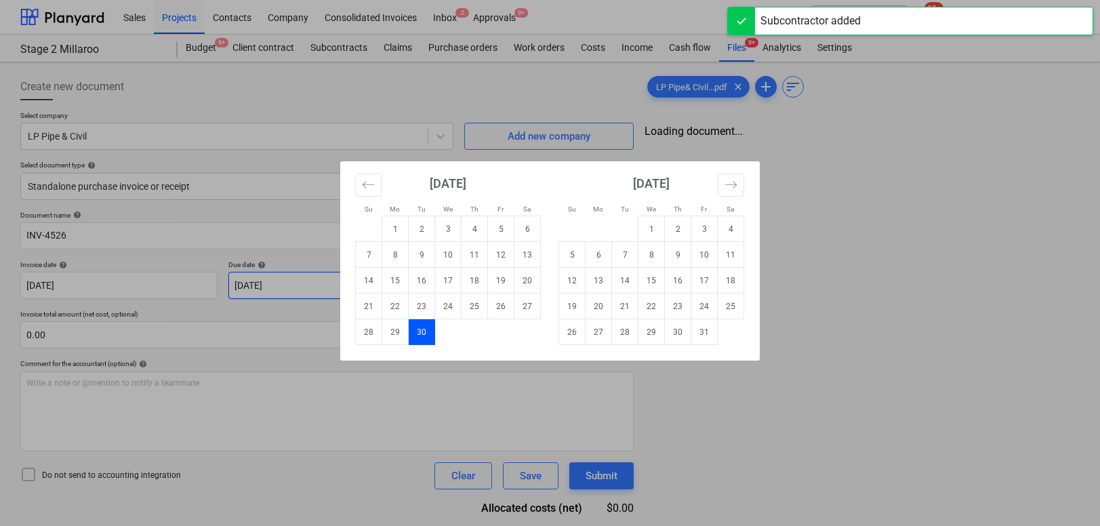
click at [296, 281] on body "Sales Projects Contacts Company Consolidated Invoices Inbox 2 Approvals 9+ form…" at bounding box center [550, 263] width 1100 height 526
click at [424, 335] on td "30" at bounding box center [422, 332] width 26 height 26
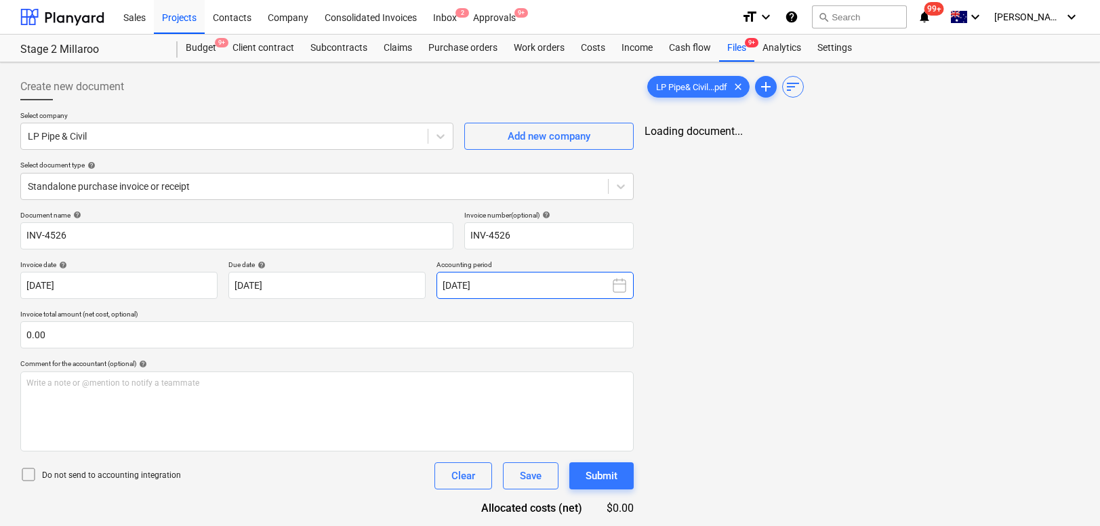
click at [617, 283] on icon at bounding box center [620, 285] width 16 height 16
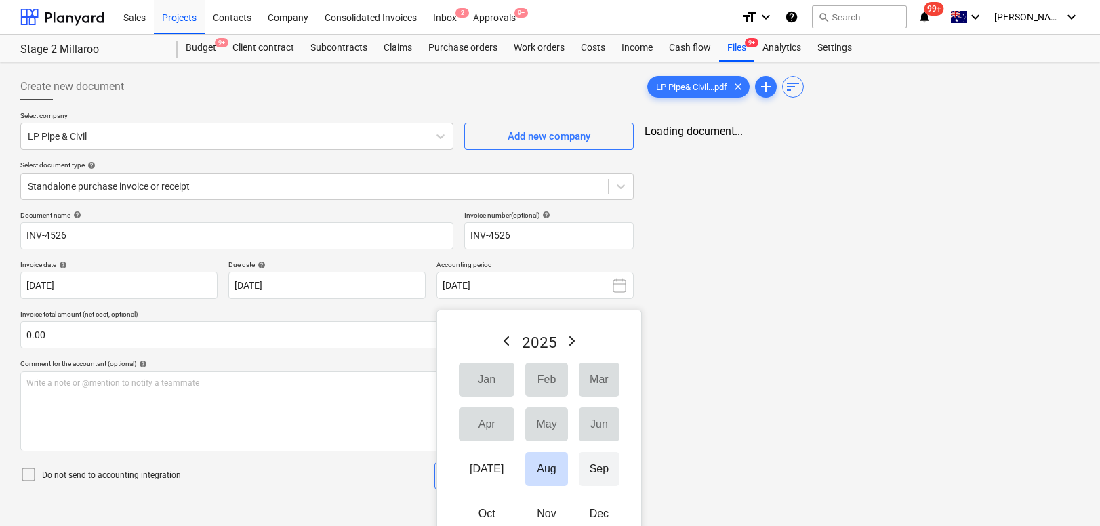
click at [579, 470] on button "Sep" at bounding box center [599, 469] width 41 height 34
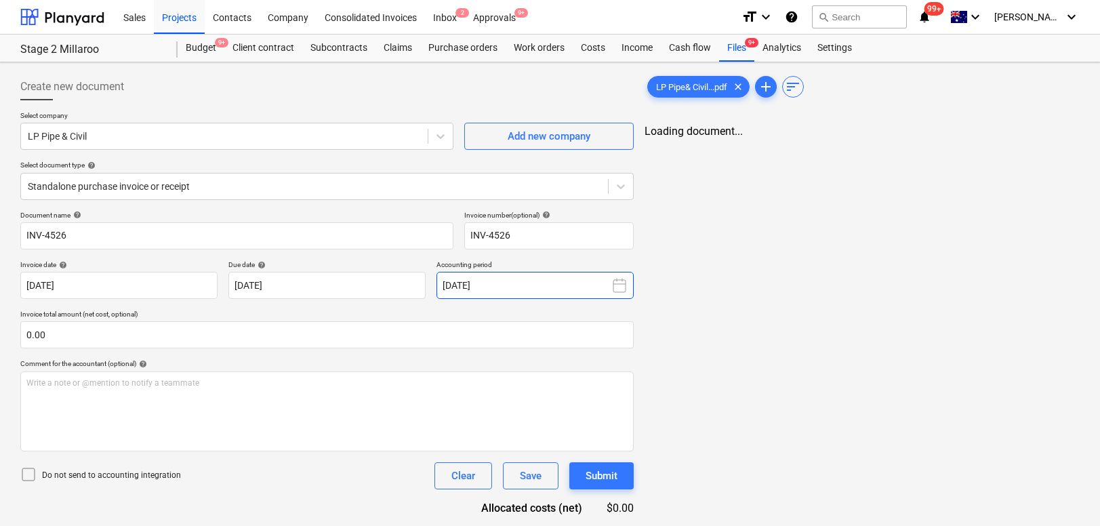
click at [620, 288] on icon at bounding box center [620, 285] width 16 height 16
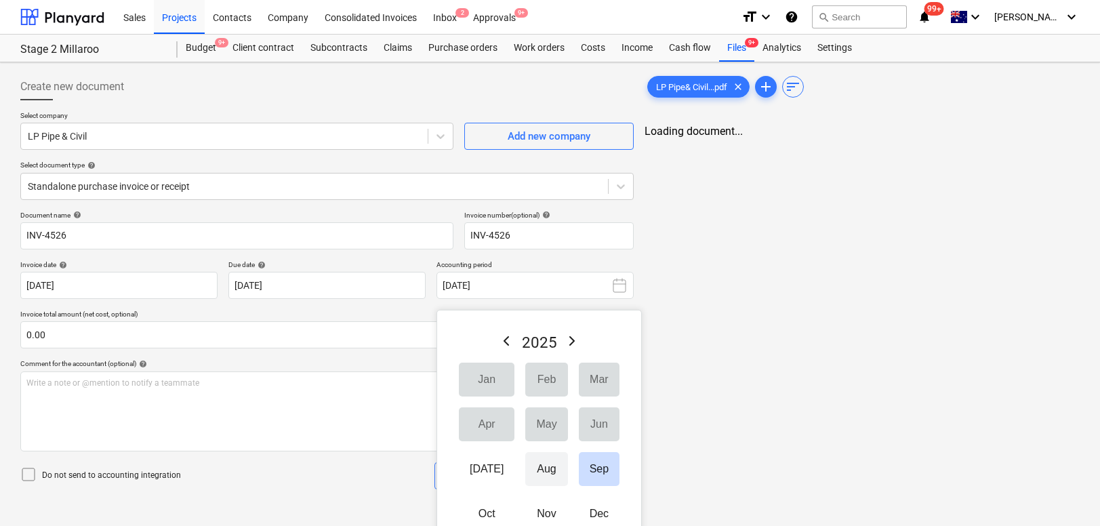
click at [536, 466] on button "Aug" at bounding box center [546, 469] width 42 height 34
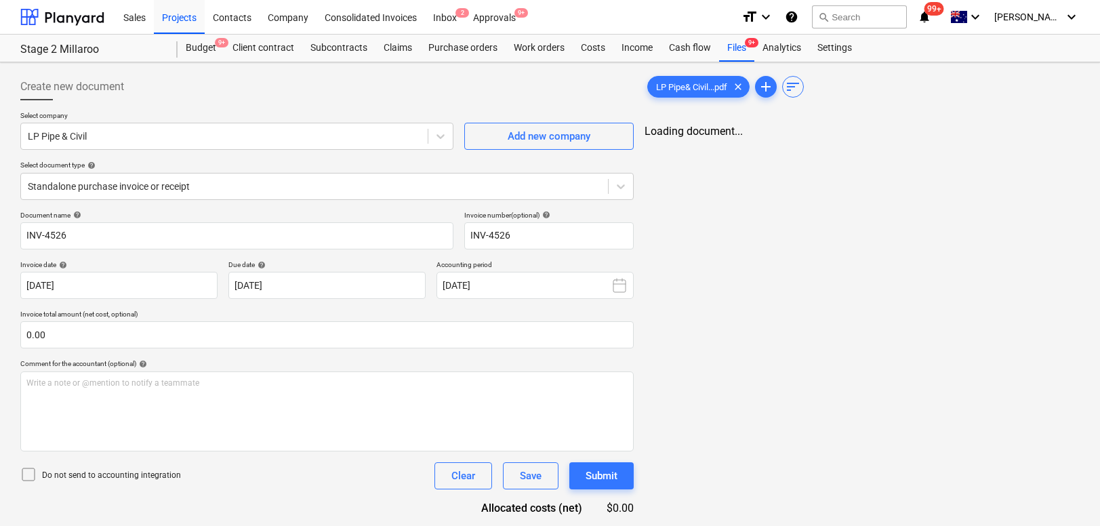
click at [374, 254] on div "Document name help INV-4526 Invoice number (optional) help INV-4526 Invoice dat…" at bounding box center [327, 388] width 614 height 355
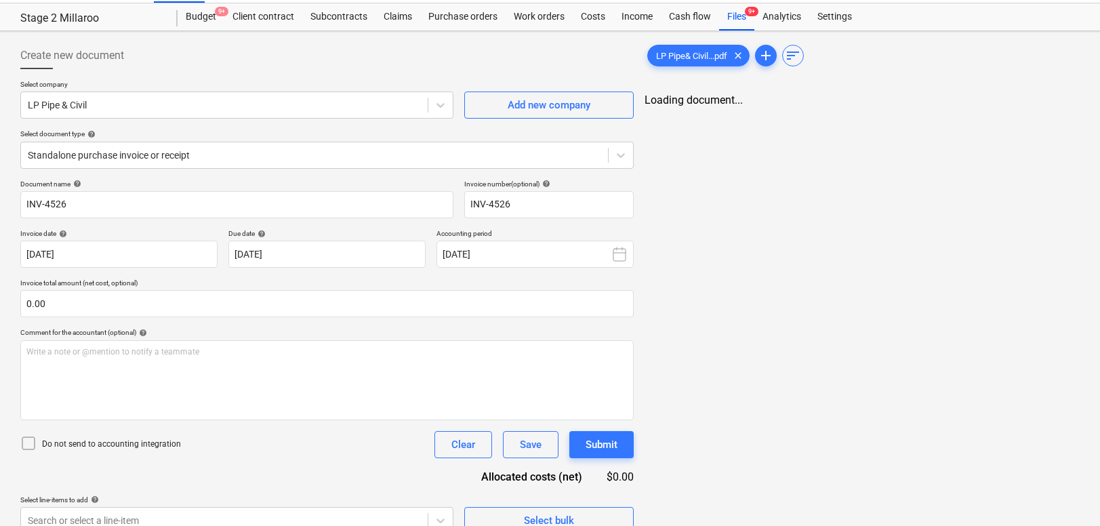
scroll to position [31, 0]
click at [540, 454] on div "Save" at bounding box center [531, 446] width 22 height 18
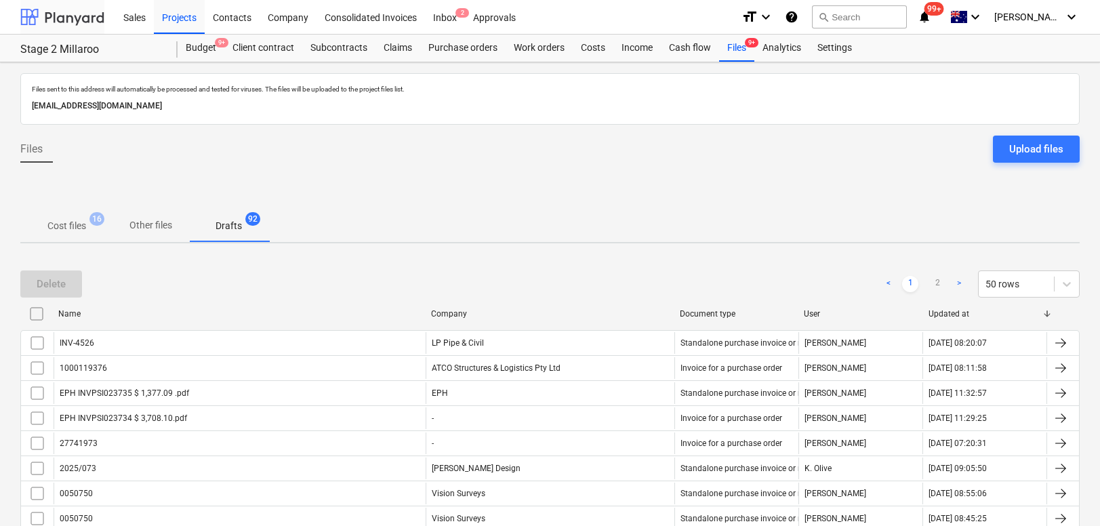
click at [43, 24] on div at bounding box center [62, 17] width 84 height 34
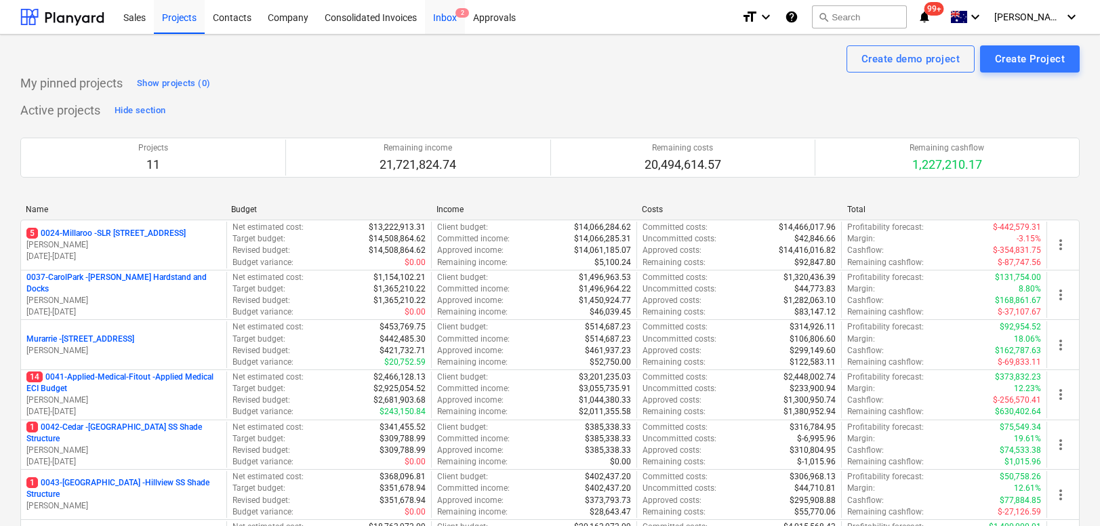
click at [448, 10] on div "Inbox 2" at bounding box center [445, 16] width 40 height 35
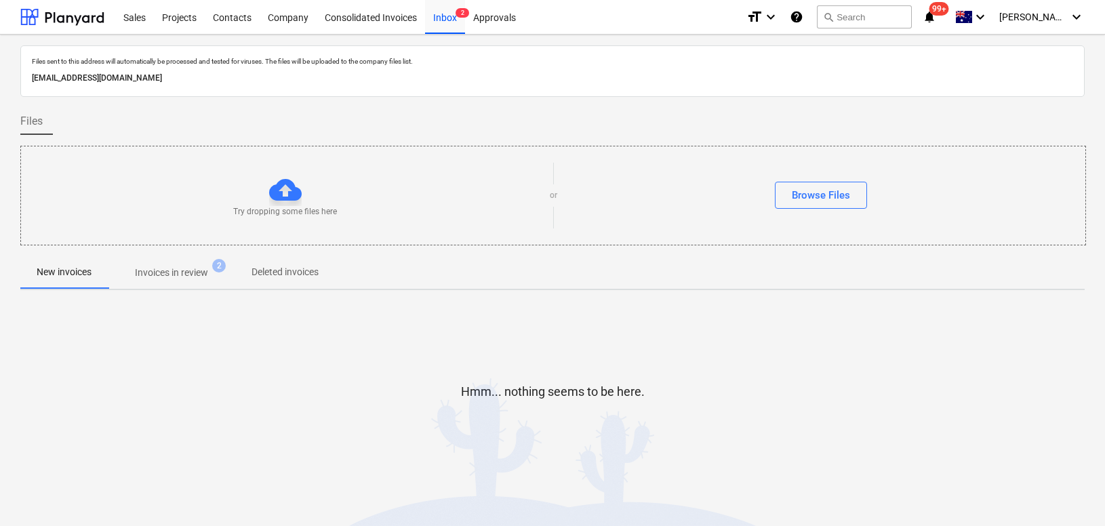
click at [147, 289] on div "New invoices Invoices in review 2 Deleted invoices" at bounding box center [552, 273] width 1064 height 34
click at [174, 275] on p "Invoices in review" at bounding box center [171, 273] width 73 height 14
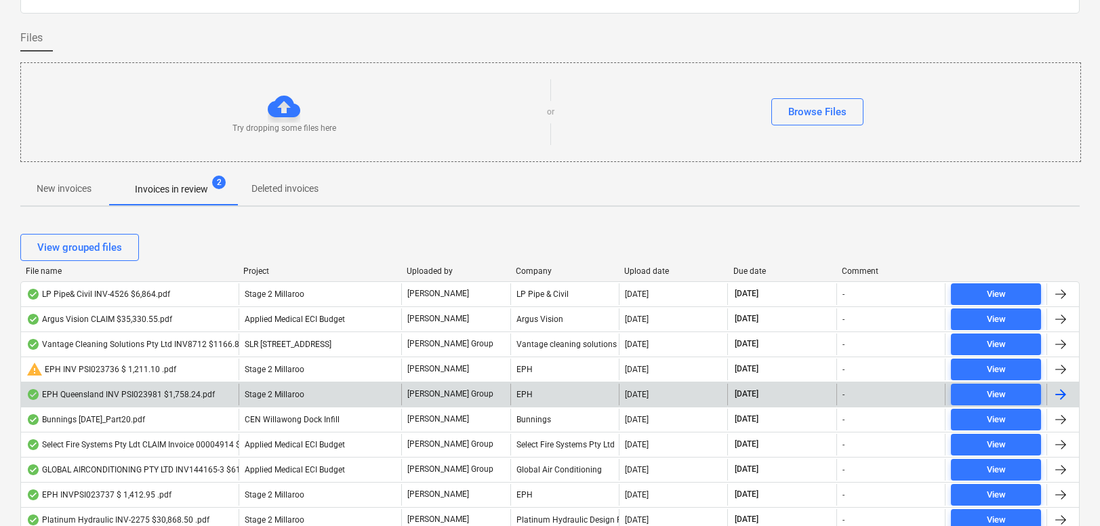
scroll to position [86, 0]
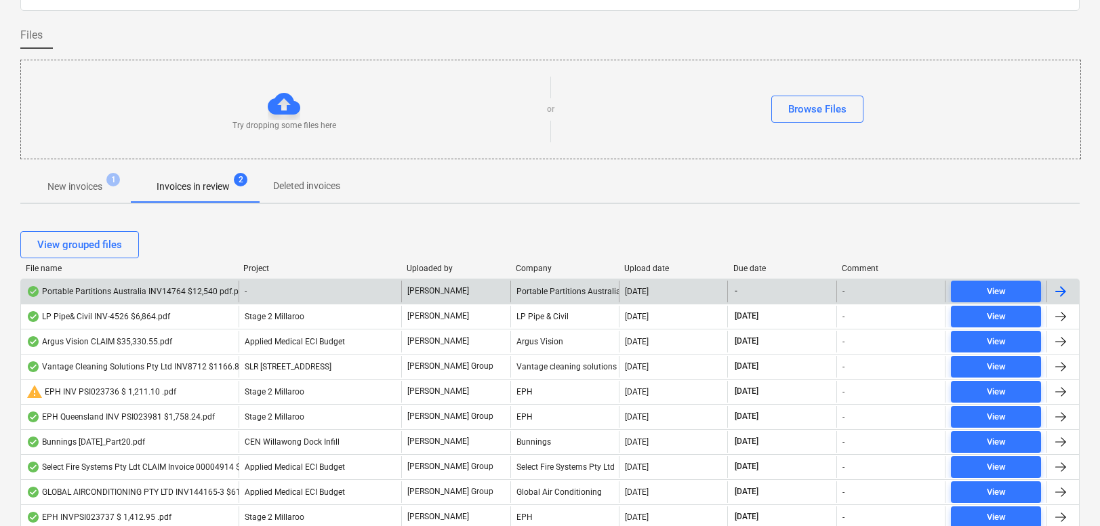
click at [169, 296] on div "Portable Partitions Australia INV14764 $12,540 pdf.pdf" at bounding box center [136, 291] width 220 height 11
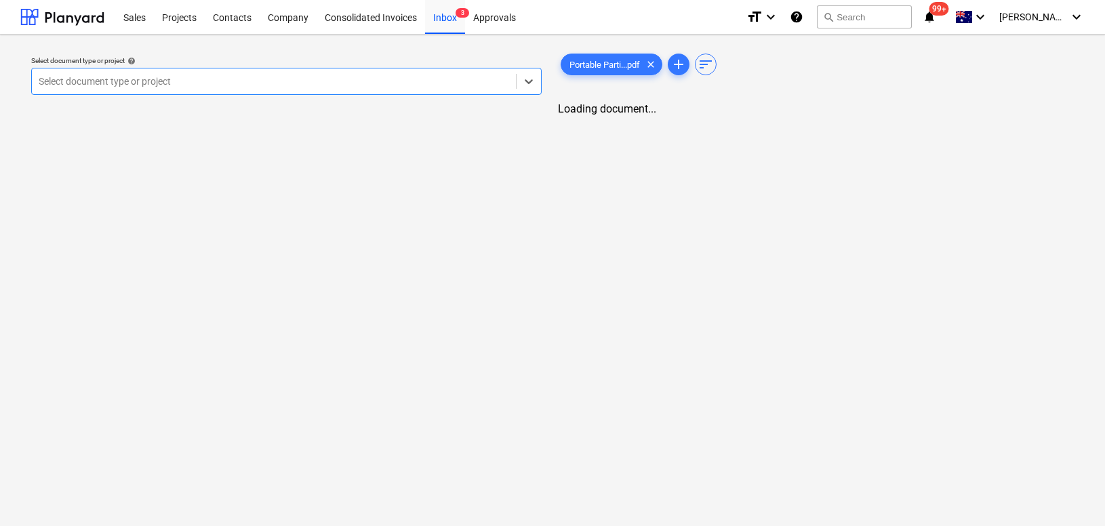
click at [277, 83] on div at bounding box center [274, 82] width 470 height 14
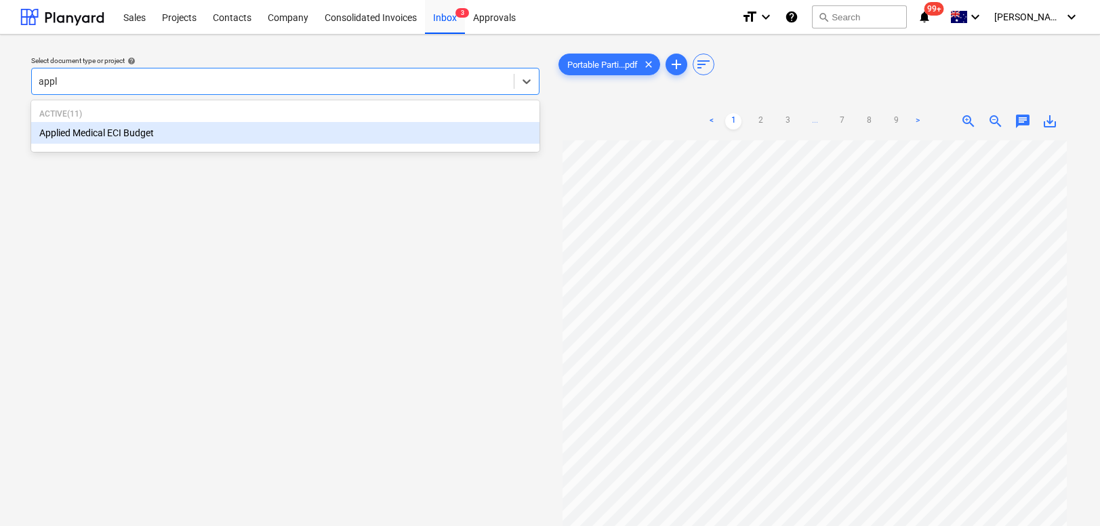
type input "appli"
click at [102, 136] on div "Applied Medical ECI Budget" at bounding box center [285, 133] width 508 height 22
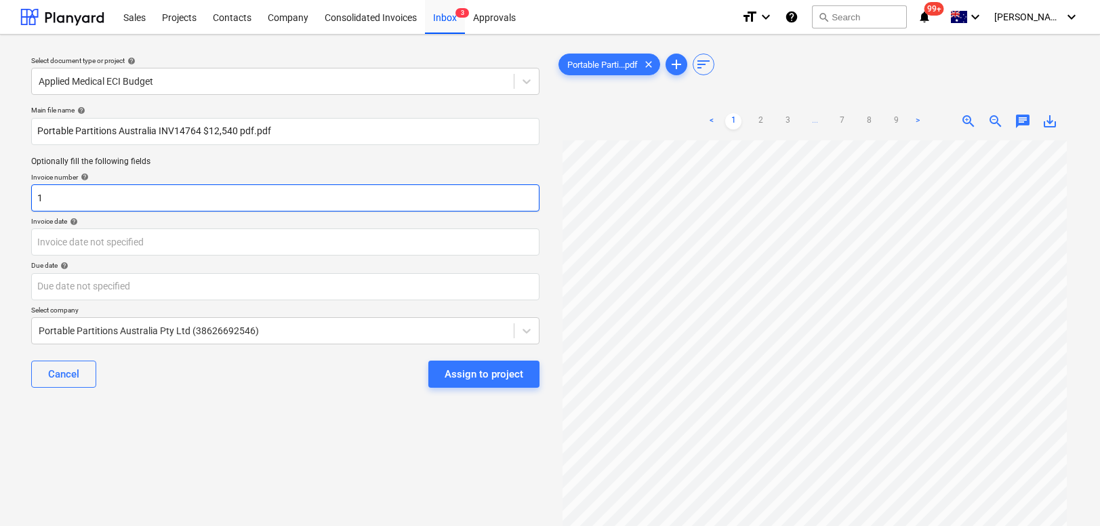
drag, startPoint x: 100, startPoint y: 197, endPoint x: 20, endPoint y: 198, distance: 80.0
click at [20, 198] on div "Select document type or project help Applied Medical ECI Budget Main file name …" at bounding box center [285, 339] width 530 height 588
drag, startPoint x: 52, startPoint y: 197, endPoint x: 18, endPoint y: 197, distance: 33.2
click at [18, 197] on div "Select document type or project help Applied Medical ECI Budget Main file name …" at bounding box center [550, 340] width 1100 height 610
paste input "4764"
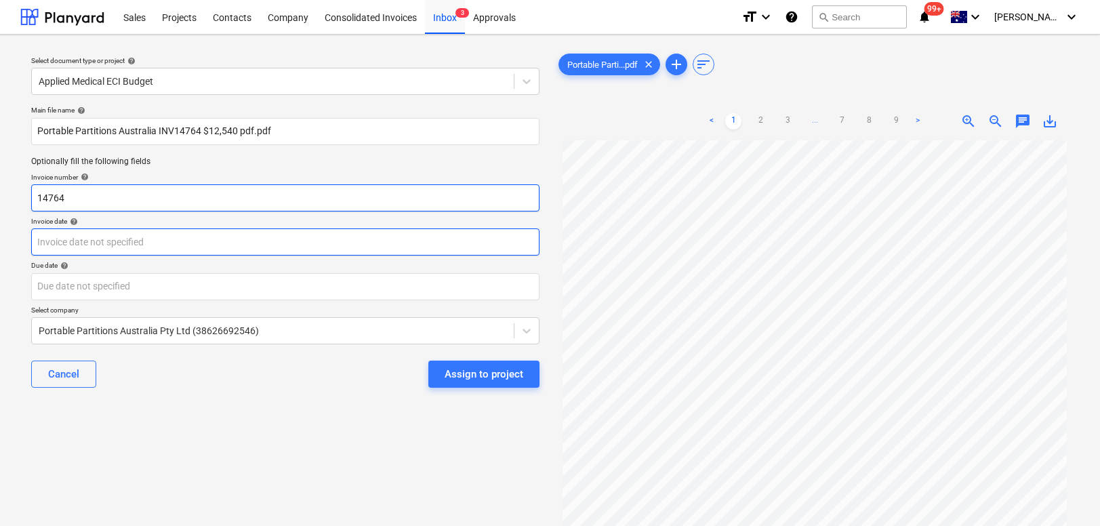
type input "14764"
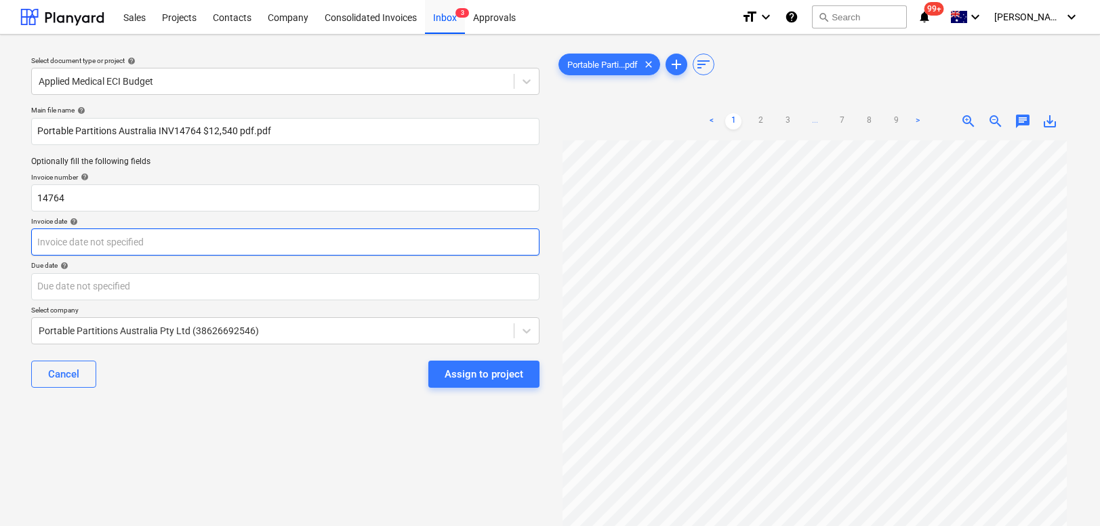
click at [63, 242] on body "Sales Projects Contacts Company Consolidated Invoices Inbox 3 Approvals format_…" at bounding box center [550, 263] width 1100 height 526
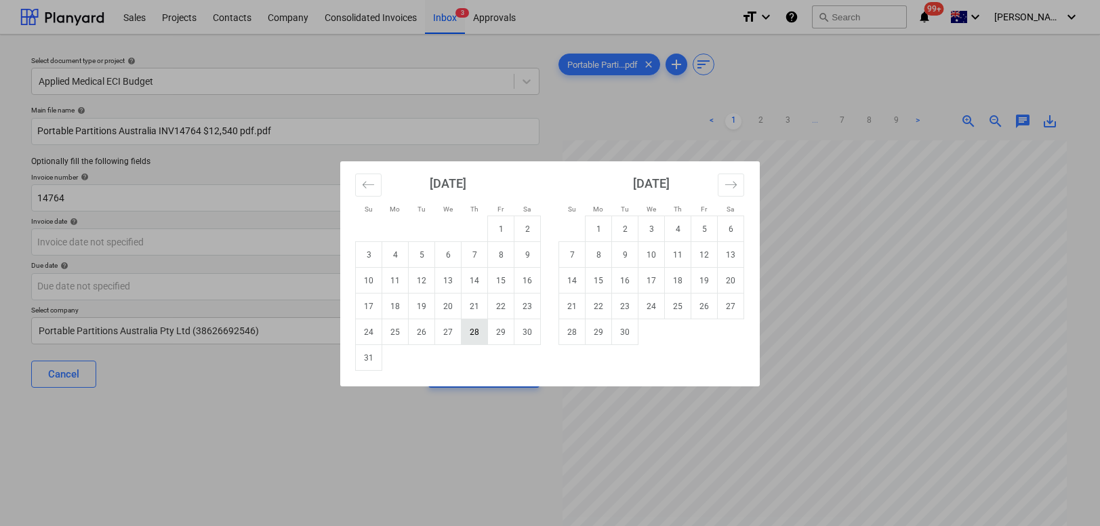
click at [472, 335] on td "28" at bounding box center [475, 332] width 26 height 26
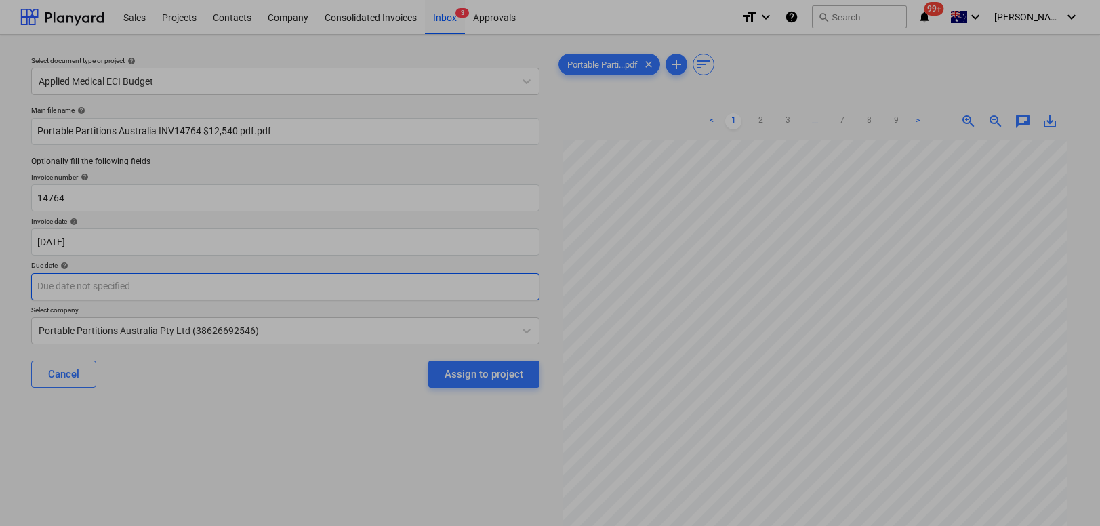
click at [241, 288] on body "Sales Projects Contacts Company Consolidated Invoices Inbox 3 Approvals format_…" at bounding box center [550, 263] width 1100 height 526
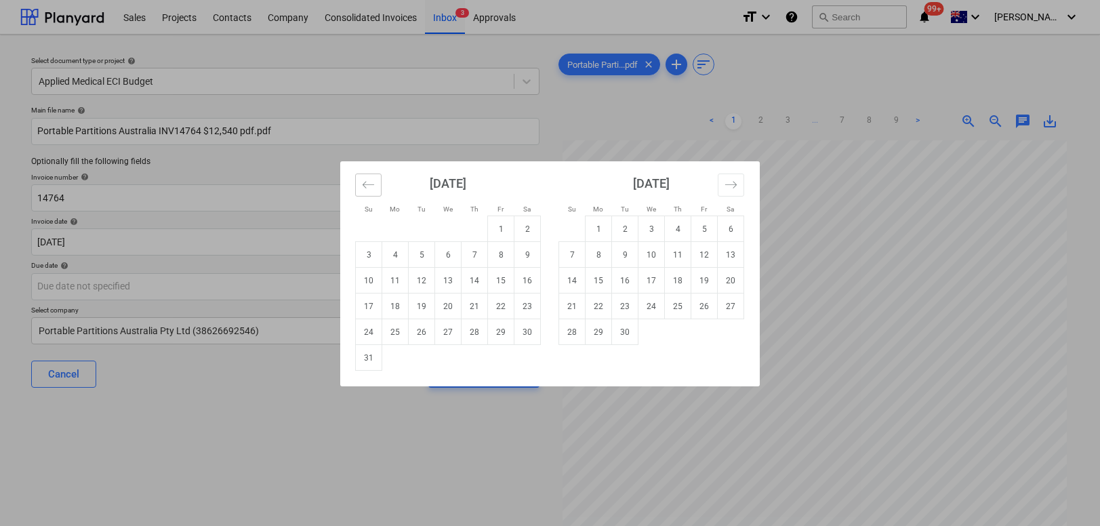
click at [369, 189] on icon "Move backward to switch to the previous month." at bounding box center [368, 184] width 13 height 13
click at [725, 184] on icon "Move forward to switch to the next month." at bounding box center [731, 184] width 13 height 13
click at [345, 479] on div "Su Mo Tu We Th Fr Sa Su Mo Tu We Th Fr Sa July 2025 1 2 3 4 5 6 7 8 9 10 11 12 …" at bounding box center [550, 263] width 1100 height 526
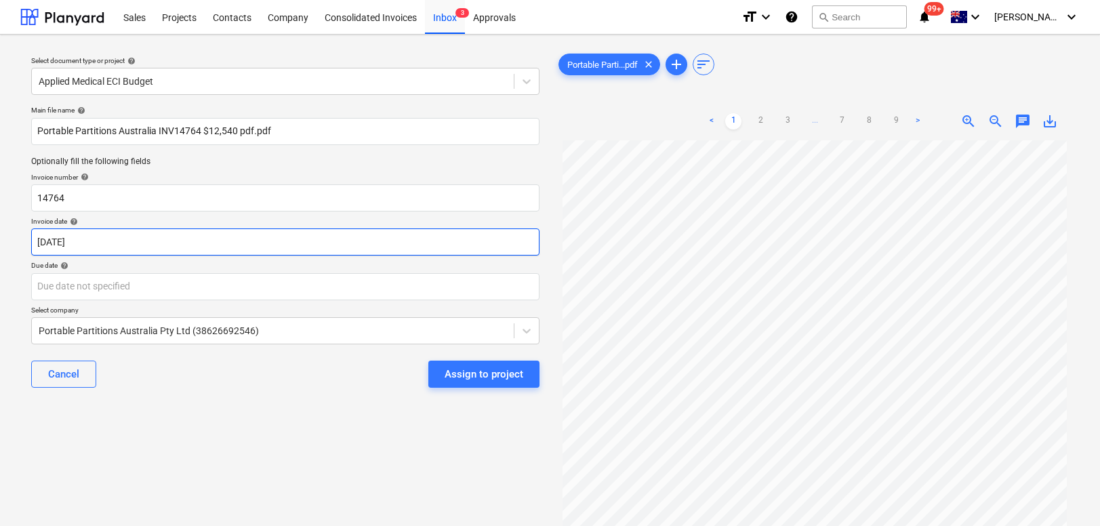
click at [230, 243] on body "Sales Projects Contacts Company Consolidated Invoices Inbox 3 Approvals format_…" at bounding box center [550, 263] width 1100 height 526
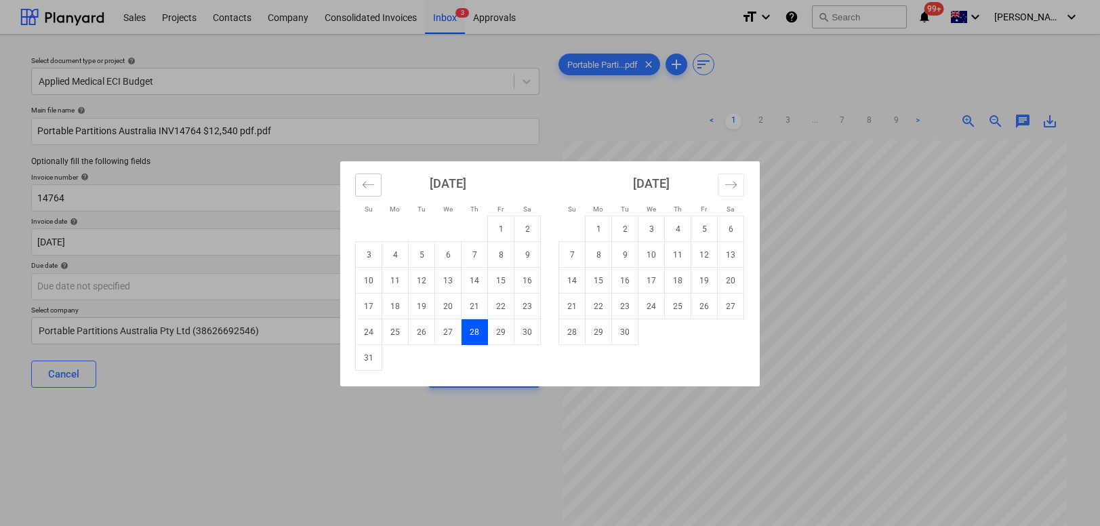
click at [369, 183] on icon "Move backward to switch to the previous month." at bounding box center [368, 184] width 13 height 13
click at [495, 228] on td "4" at bounding box center [501, 229] width 26 height 26
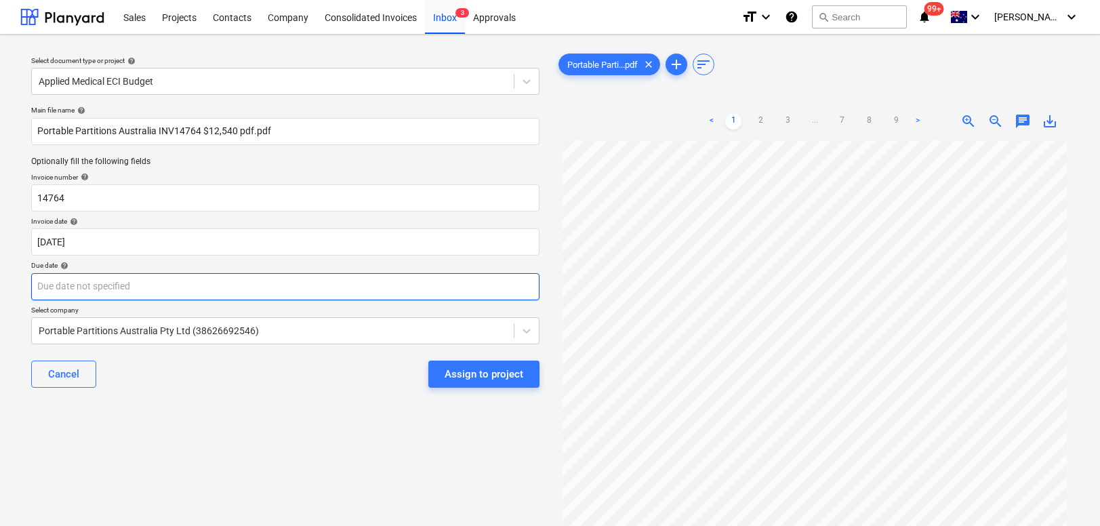
click at [236, 291] on body "Sales Projects Contacts Company Consolidated Invoices Inbox 3 Approvals format_…" at bounding box center [550, 263] width 1100 height 526
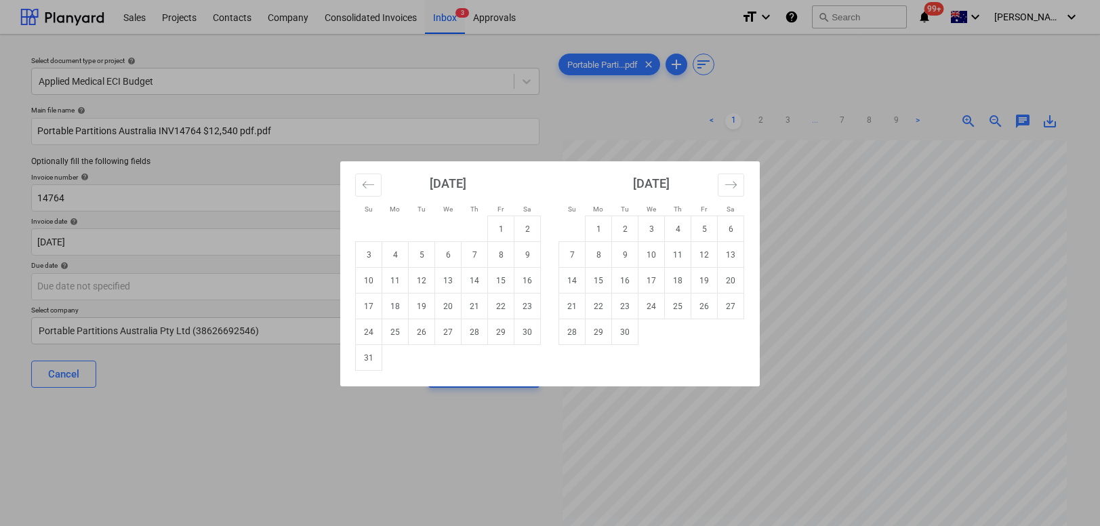
click at [197, 240] on div "Su Mo Tu We Th Fr Sa Su Mo Tu We Th Fr Sa July 2025 1 2 3 4 5 6 7 8 9 10 11 12 …" at bounding box center [550, 263] width 1100 height 526
click at [207, 241] on body "Sales Projects Contacts Company Consolidated Invoices Inbox 3 Approvals format_…" at bounding box center [550, 263] width 1100 height 526
click at [674, 336] on td "28" at bounding box center [678, 332] width 26 height 26
type input "[DATE]"
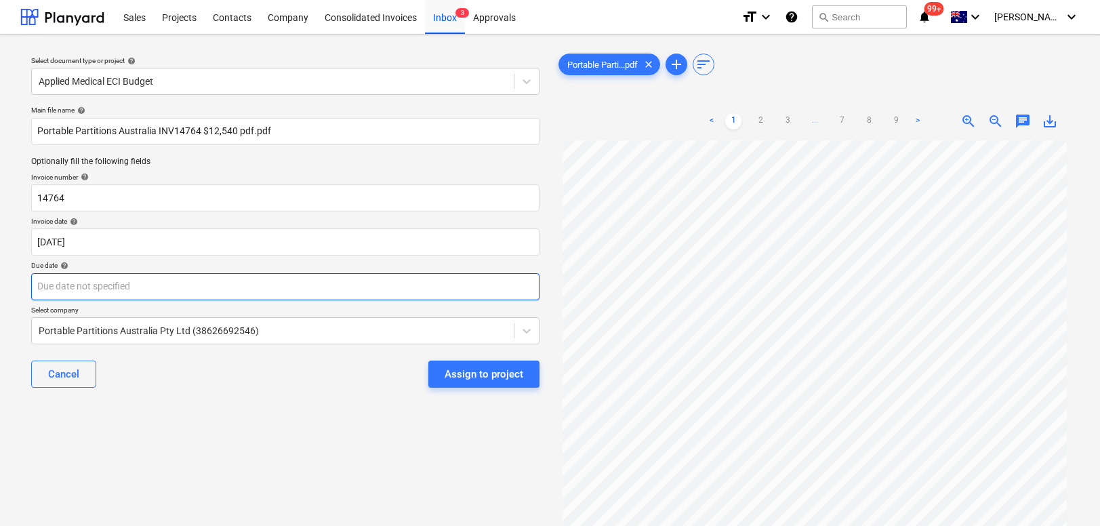
click at [296, 290] on body "Sales Projects Contacts Company Consolidated Invoices Inbox 3 Approvals format_…" at bounding box center [550, 263] width 1100 height 526
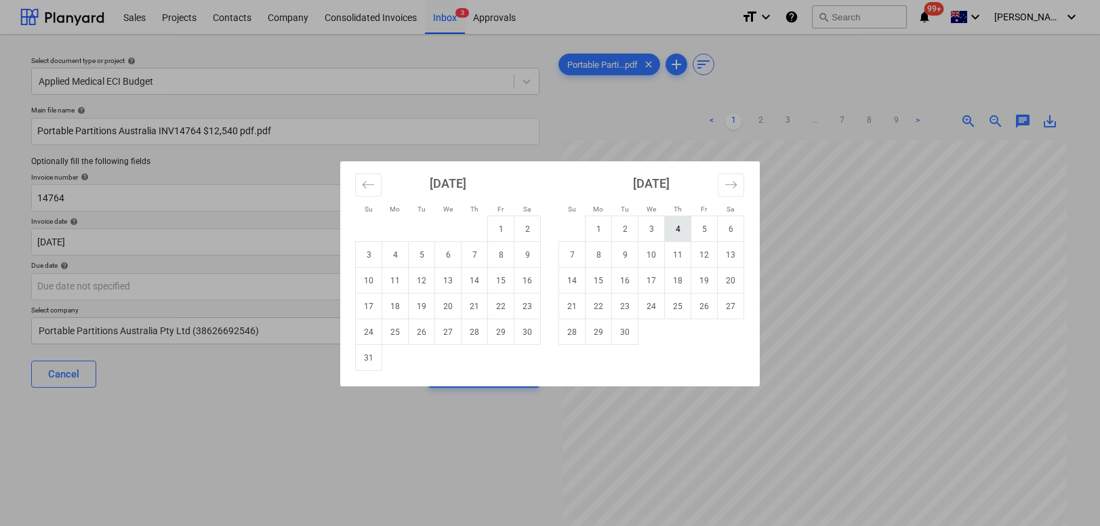
click at [675, 233] on td "4" at bounding box center [678, 229] width 26 height 26
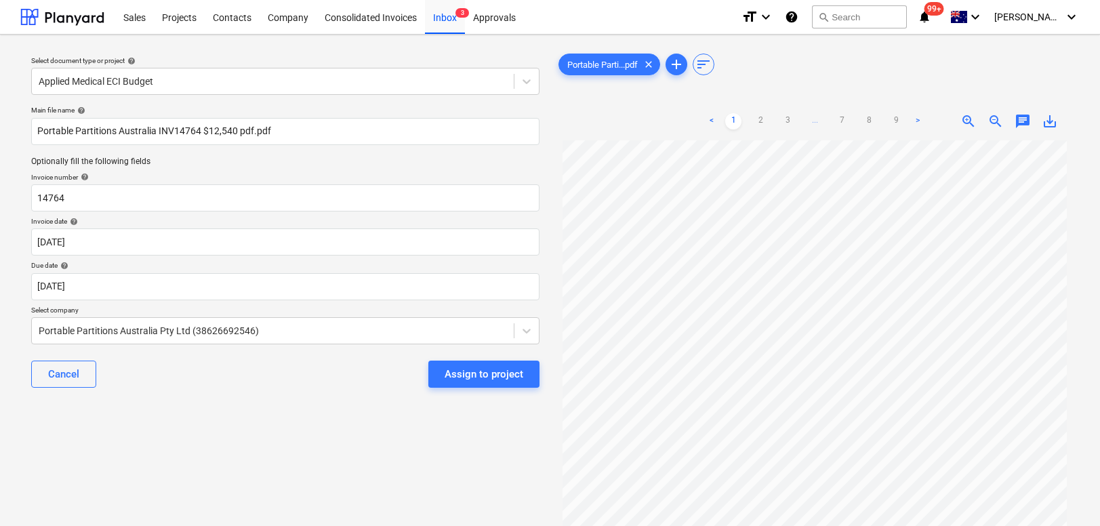
type input "04 Sep 2025"
click at [476, 375] on div "Assign to project" at bounding box center [484, 374] width 79 height 18
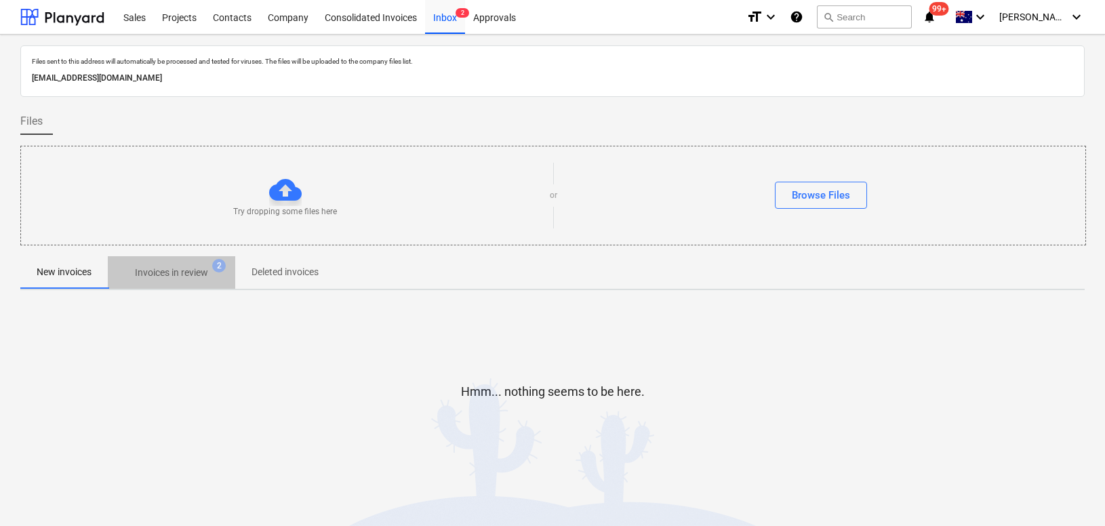
click at [155, 256] on button "Invoices in review 2" at bounding box center [171, 272] width 127 height 33
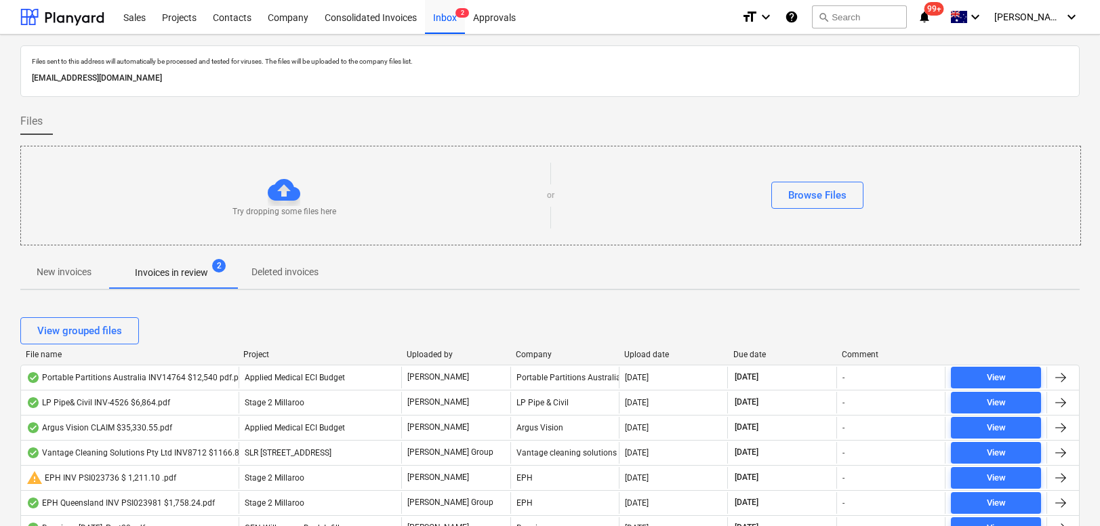
click at [653, 355] on div "Upload date" at bounding box center [673, 354] width 98 height 9
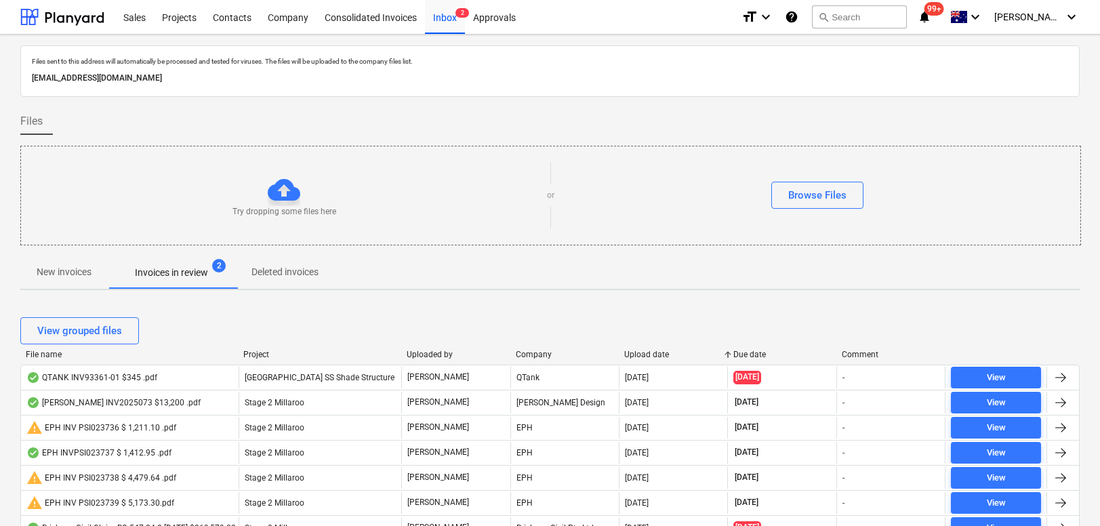
click at [653, 355] on div "Upload date" at bounding box center [673, 354] width 98 height 9
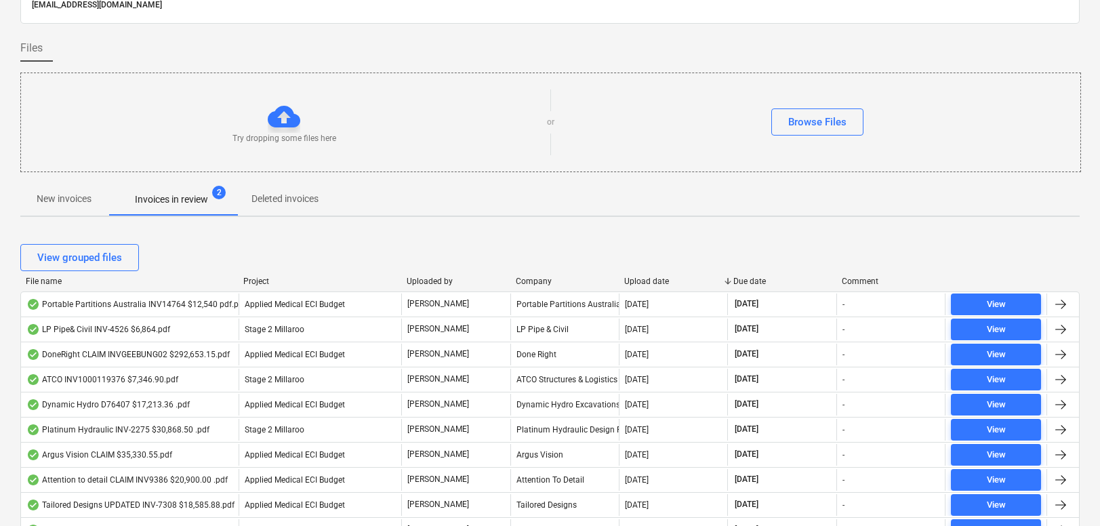
scroll to position [86, 0]
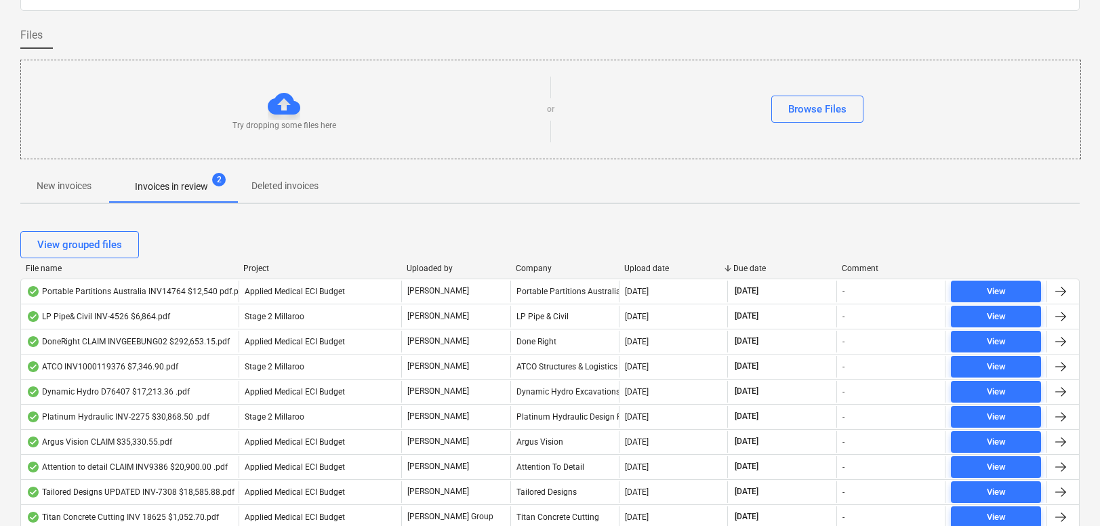
click at [644, 266] on div "Upload date" at bounding box center [673, 268] width 98 height 9
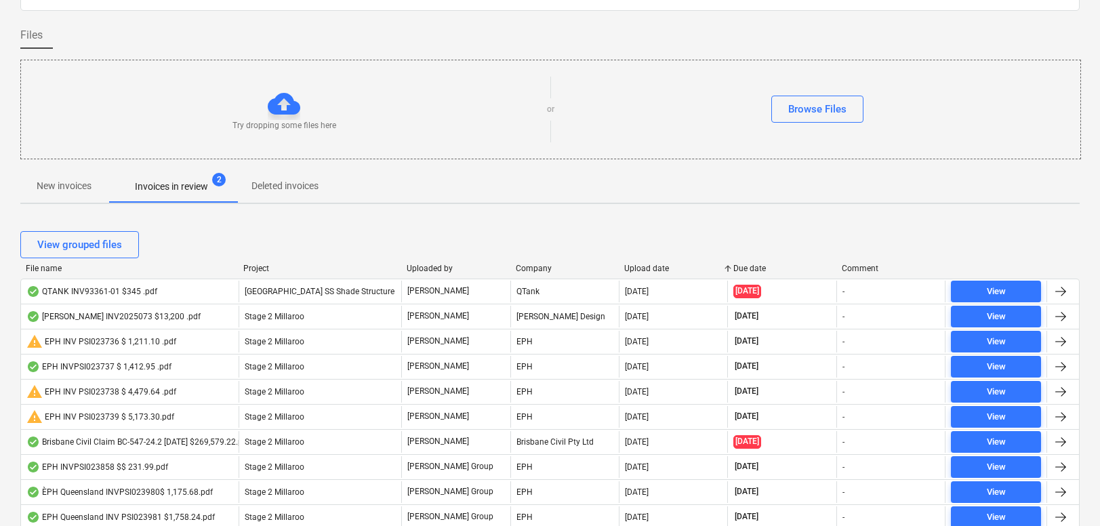
click at [644, 266] on div "Upload date" at bounding box center [673, 268] width 98 height 9
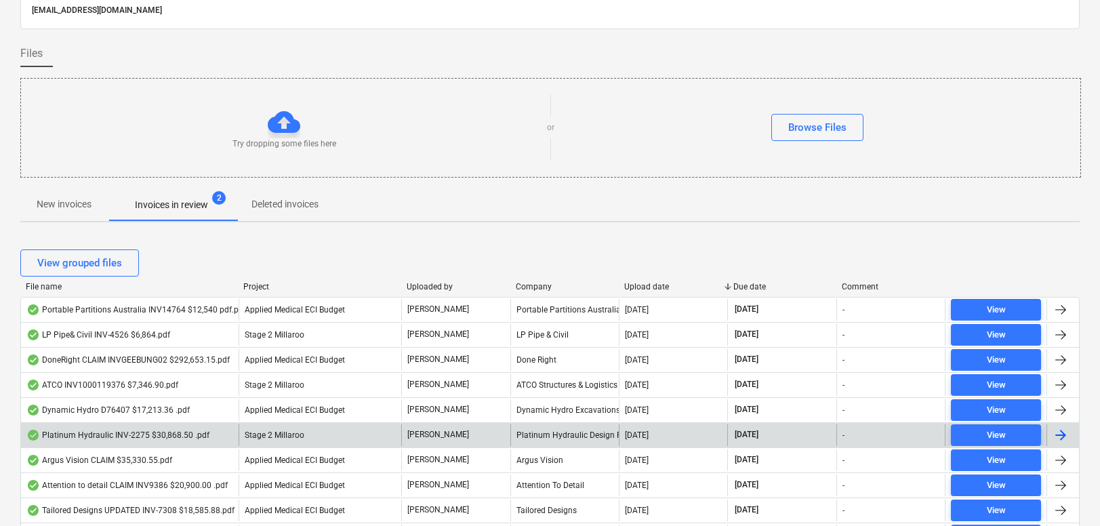
scroll to position [65, 0]
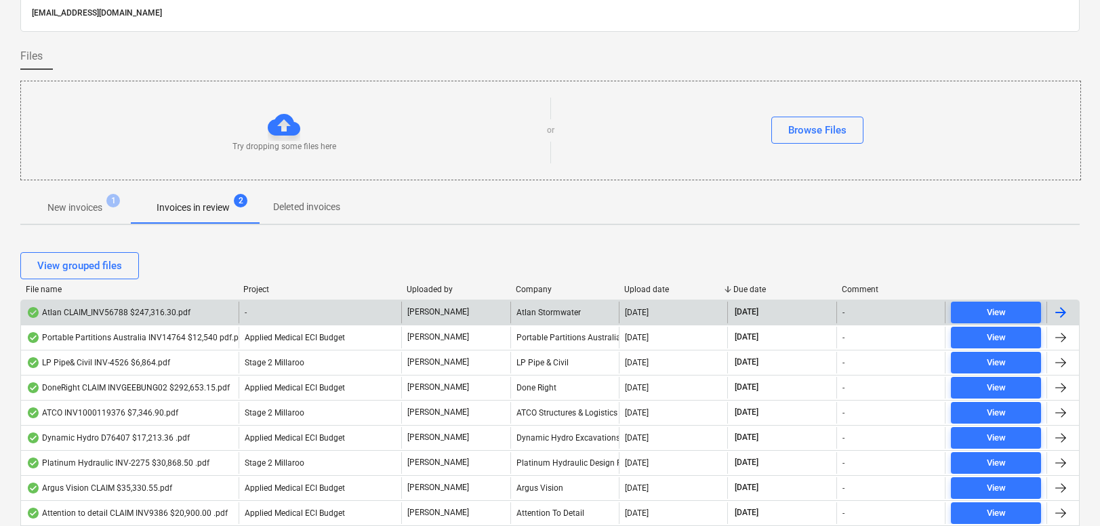
click at [134, 314] on div "Atlan CLAIM_INV56788 $247,316.30.pdf" at bounding box center [108, 312] width 164 height 11
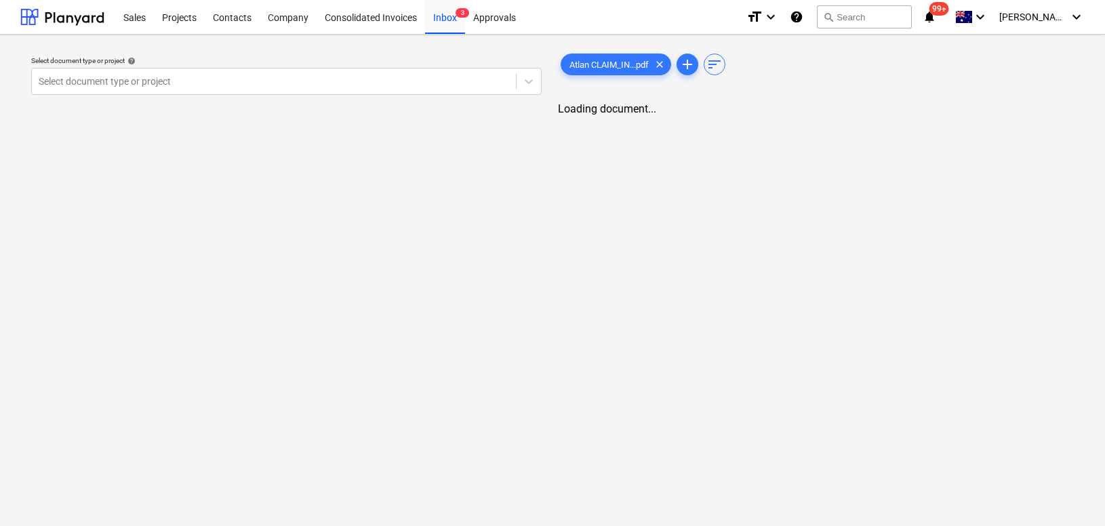
click at [207, 58] on div "Select document type or project help" at bounding box center [286, 60] width 510 height 9
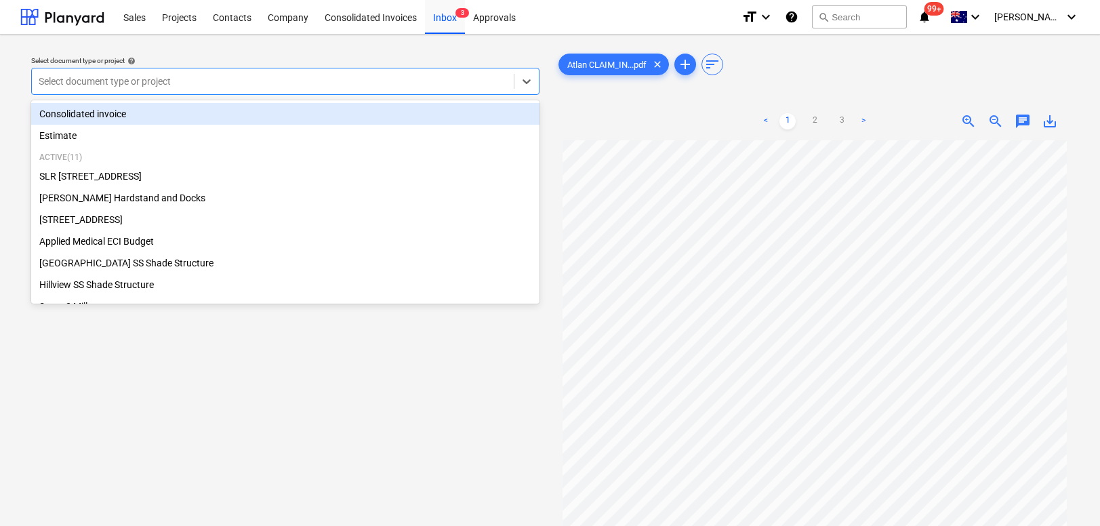
click at [191, 75] on div at bounding box center [273, 82] width 468 height 14
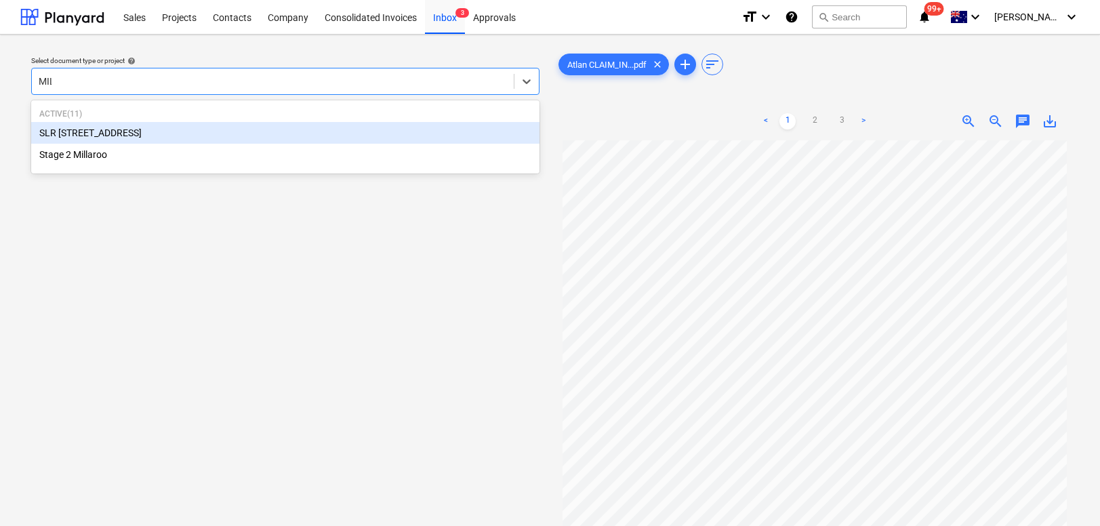
type input "MILL"
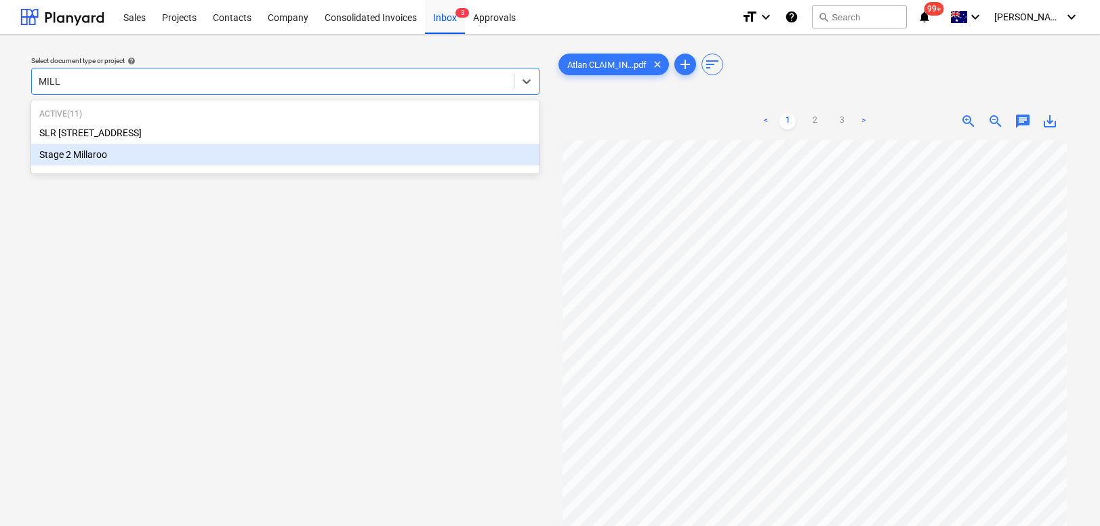
click at [129, 154] on div "Stage 2 Millaroo" at bounding box center [285, 155] width 508 height 22
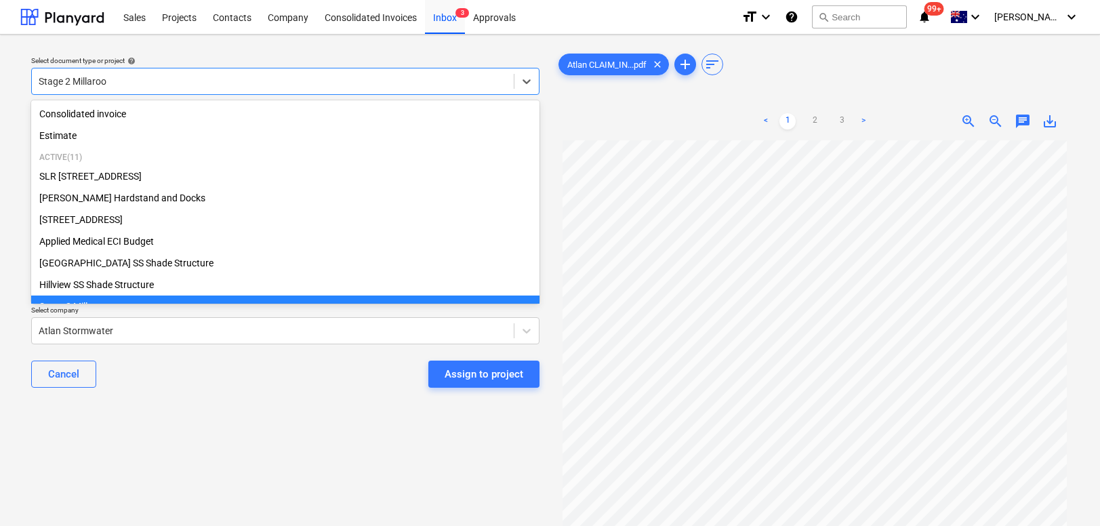
click at [168, 72] on div "Stage 2 Millaroo" at bounding box center [273, 81] width 482 height 19
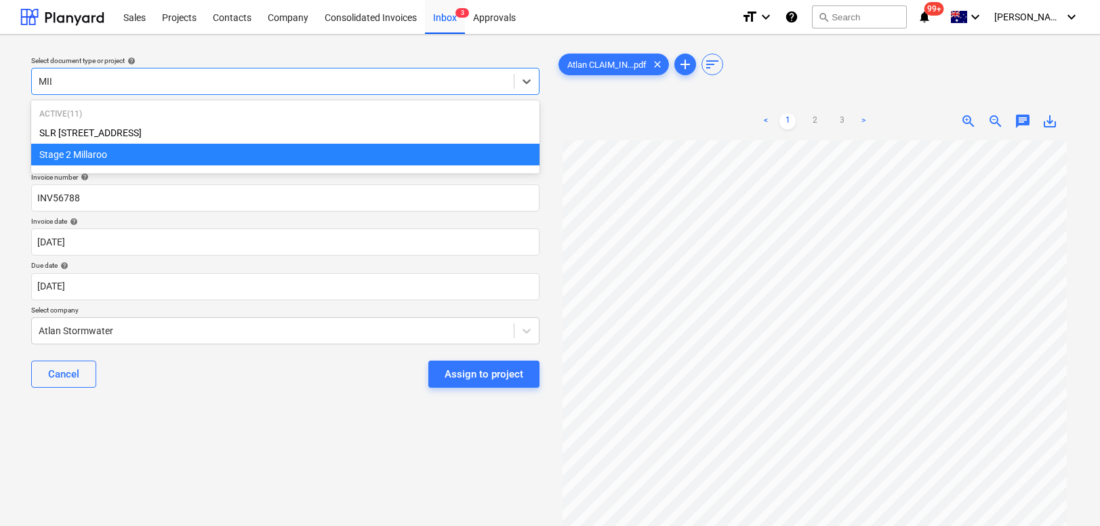
type input "MILL"
click at [92, 159] on div "Stage 2 Millaroo" at bounding box center [285, 155] width 508 height 22
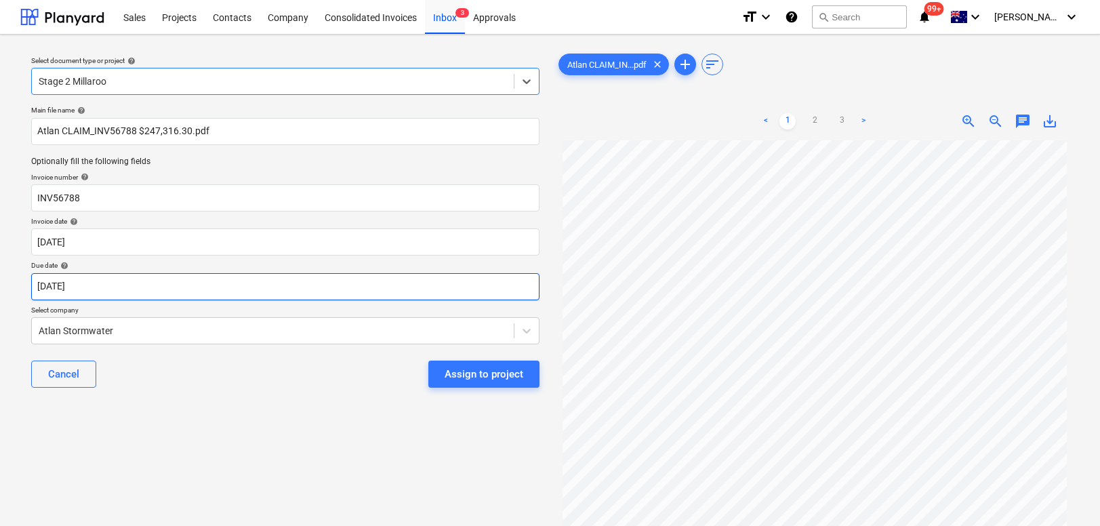
click at [105, 285] on body "Sales Projects Contacts Company Consolidated Invoices Inbox 3 Approvals format_…" at bounding box center [550, 263] width 1100 height 526
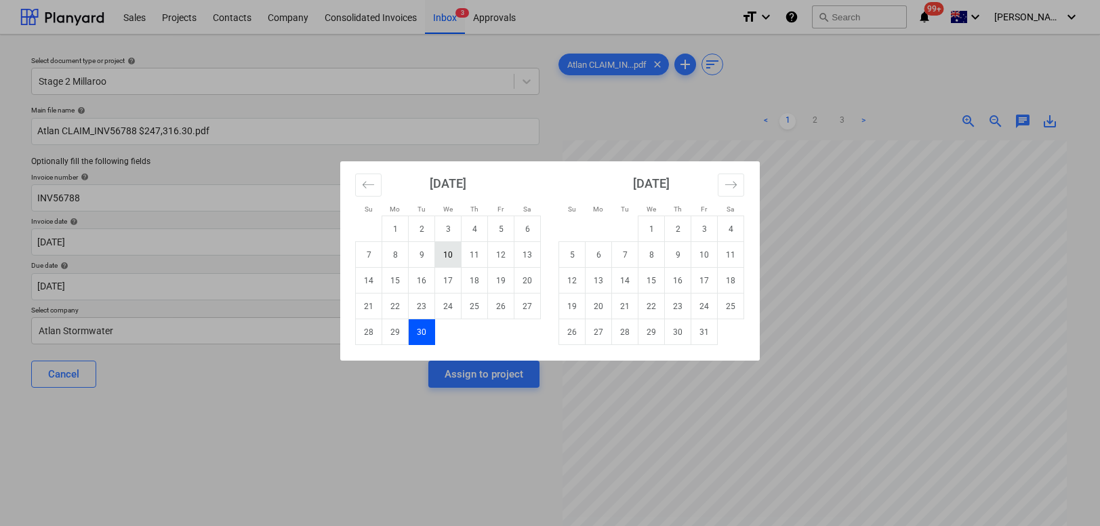
click at [448, 252] on td "10" at bounding box center [448, 255] width 26 height 26
type input "10 Sep 2025"
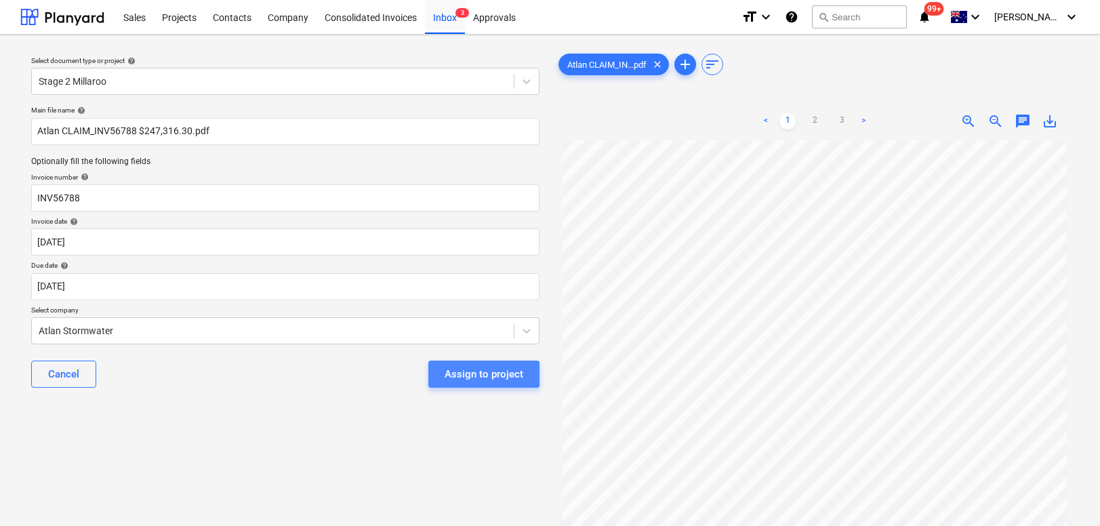
click at [475, 374] on div "Assign to project" at bounding box center [484, 374] width 79 height 18
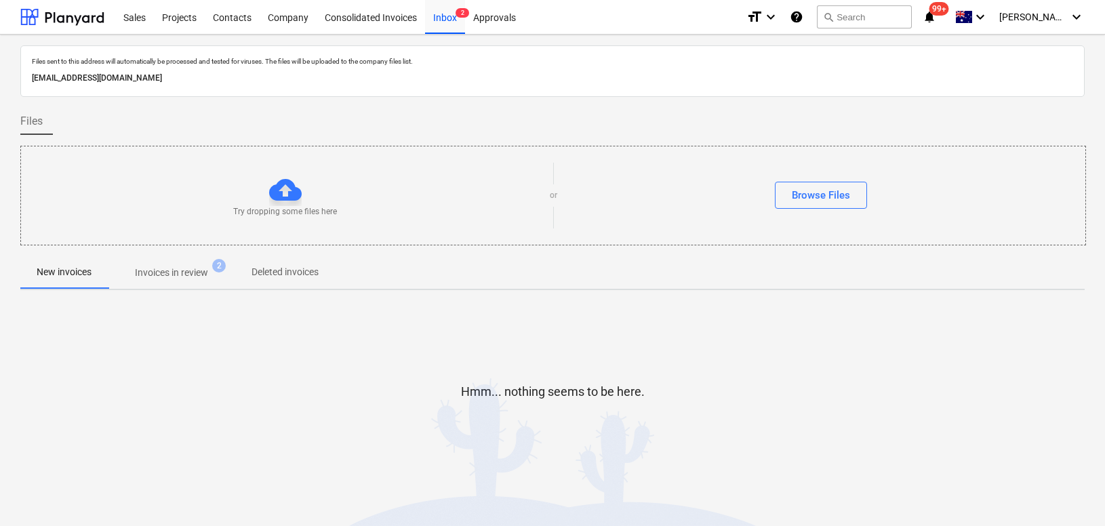
click at [183, 276] on p "Invoices in review" at bounding box center [171, 273] width 73 height 14
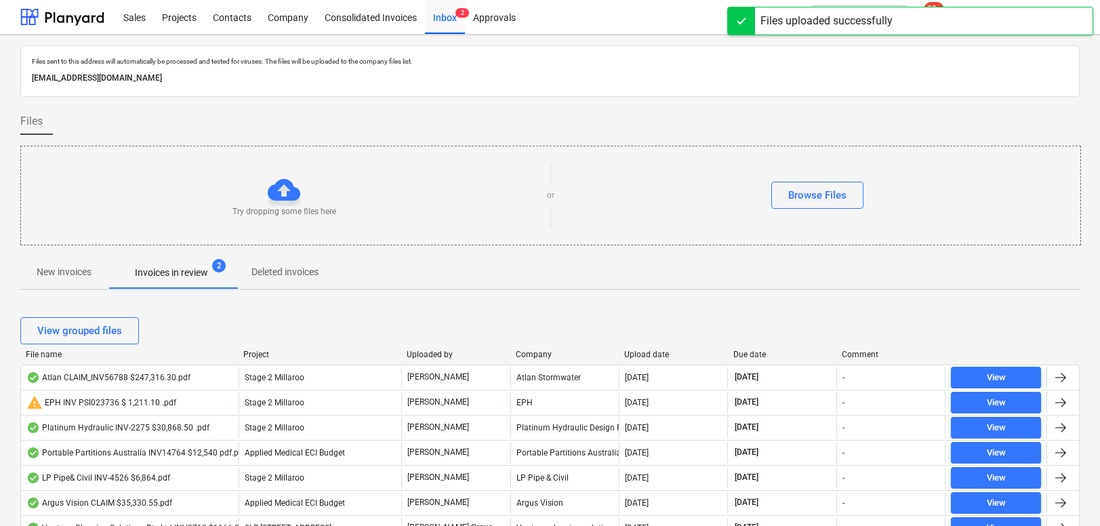
click at [649, 353] on div "Upload date" at bounding box center [673, 354] width 98 height 9
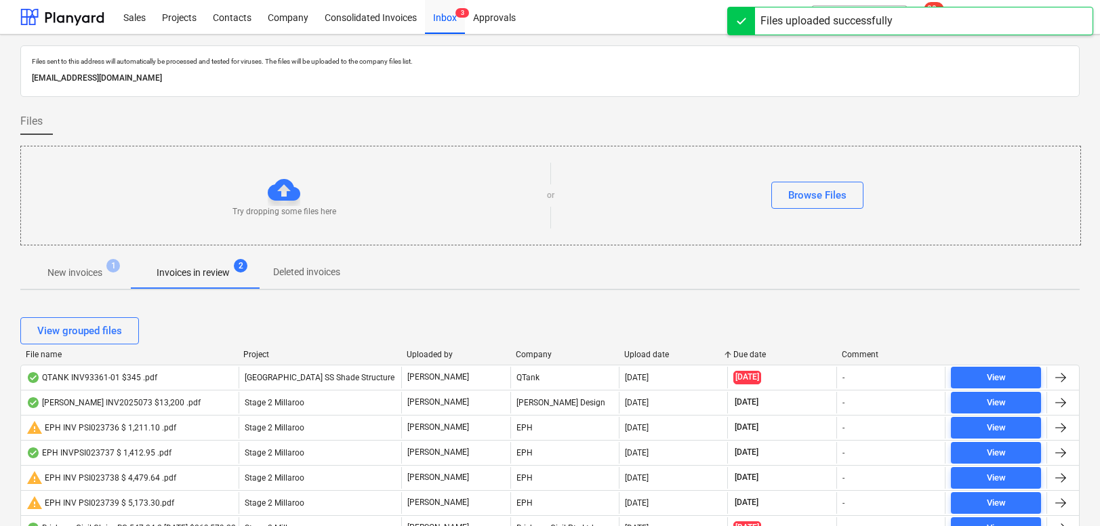
click at [649, 353] on div "Upload date" at bounding box center [673, 354] width 98 height 9
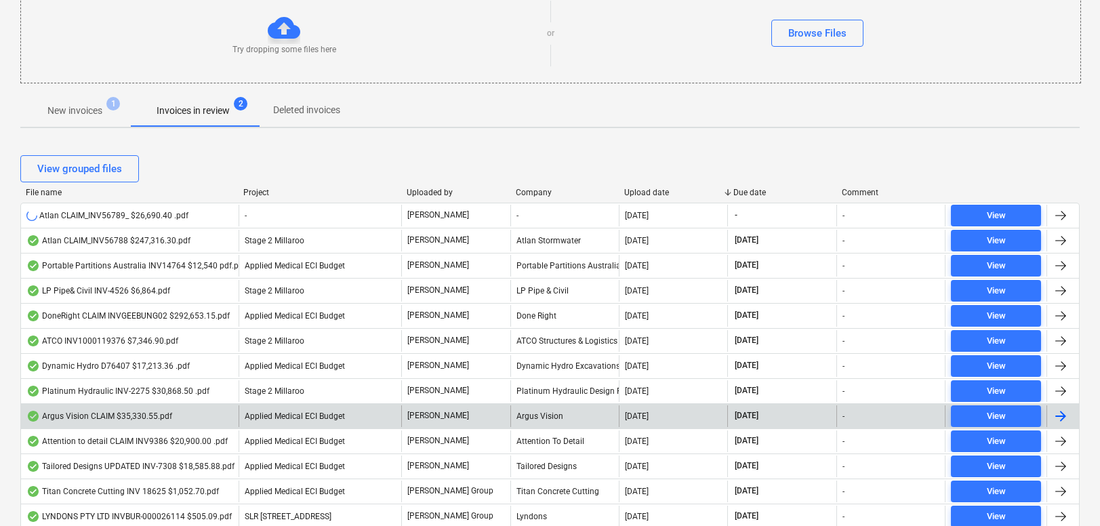
scroll to position [169, 0]
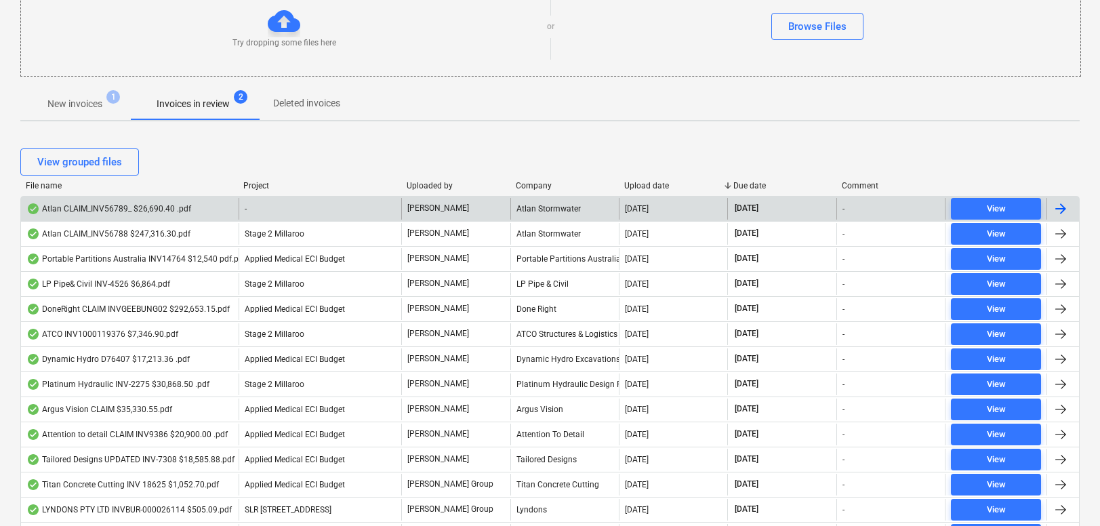
click at [144, 207] on div "Atlan CLAIM_INV56789_ $26,690.40 .pdf" at bounding box center [108, 208] width 165 height 11
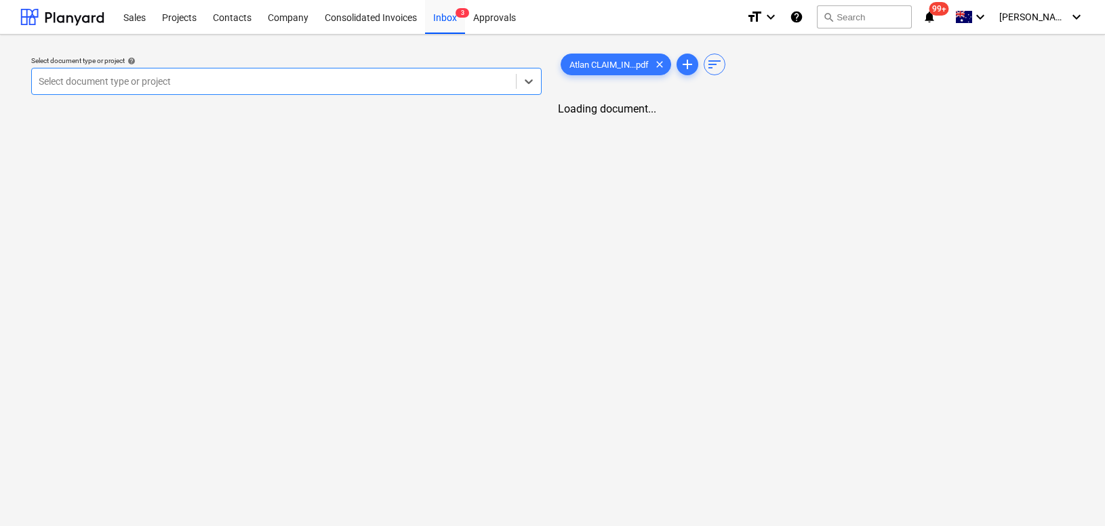
click at [279, 83] on div at bounding box center [274, 82] width 470 height 14
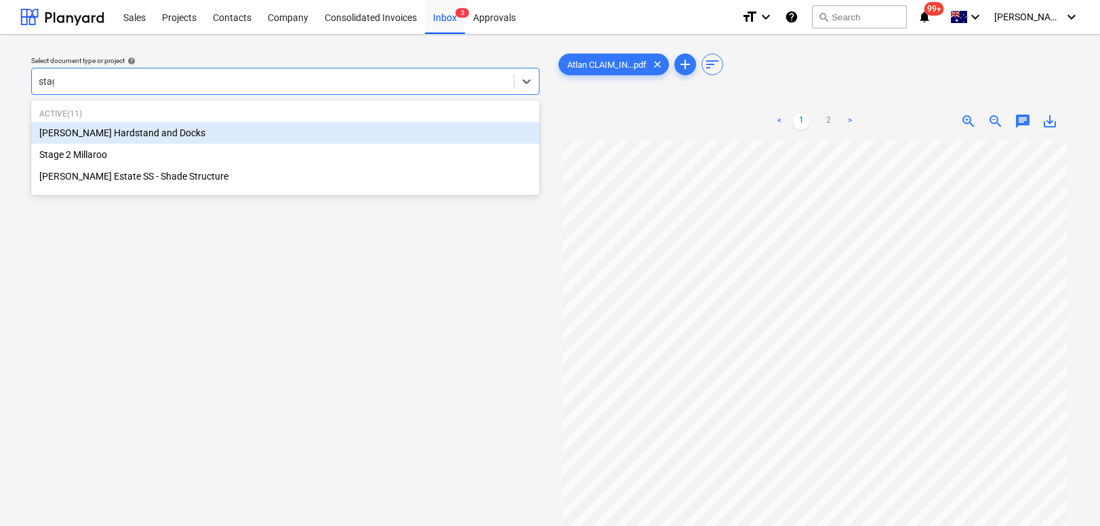
type input "stage"
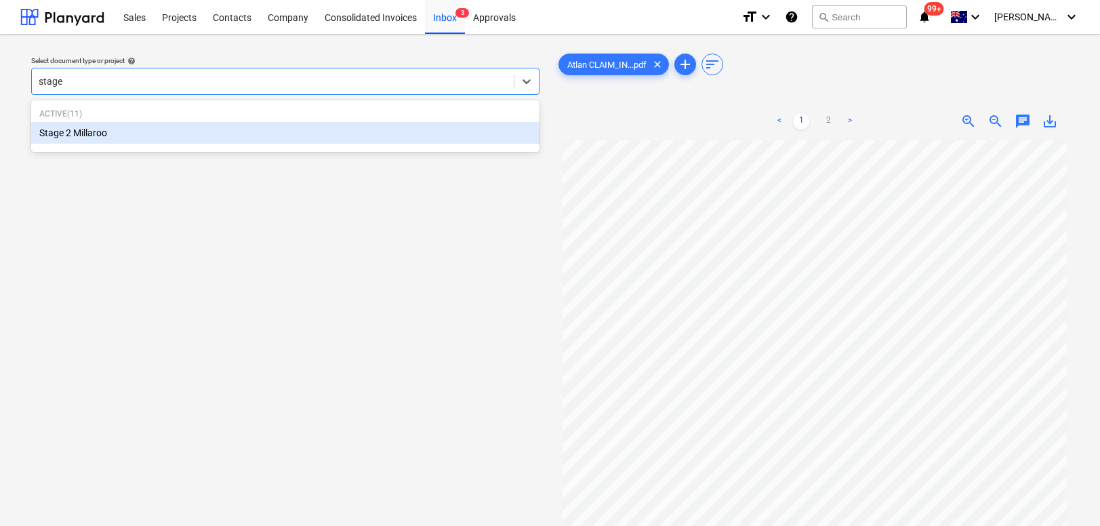
click at [249, 123] on div "Stage 2 Millaroo" at bounding box center [285, 133] width 508 height 22
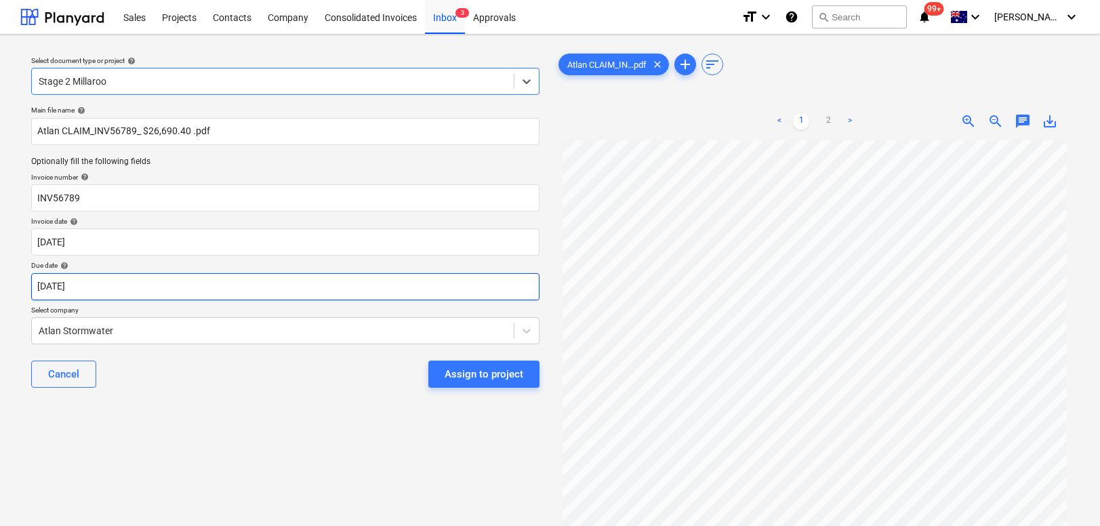
click at [109, 291] on body "Sales Projects Contacts Company Consolidated Invoices Inbox 3 Approvals format_…" at bounding box center [550, 263] width 1100 height 526
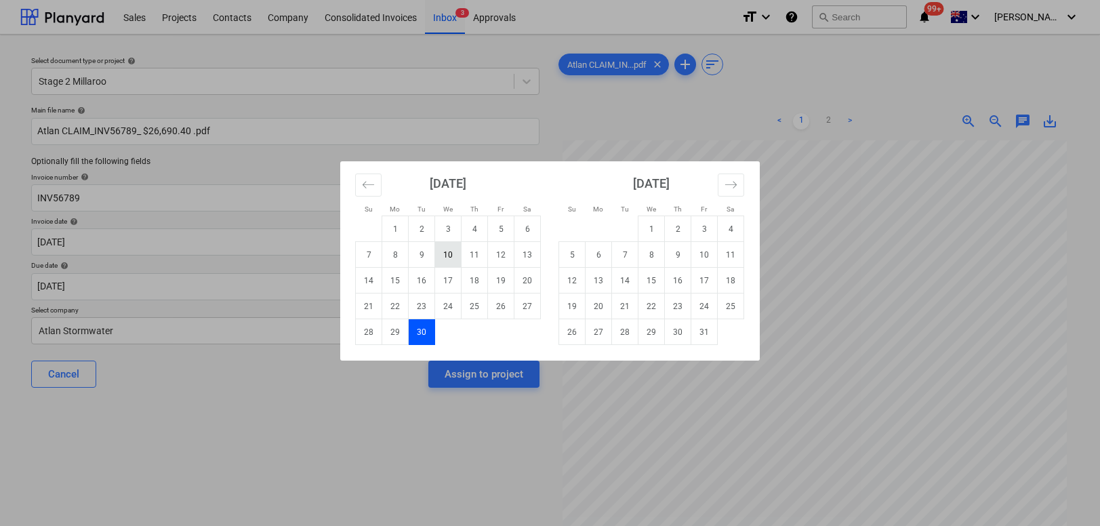
click at [449, 249] on td "10" at bounding box center [448, 255] width 26 height 26
type input "10 Sep 2025"
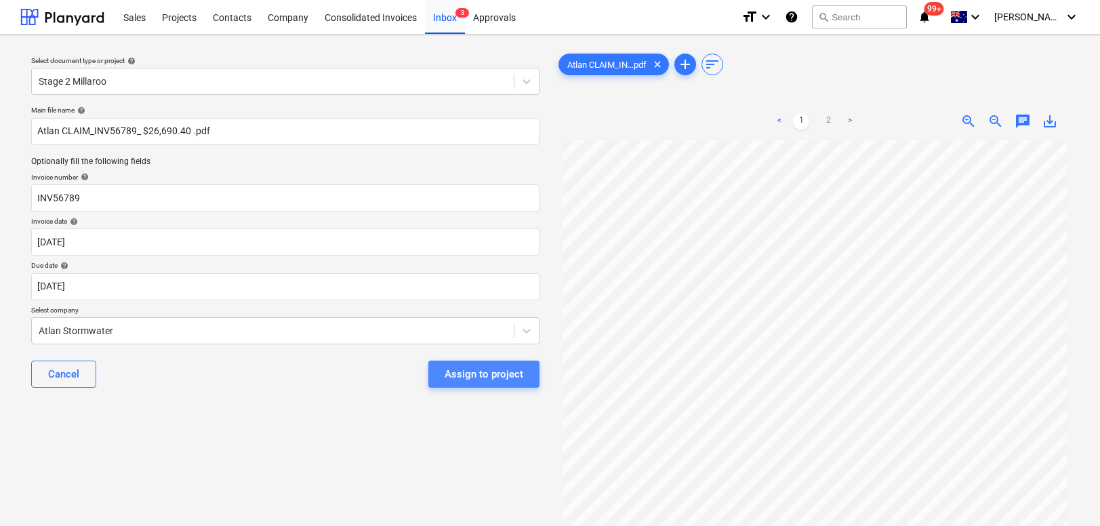
click at [489, 376] on div "Assign to project" at bounding box center [484, 374] width 79 height 18
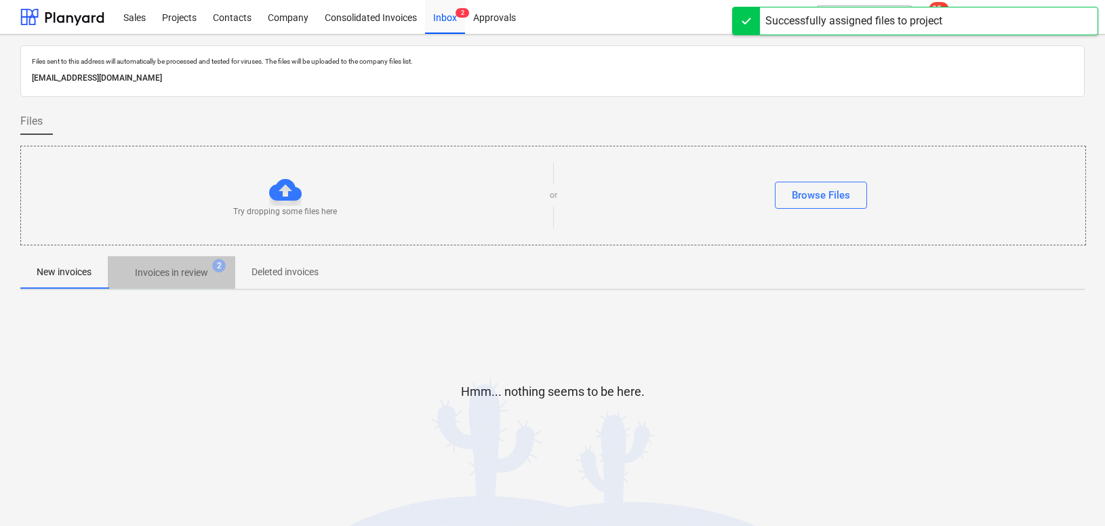
click at [171, 276] on p "Invoices in review" at bounding box center [171, 273] width 73 height 14
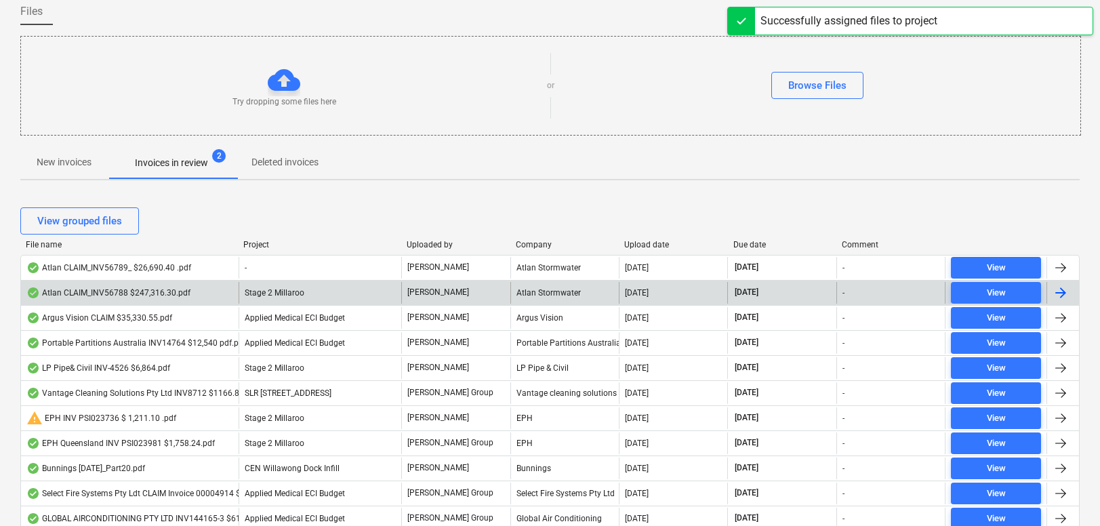
scroll to position [112, 0]
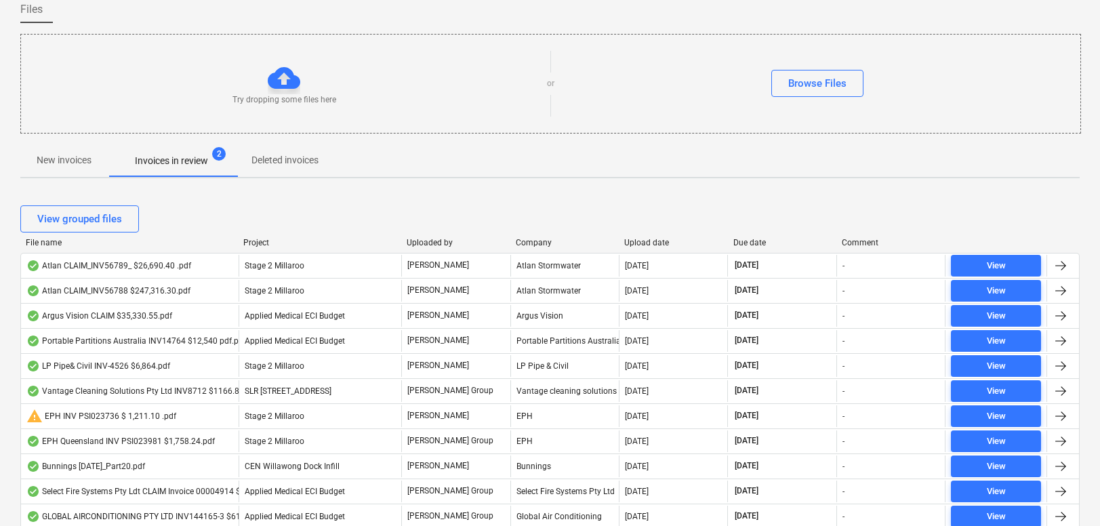
click at [637, 243] on div "Upload date" at bounding box center [673, 242] width 98 height 9
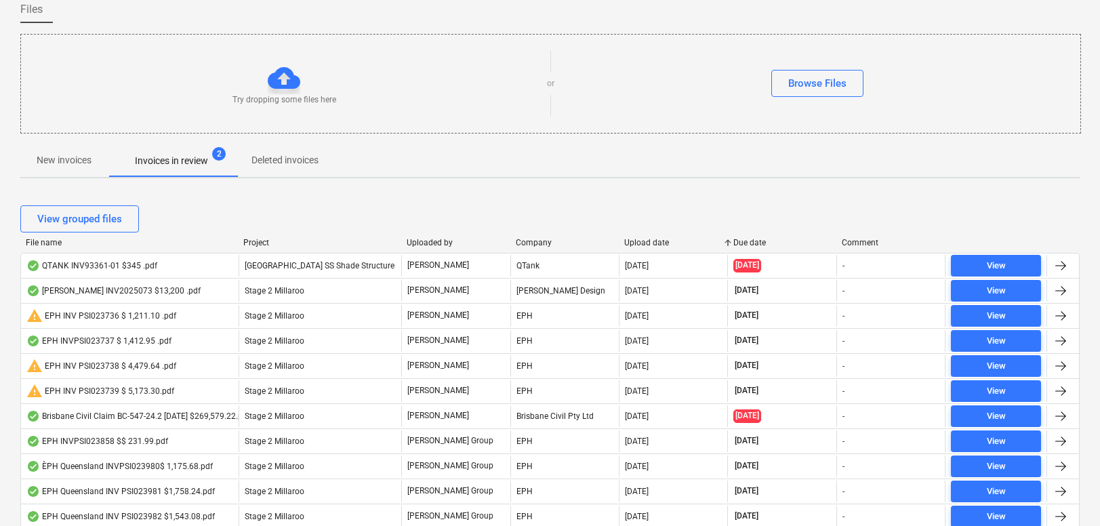
click at [637, 243] on div "Upload date" at bounding box center [673, 242] width 98 height 9
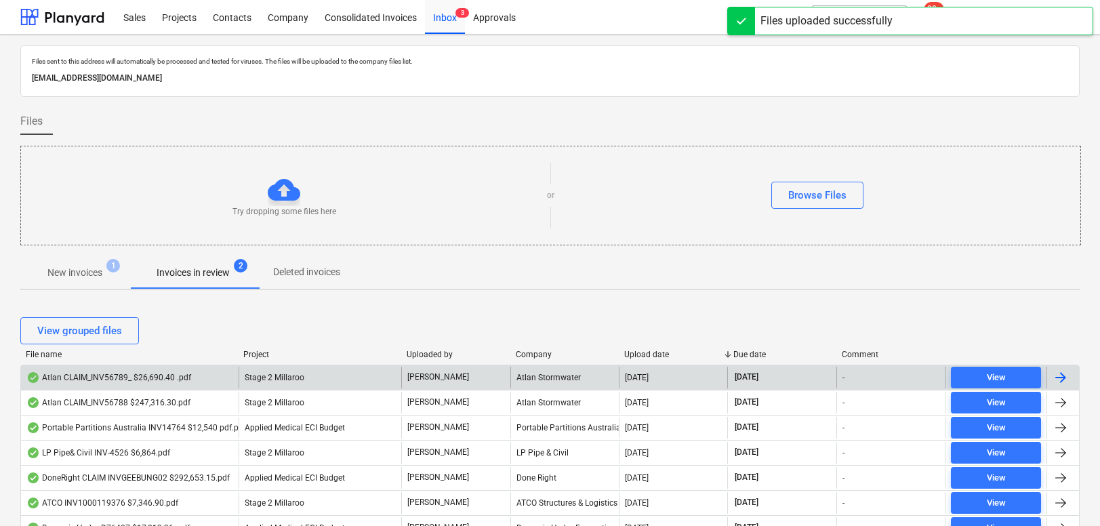
scroll to position [78, 0]
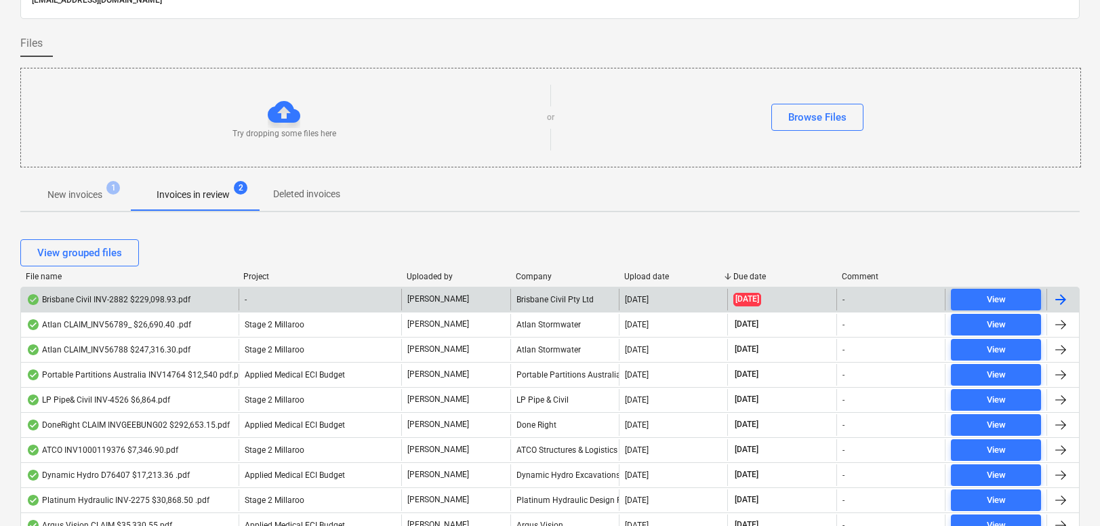
click at [153, 287] on div "Brisbane Civil INV-2882 $229,098.93.pdf - J. Keane Brisbane Civil Pty Ltd 29.08…" at bounding box center [550, 299] width 1060 height 25
click at [147, 299] on div "Brisbane Civil INV-2882 $229,098.93.pdf" at bounding box center [108, 299] width 164 height 11
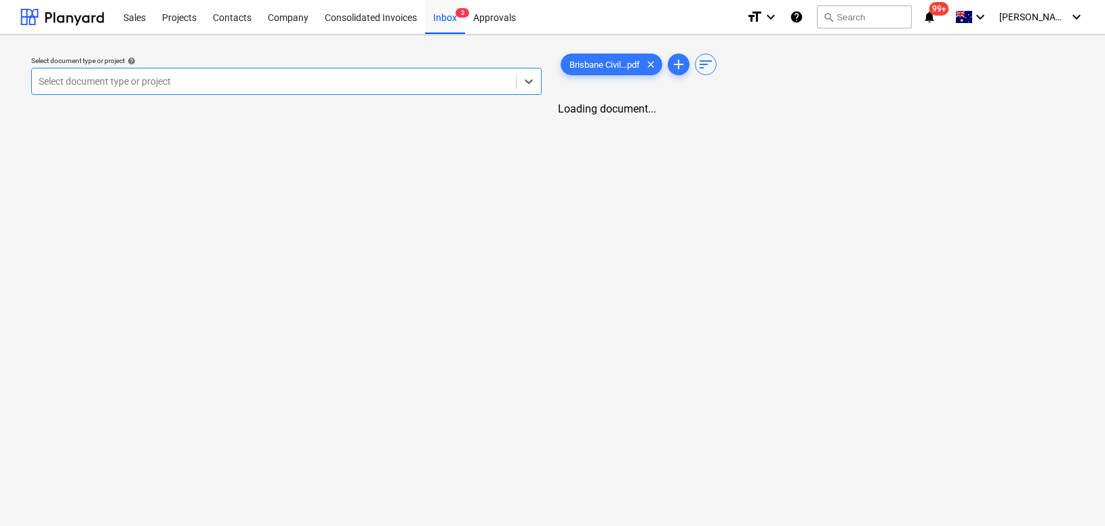
click at [273, 89] on div "Select document type or project" at bounding box center [274, 81] width 484 height 19
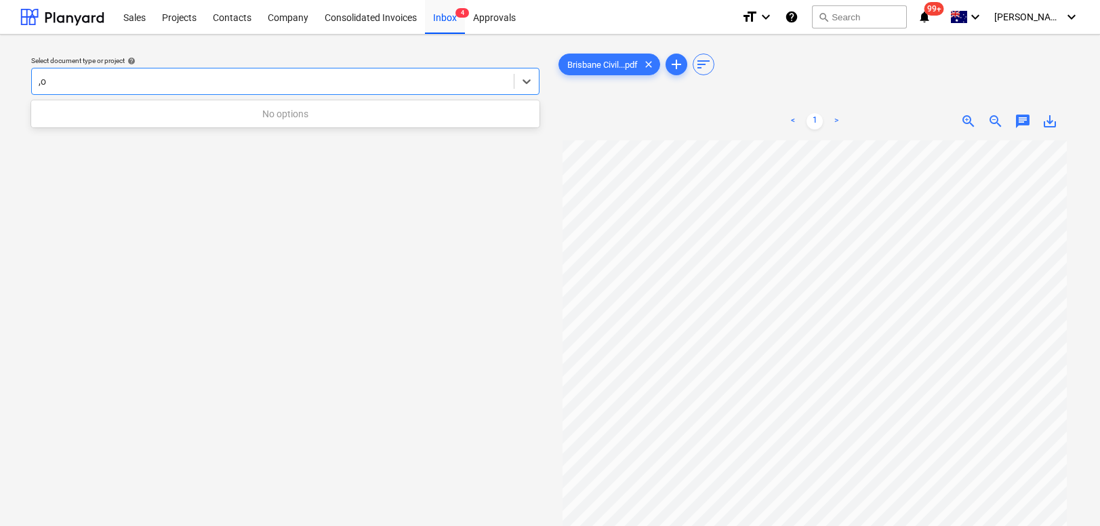
type input ","
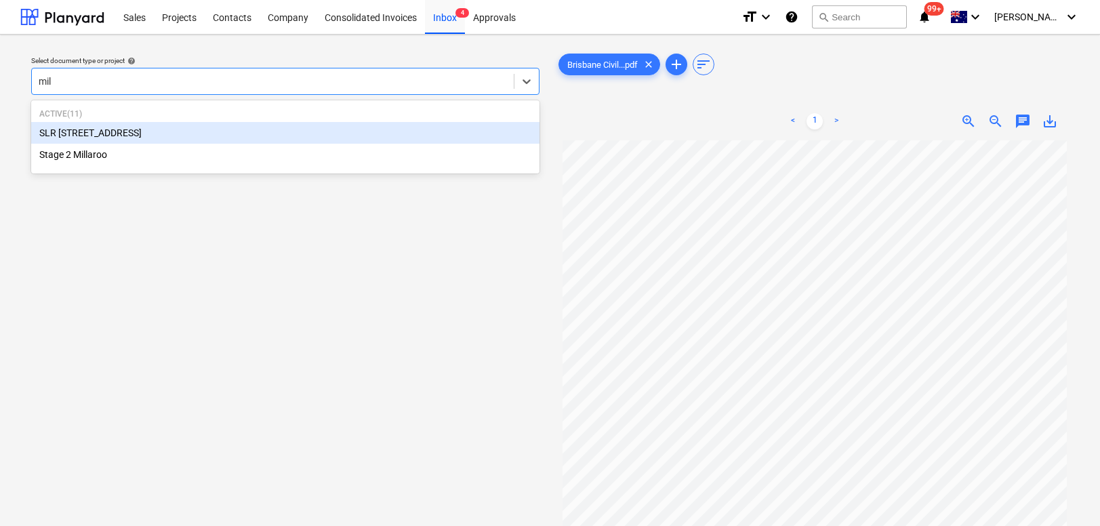
type input "mill"
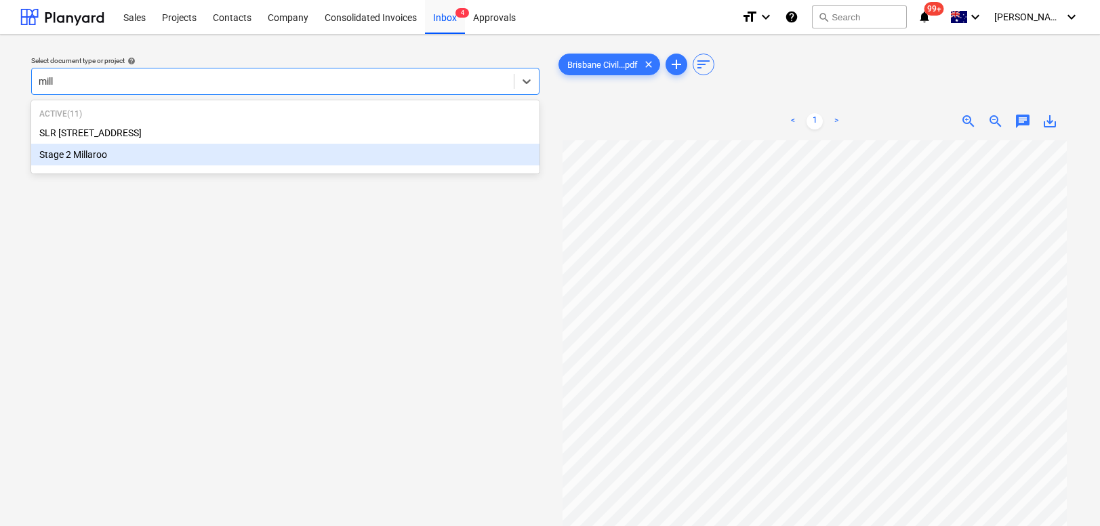
click at [203, 153] on div "Stage 2 Millaroo" at bounding box center [285, 155] width 508 height 22
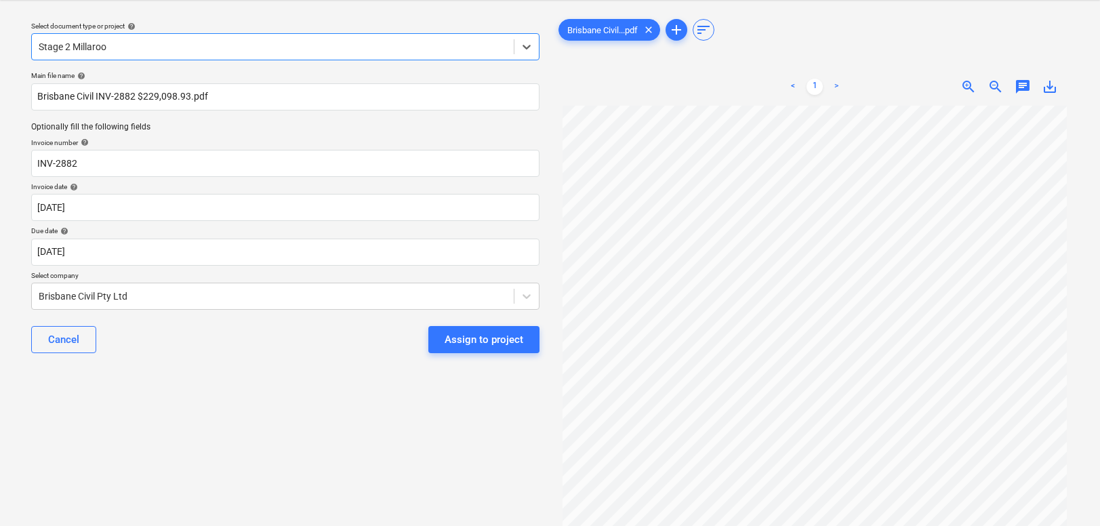
scroll to position [37, 0]
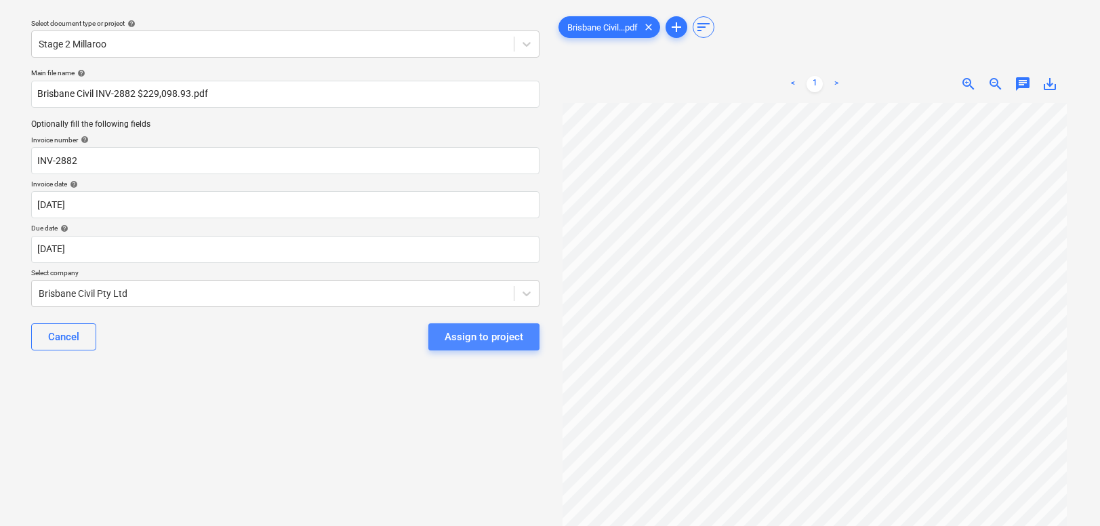
click at [460, 338] on div "Assign to project" at bounding box center [484, 337] width 79 height 18
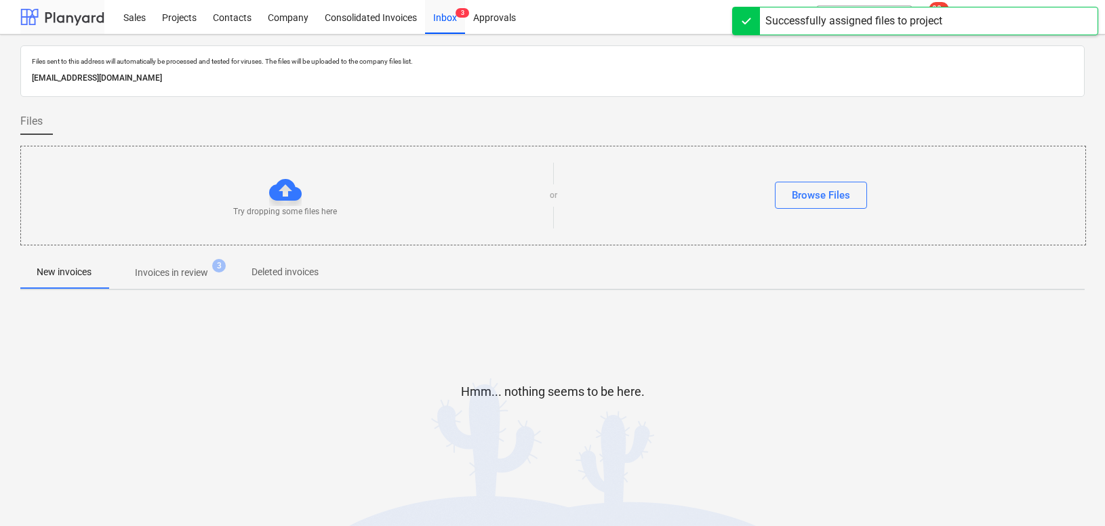
click at [44, 12] on div at bounding box center [62, 17] width 84 height 34
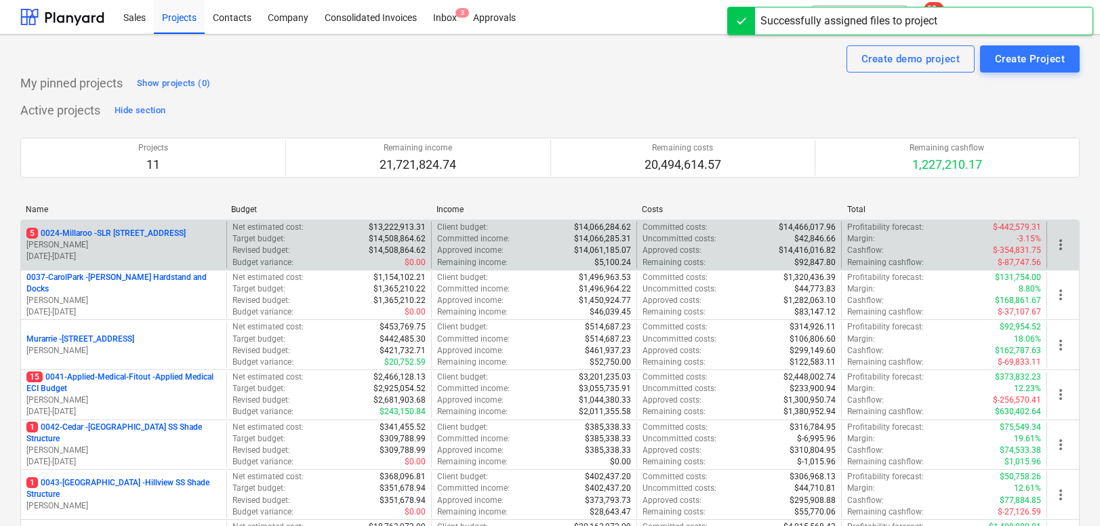
click at [142, 234] on p "5 0024-Millaroo - SLR 2 Millaroo Drive" at bounding box center [105, 234] width 159 height 12
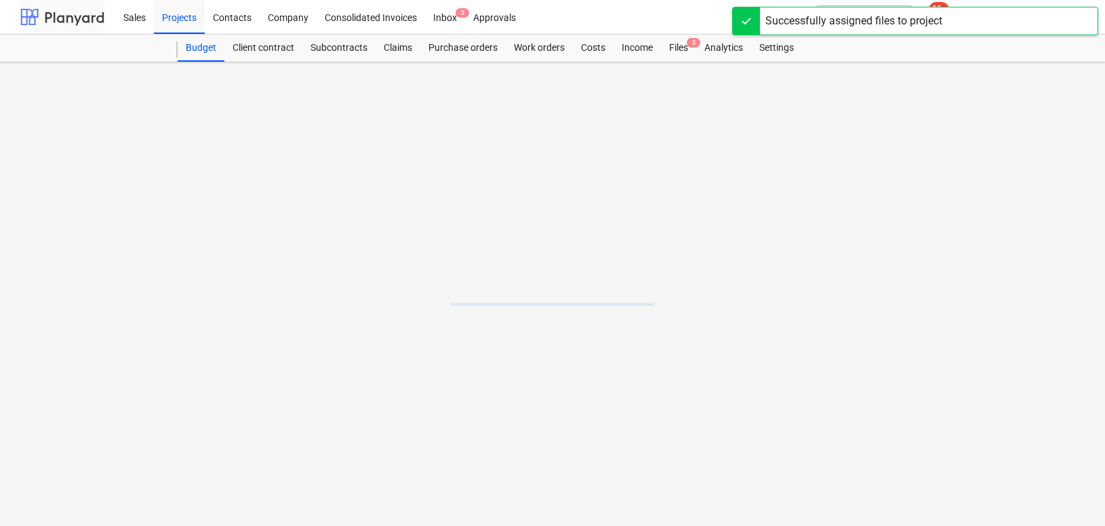
click at [66, 28] on div at bounding box center [62, 17] width 84 height 34
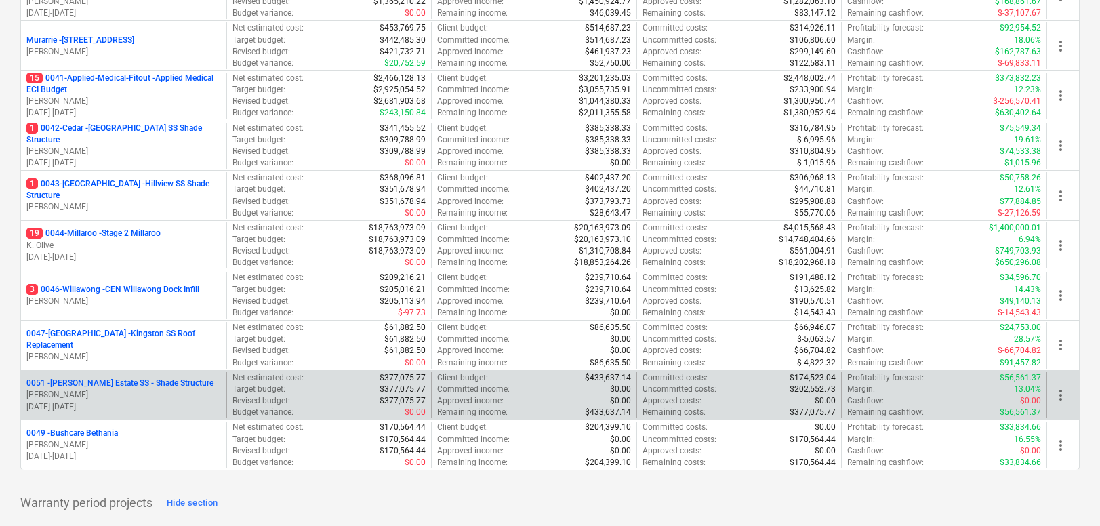
scroll to position [308, 0]
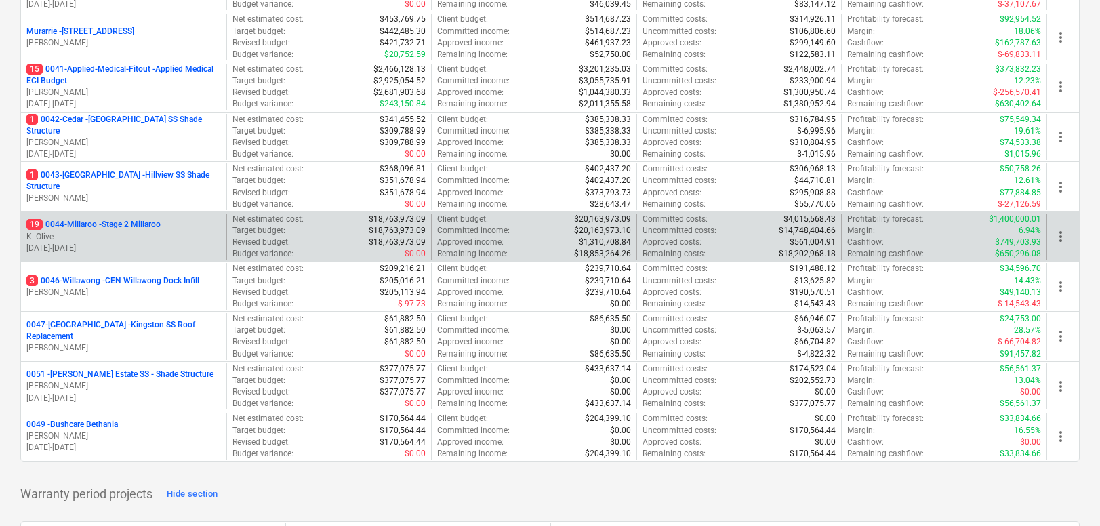
click at [100, 225] on p "19 0044-Millaroo - Stage 2 Millaroo" at bounding box center [93, 225] width 134 height 12
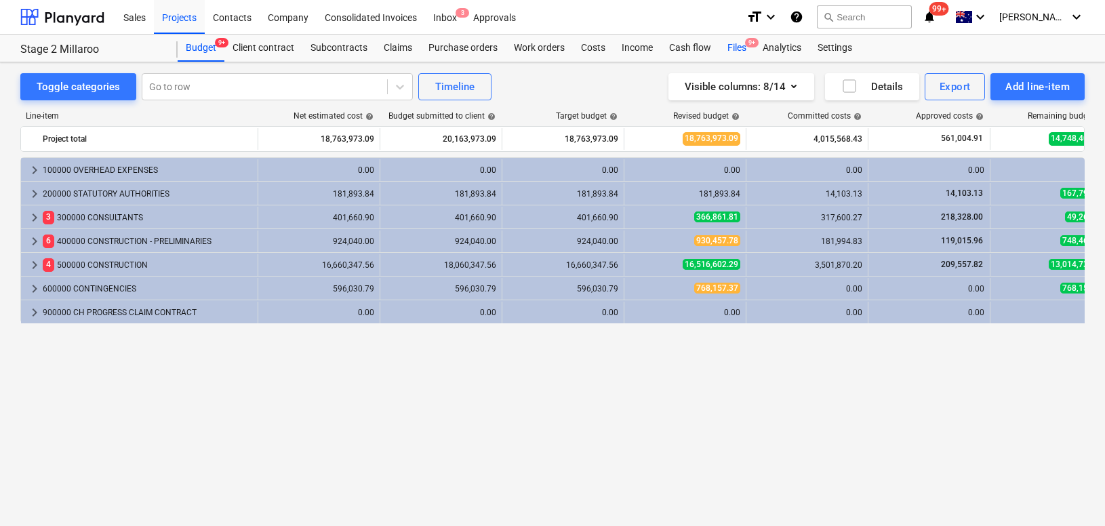
click at [750, 38] on span "9+" at bounding box center [752, 42] width 14 height 9
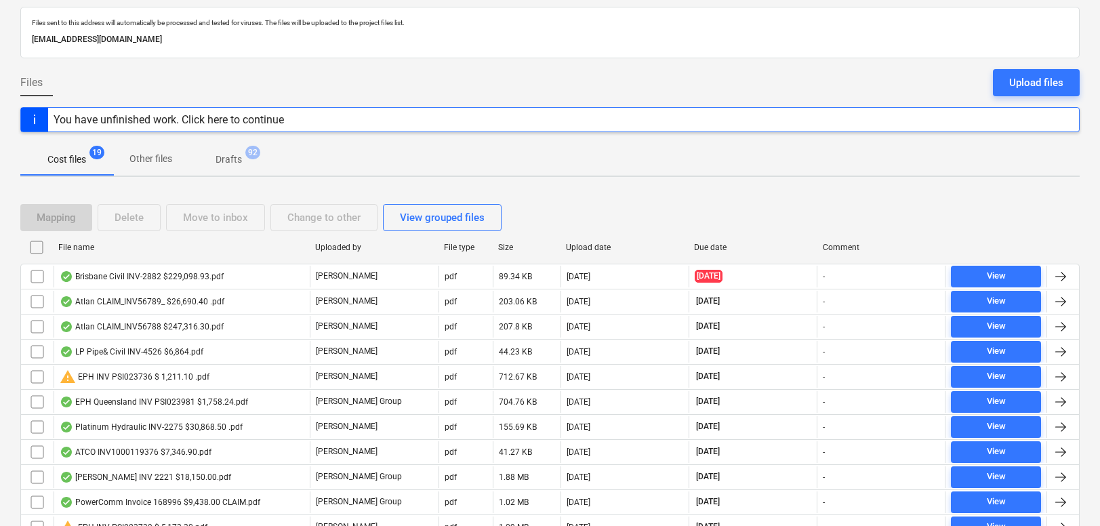
scroll to position [90, 0]
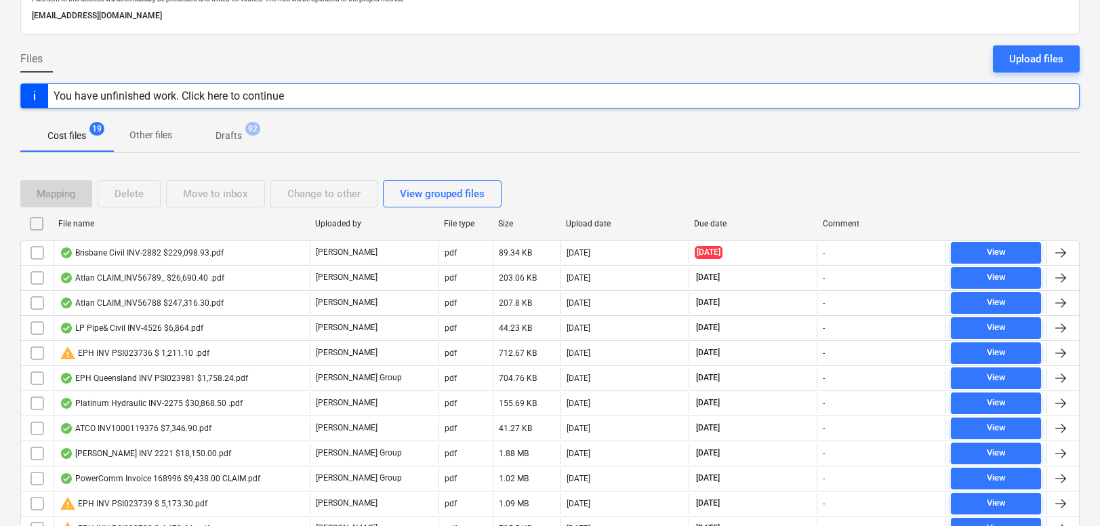
click at [75, 226] on div "File name" at bounding box center [181, 223] width 246 height 9
checkbox input "false"
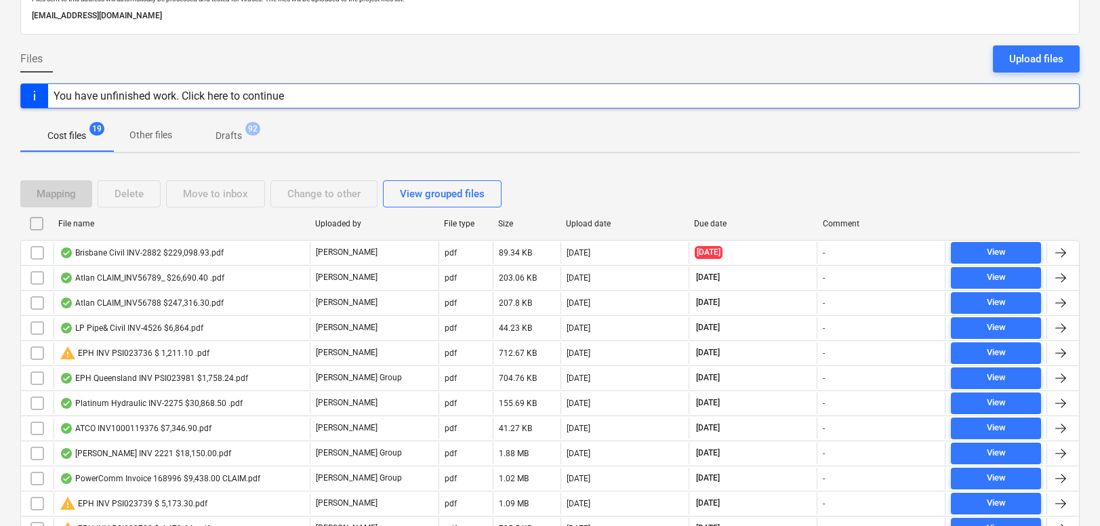
checkbox input "false"
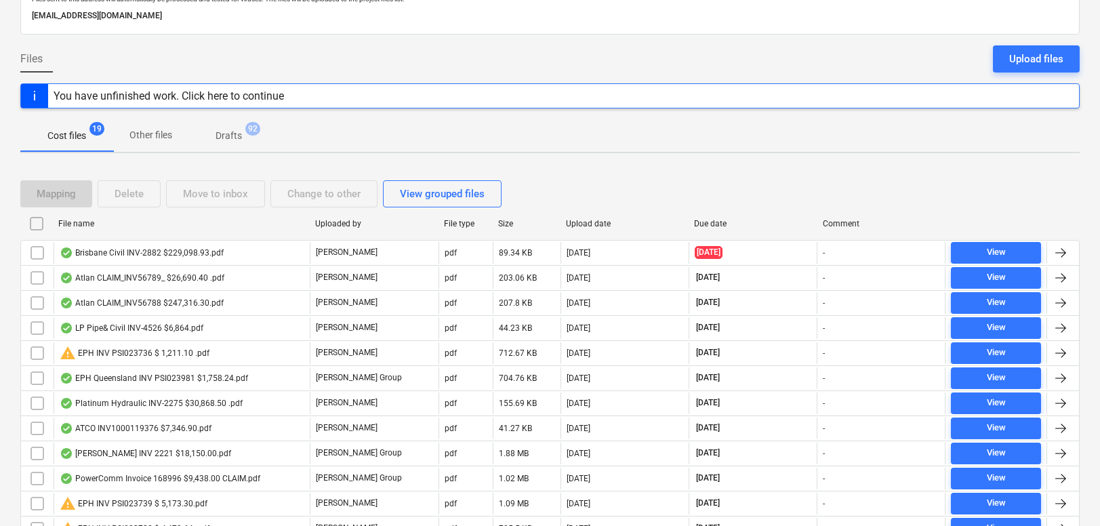
checkbox input "false"
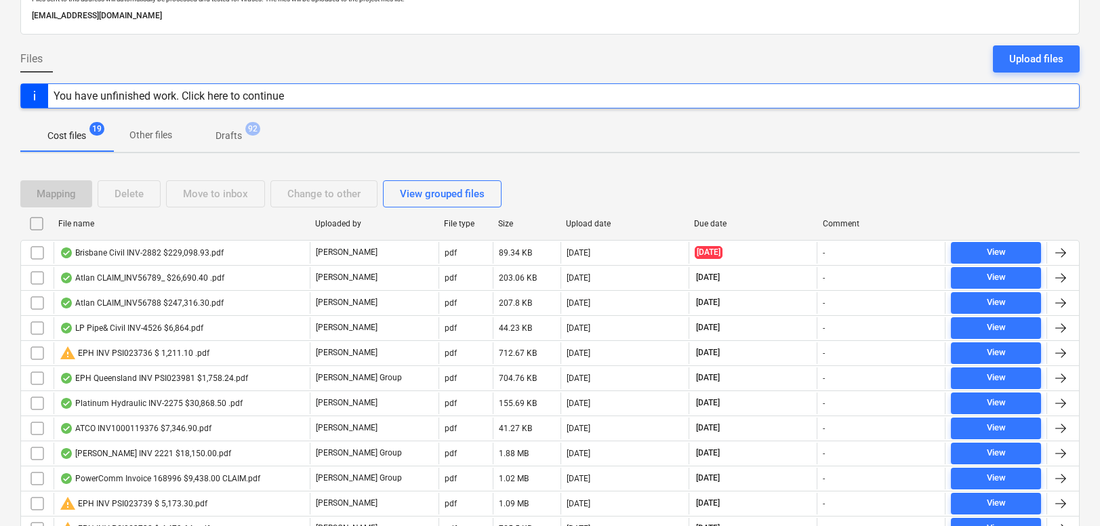
checkbox input "false"
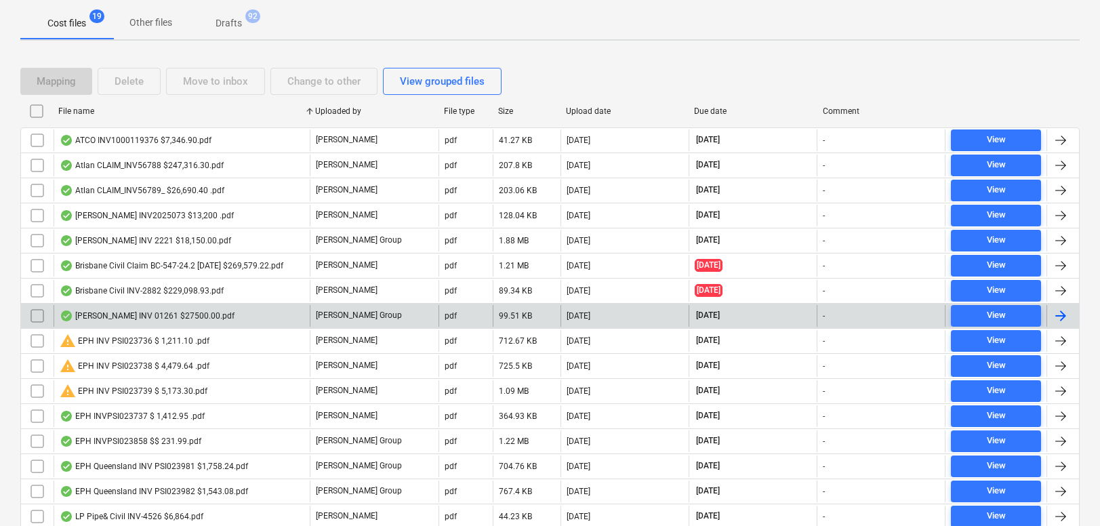
scroll to position [204, 0]
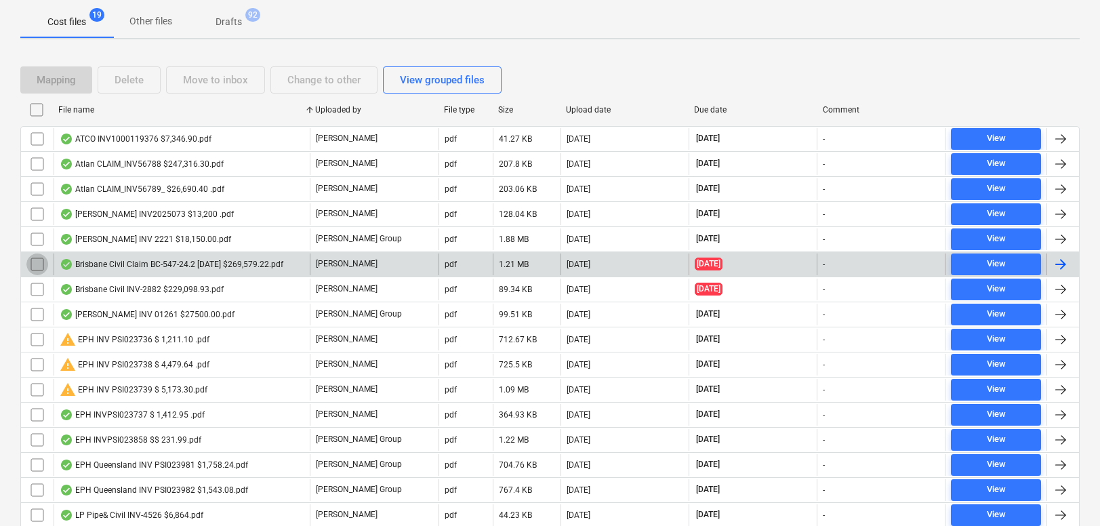
click at [39, 265] on input "checkbox" at bounding box center [37, 265] width 22 height 22
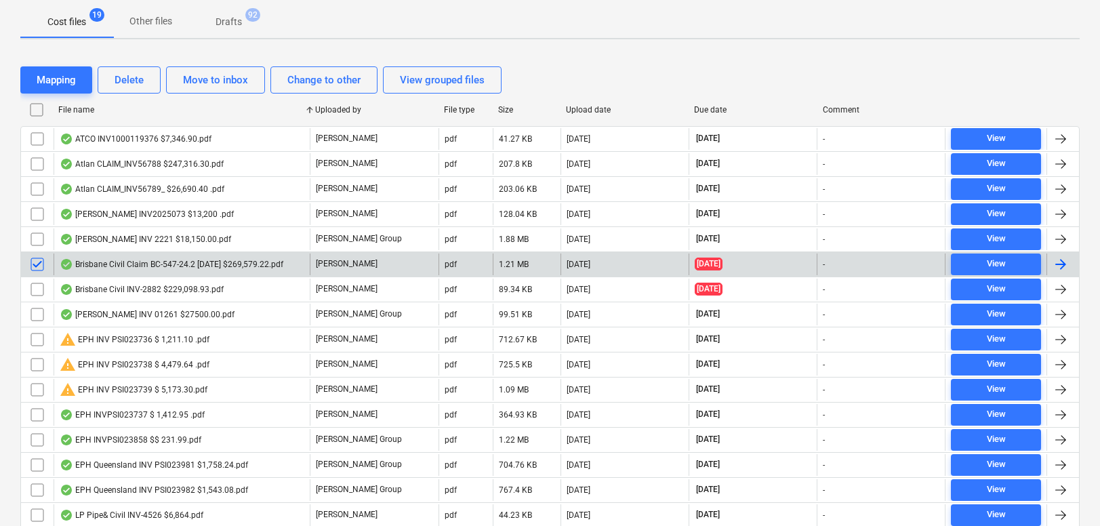
click at [146, 263] on div "Brisbane Civil Claim BC-547-24.2 [DATE] $269,579.22.pdf" at bounding box center [172, 264] width 224 height 11
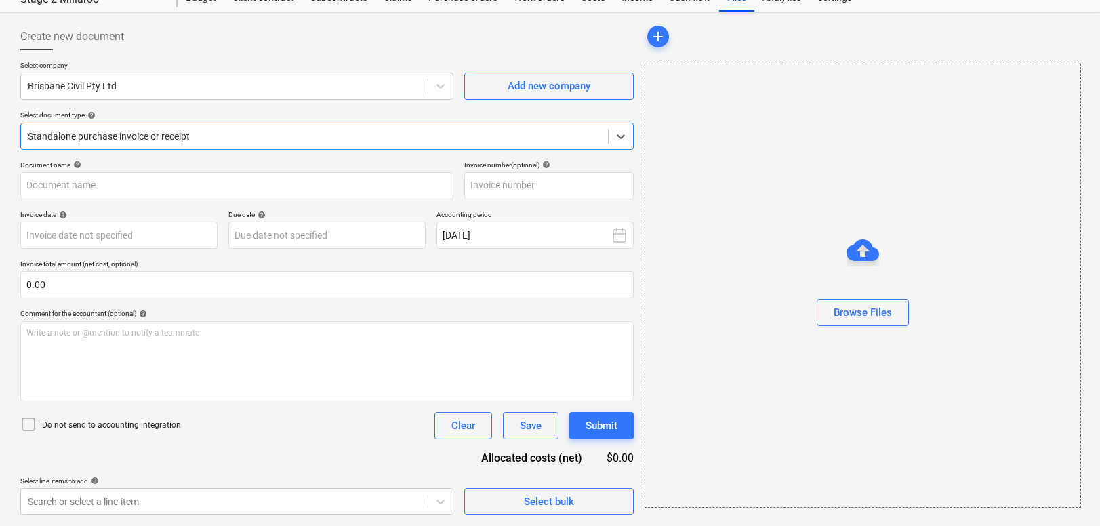
type input "BC-547-24"
type input "25 Jul 2025"
type input "10 Aug 2025"
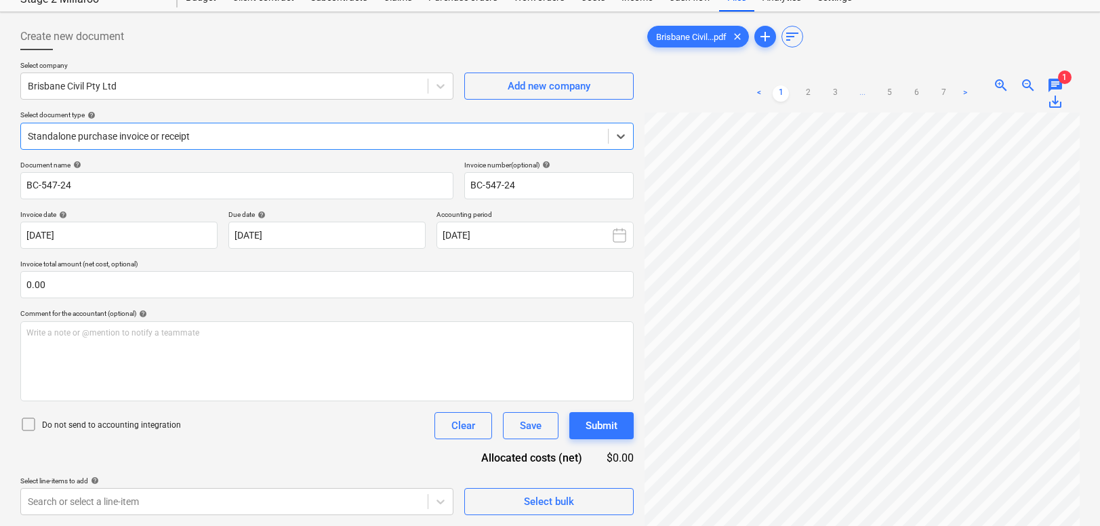
click at [1056, 83] on span "chat" at bounding box center [1055, 85] width 16 height 16
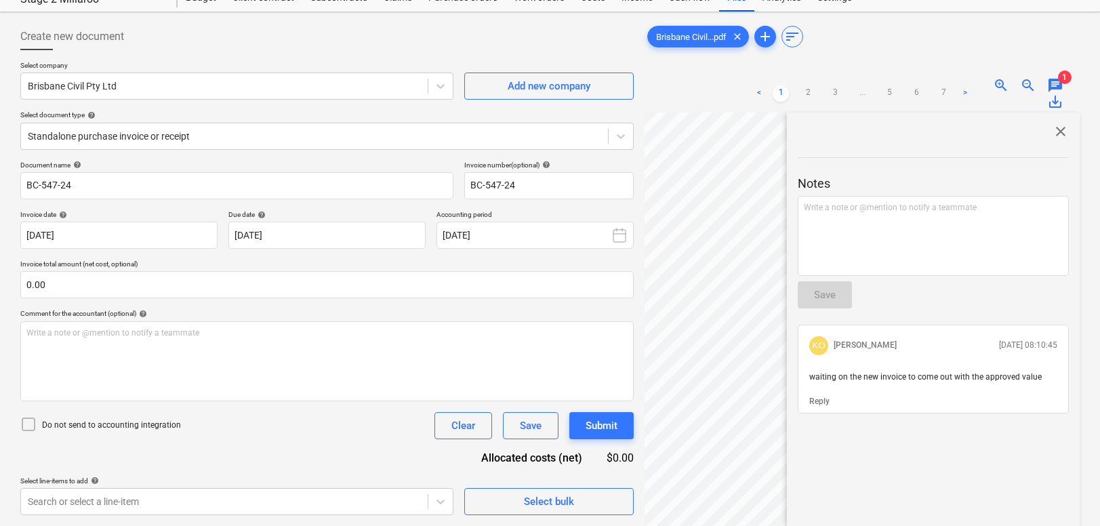
click at [1056, 83] on span "chat" at bounding box center [1055, 85] width 16 height 16
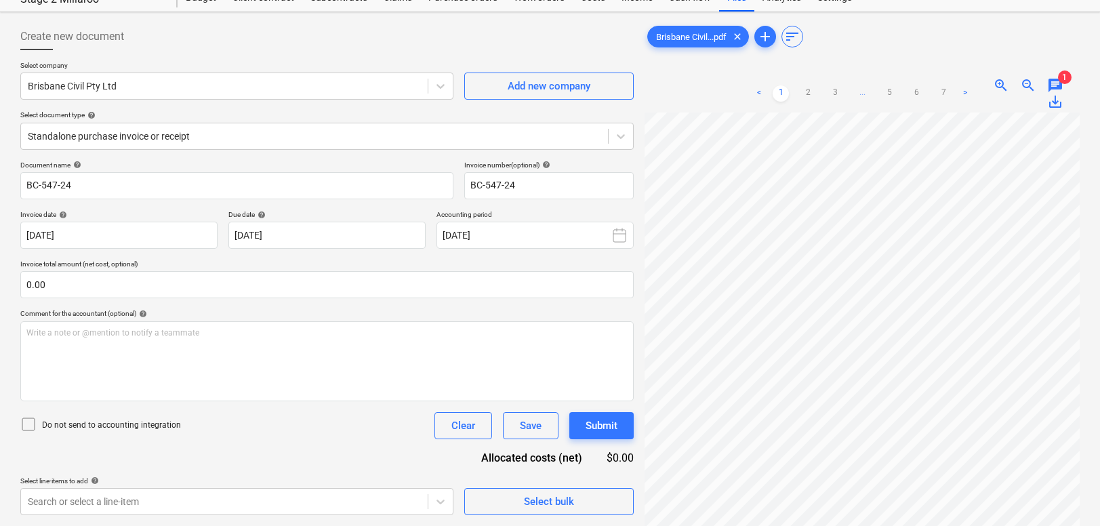
click at [1054, 107] on span "save_alt" at bounding box center [1055, 102] width 16 height 16
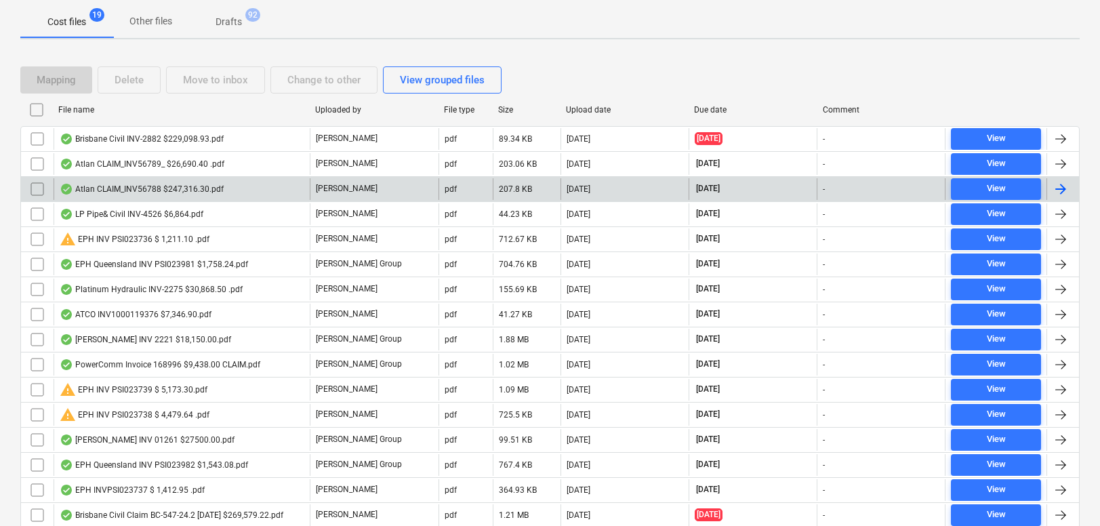
scroll to position [174, 0]
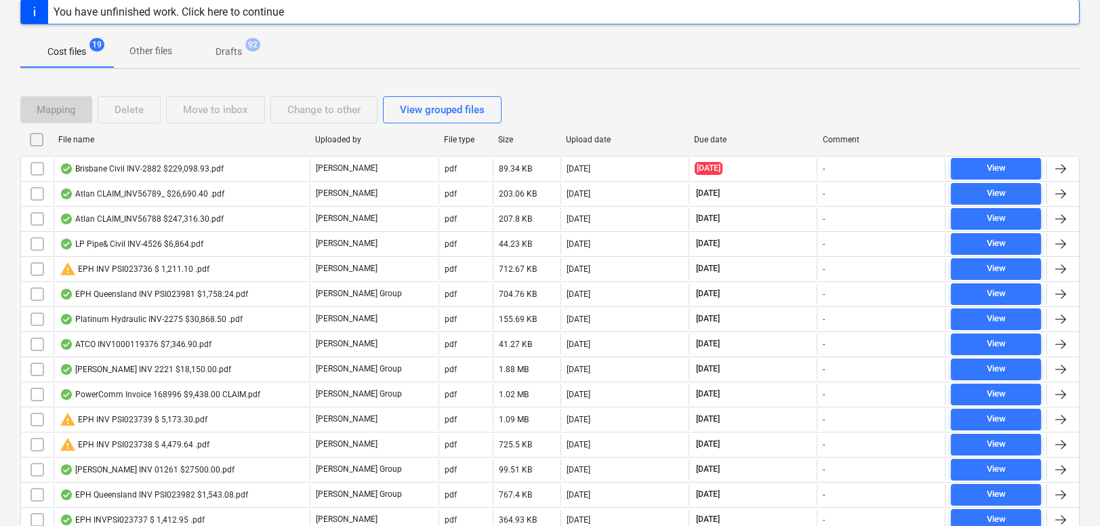
click at [71, 143] on div "File name" at bounding box center [181, 139] width 246 height 9
checkbox input "false"
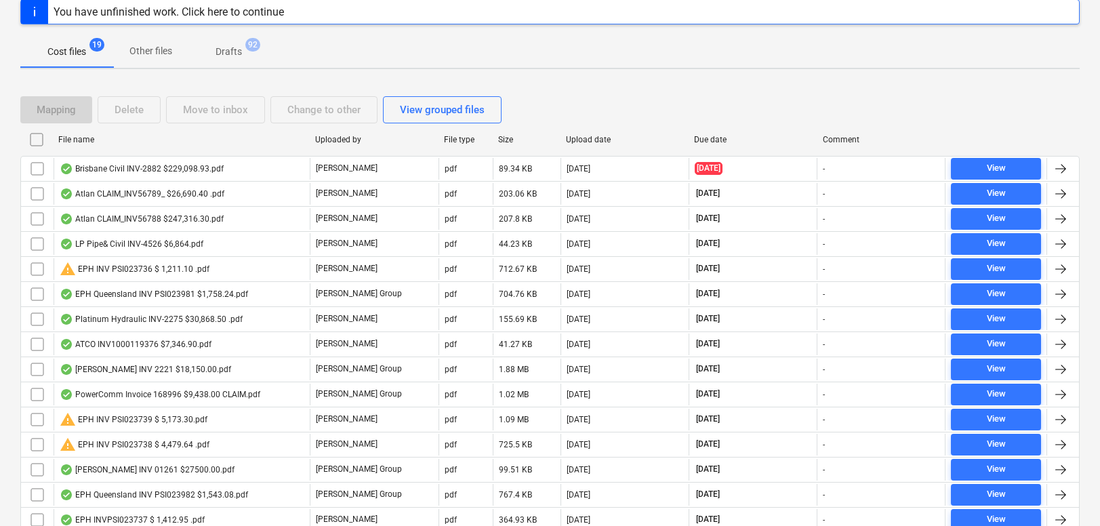
checkbox input "false"
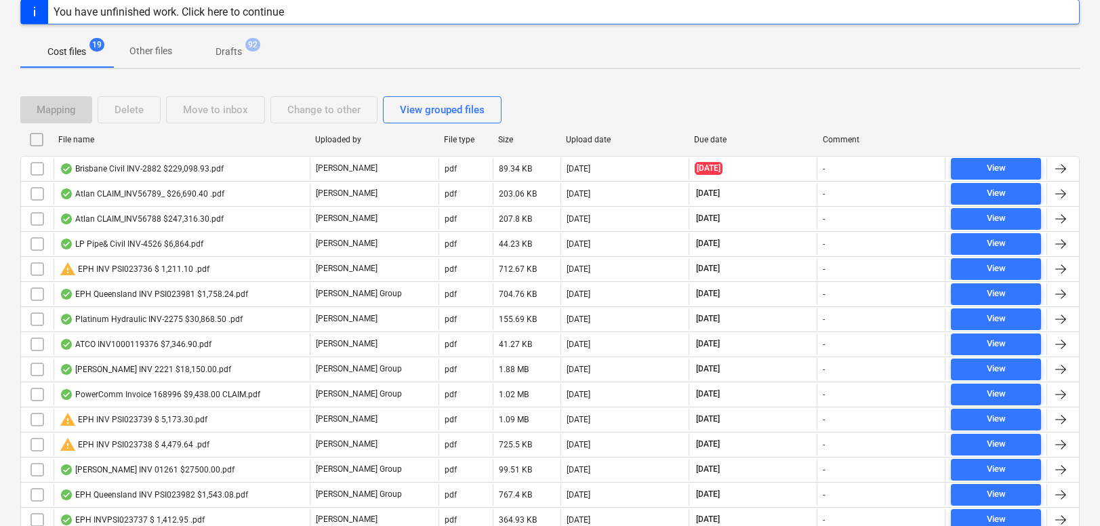
checkbox input "false"
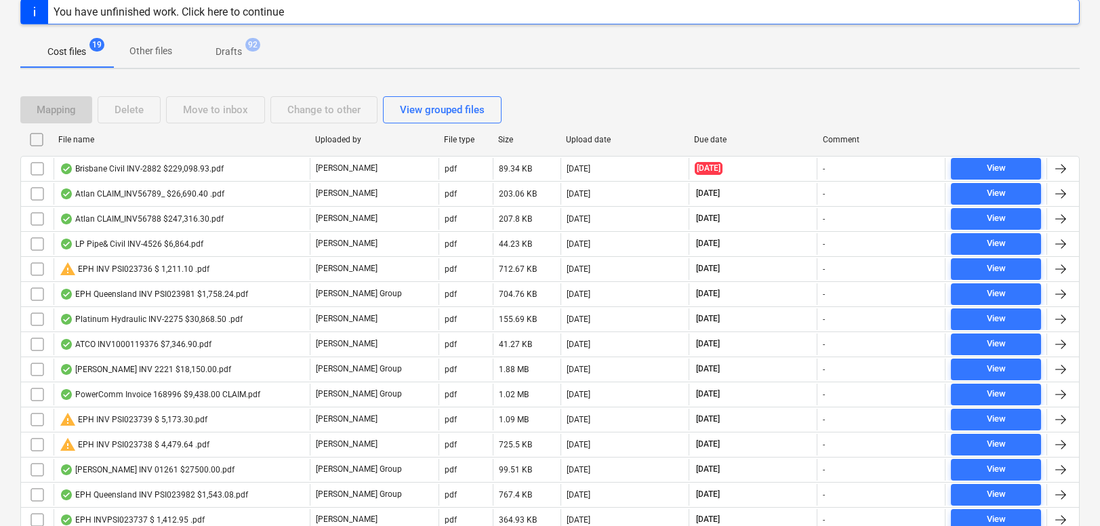
checkbox input "false"
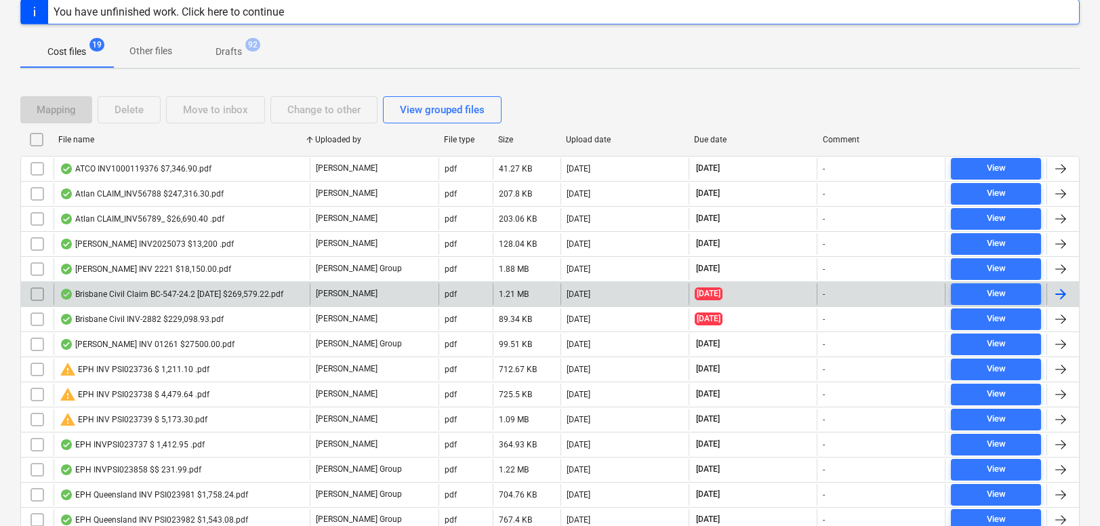
click at [38, 298] on input "checkbox" at bounding box center [37, 294] width 22 height 22
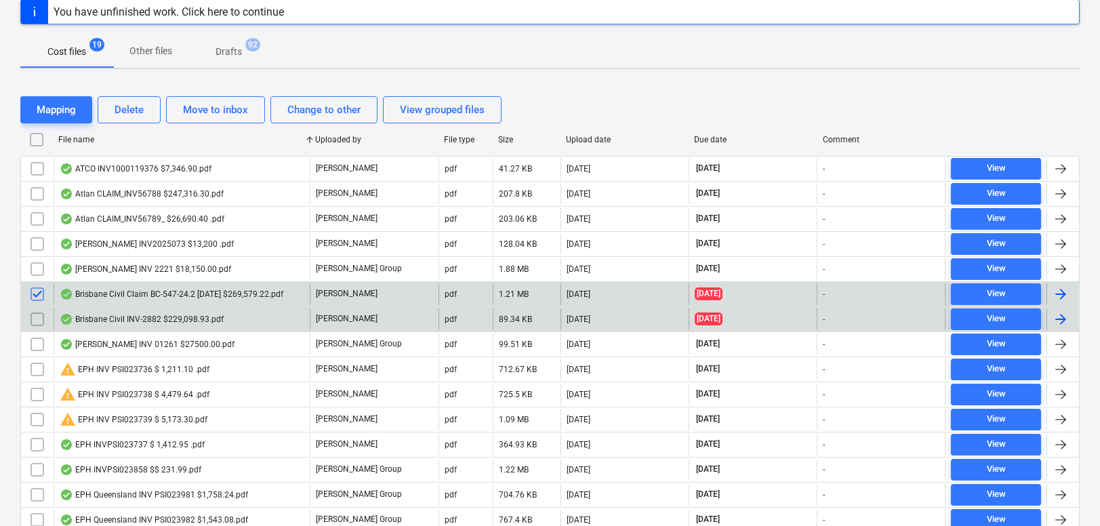
click at [41, 321] on input "checkbox" at bounding box center [37, 319] width 22 height 22
click at [129, 114] on div "Delete" at bounding box center [129, 110] width 29 height 18
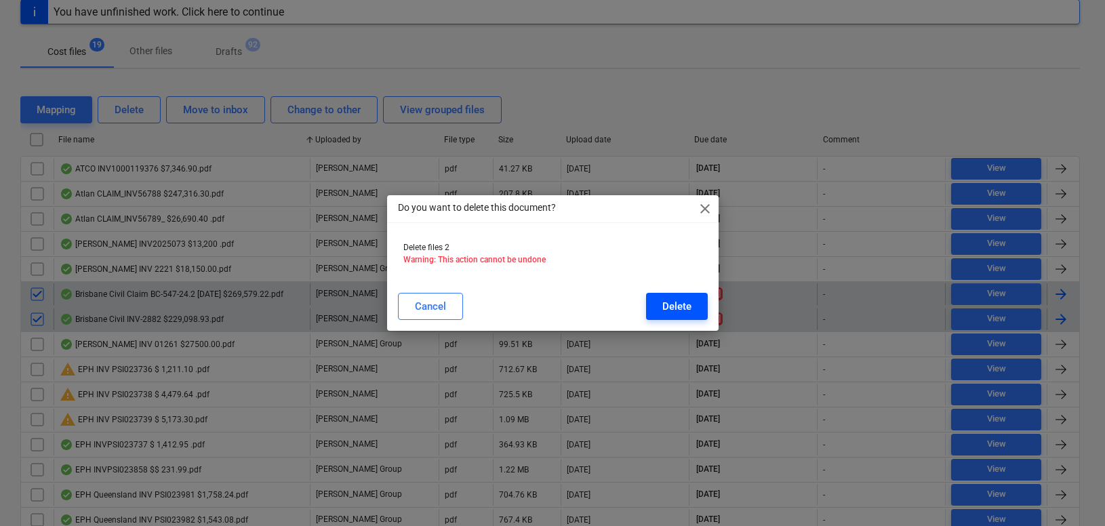
click at [687, 303] on div "Delete" at bounding box center [676, 307] width 29 height 18
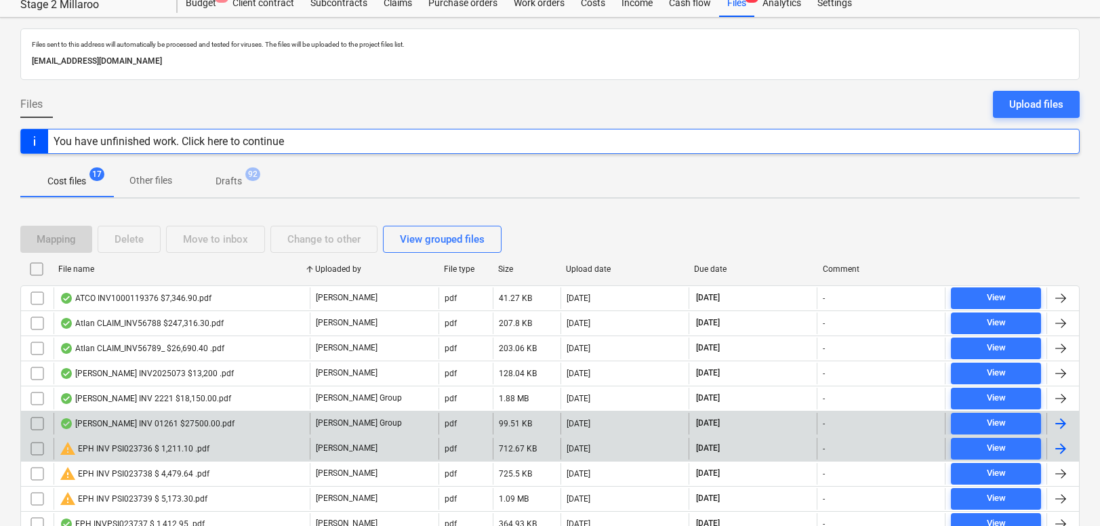
scroll to position [0, 0]
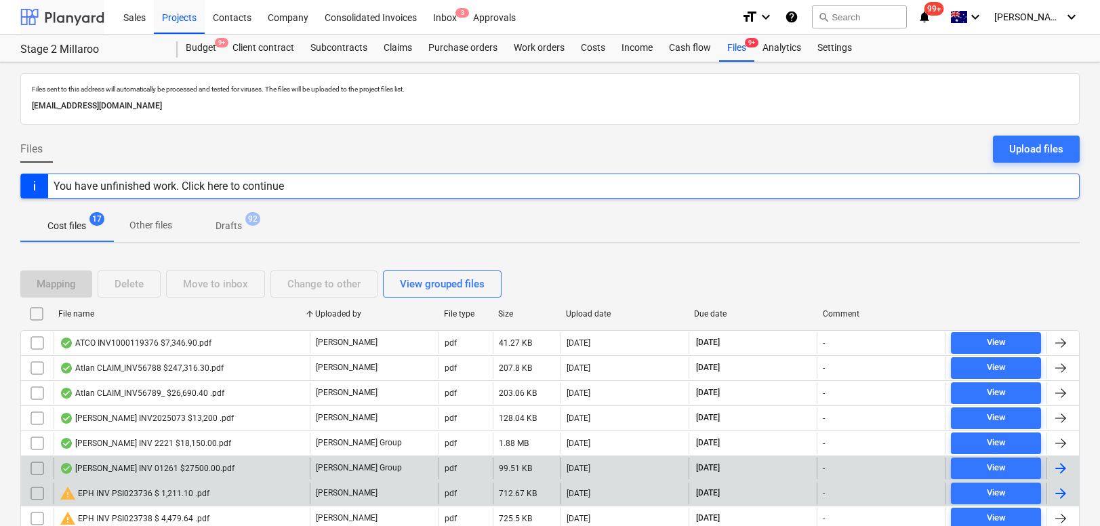
click at [72, 20] on div at bounding box center [62, 17] width 84 height 34
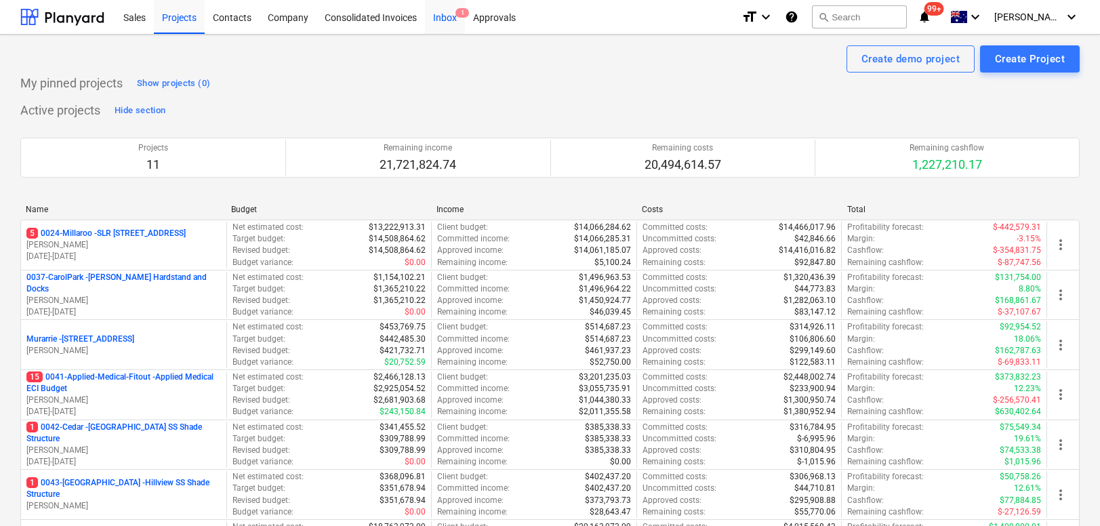
click at [437, 9] on div "Inbox 1" at bounding box center [445, 16] width 40 height 35
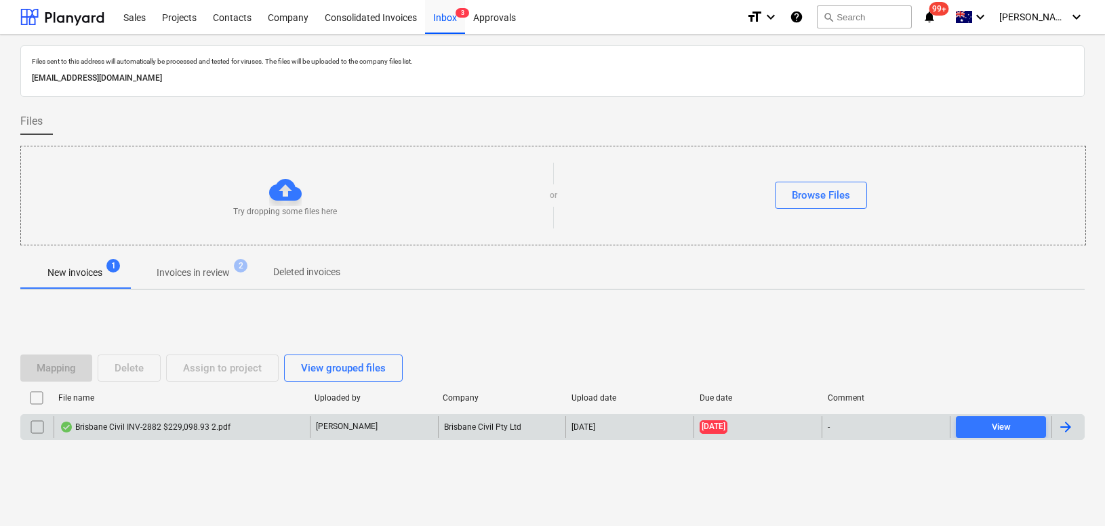
click at [173, 430] on div "Brisbane Civil INV-2882 $229,098.93 2.pdf" at bounding box center [145, 427] width 171 height 11
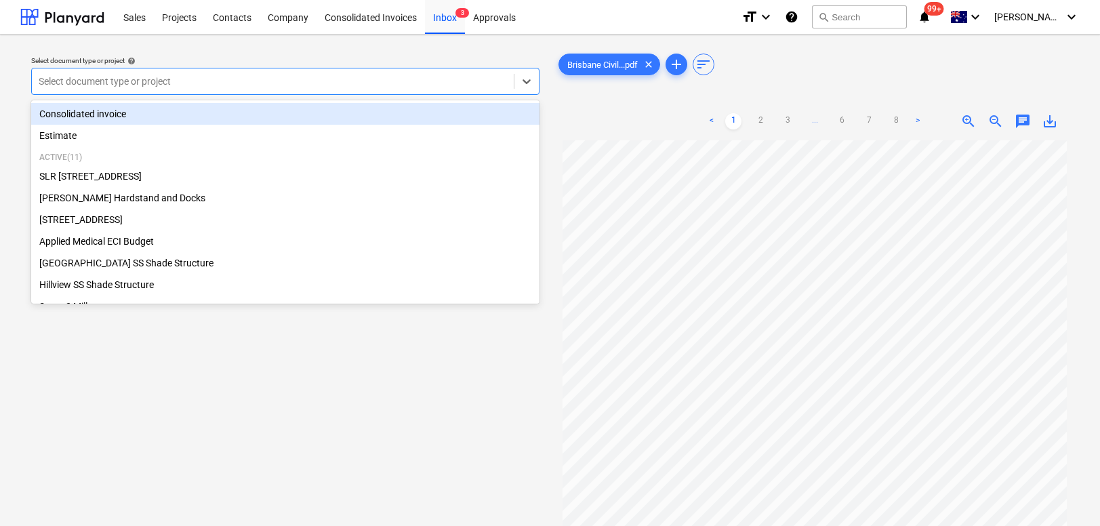
click at [225, 84] on div at bounding box center [273, 82] width 468 height 14
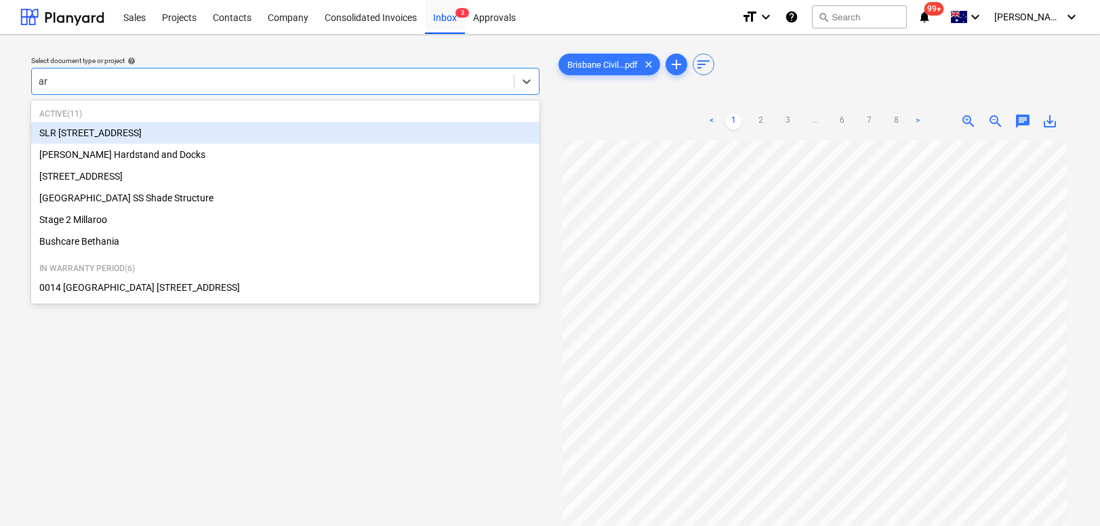
type input "a"
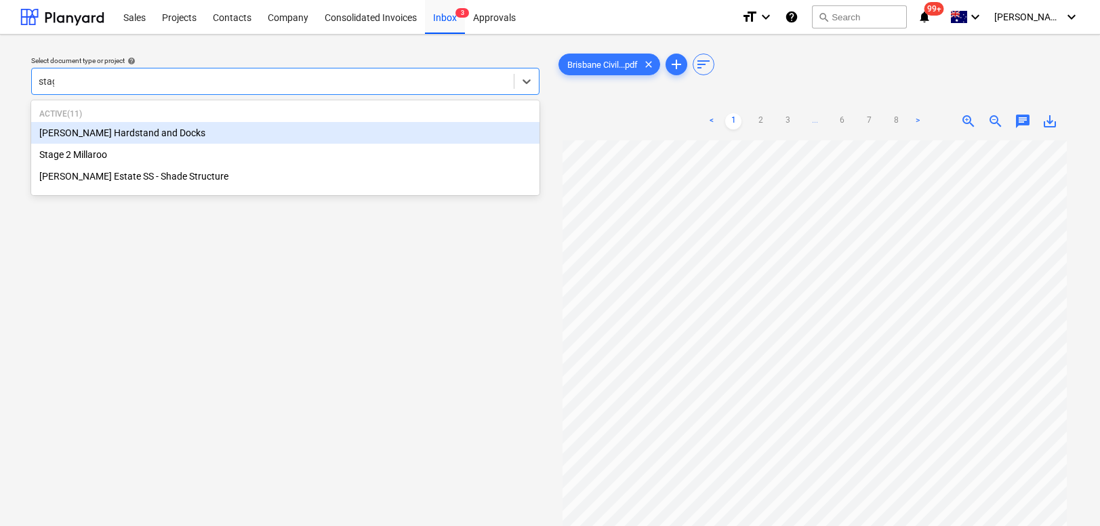
type input "stage"
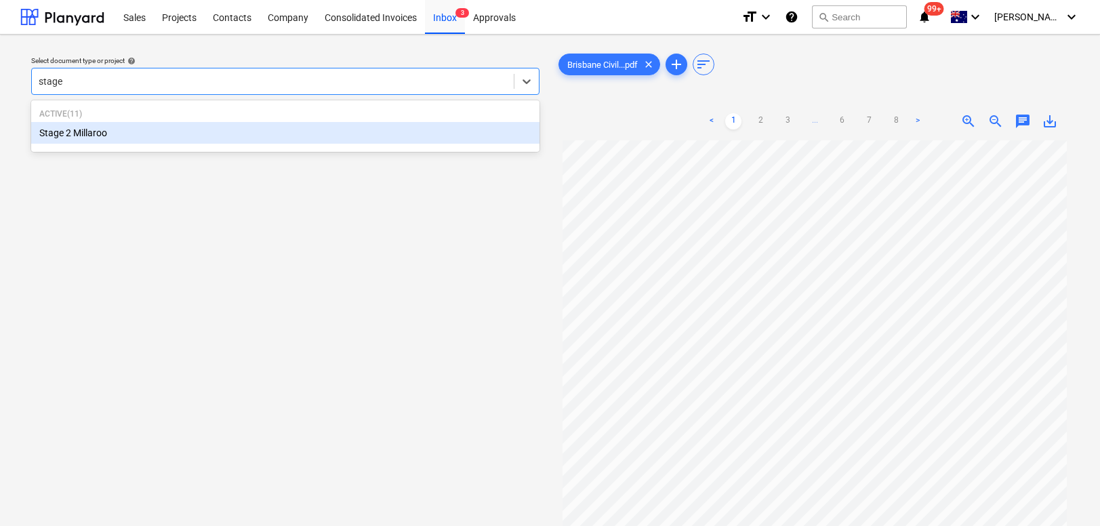
click at [159, 131] on div "Stage 2 Millaroo" at bounding box center [285, 133] width 508 height 22
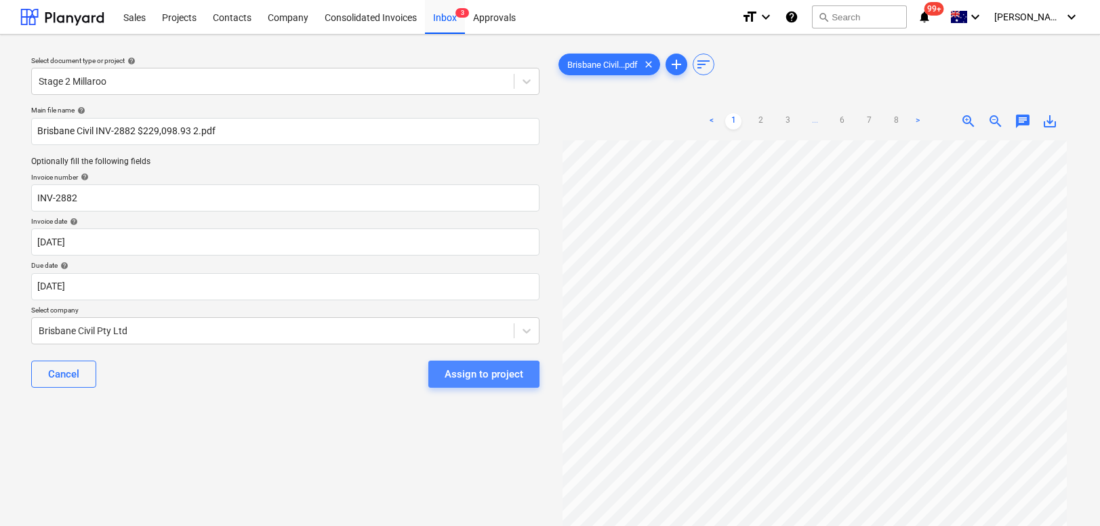
click at [452, 376] on div "Assign to project" at bounding box center [484, 374] width 79 height 18
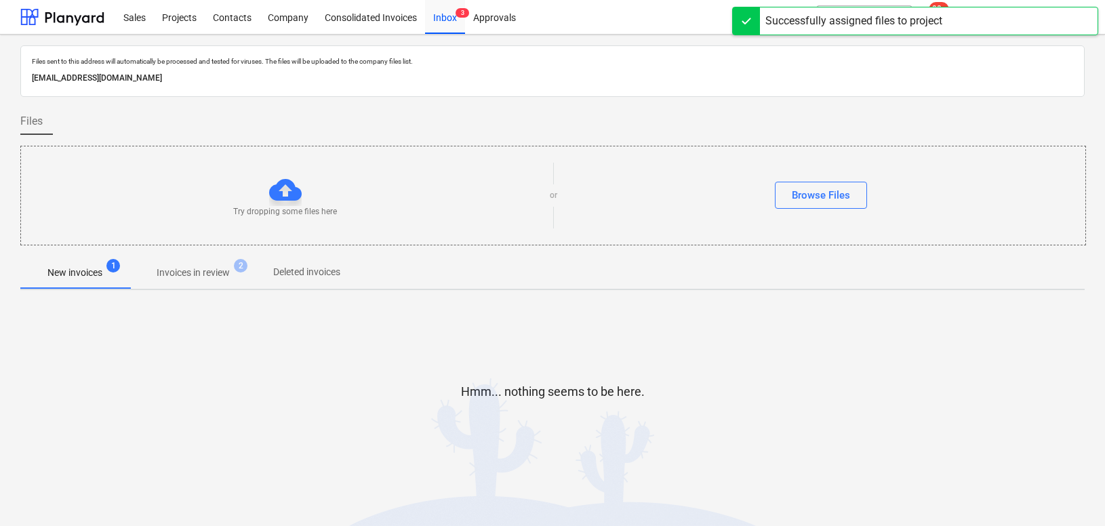
click at [199, 268] on p "Invoices in review" at bounding box center [193, 273] width 73 height 14
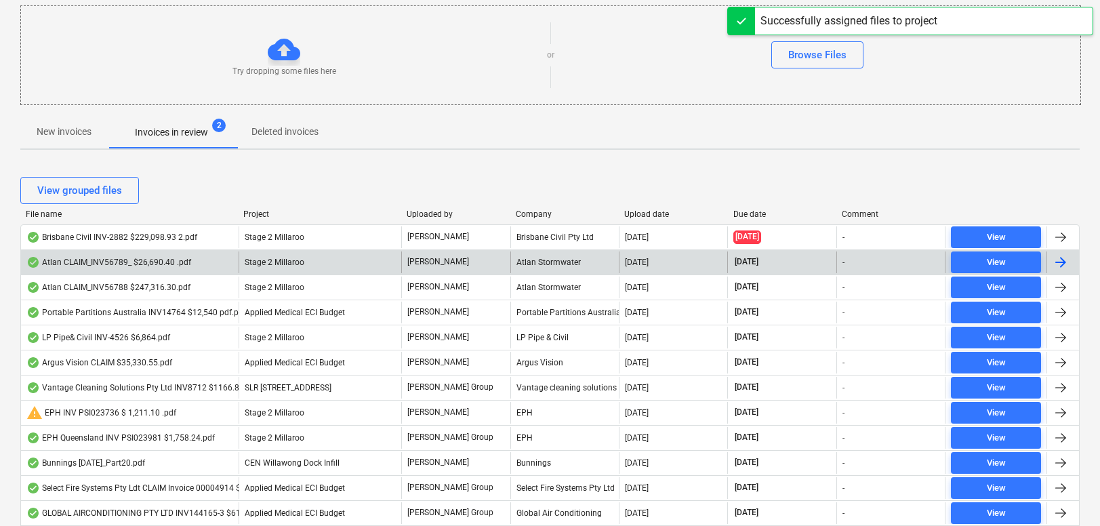
scroll to position [152, 0]
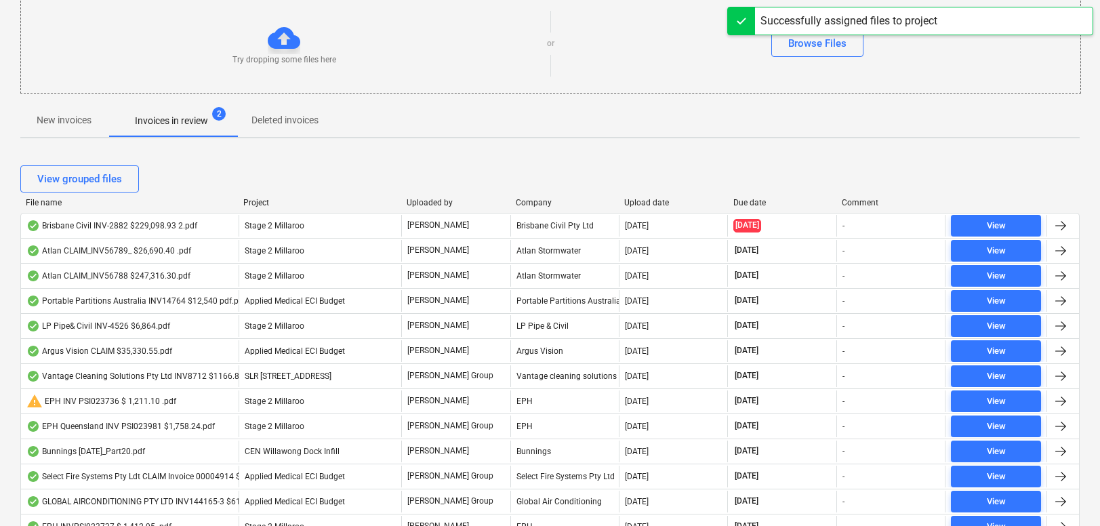
click at [755, 202] on div "Due date" at bounding box center [783, 202] width 98 height 9
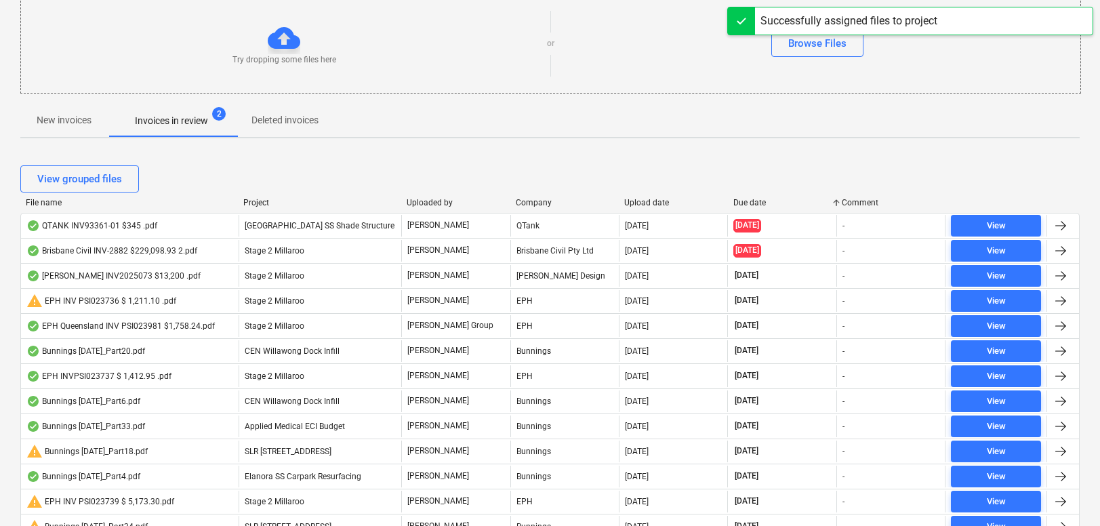
click at [755, 202] on div "Due date" at bounding box center [783, 202] width 98 height 9
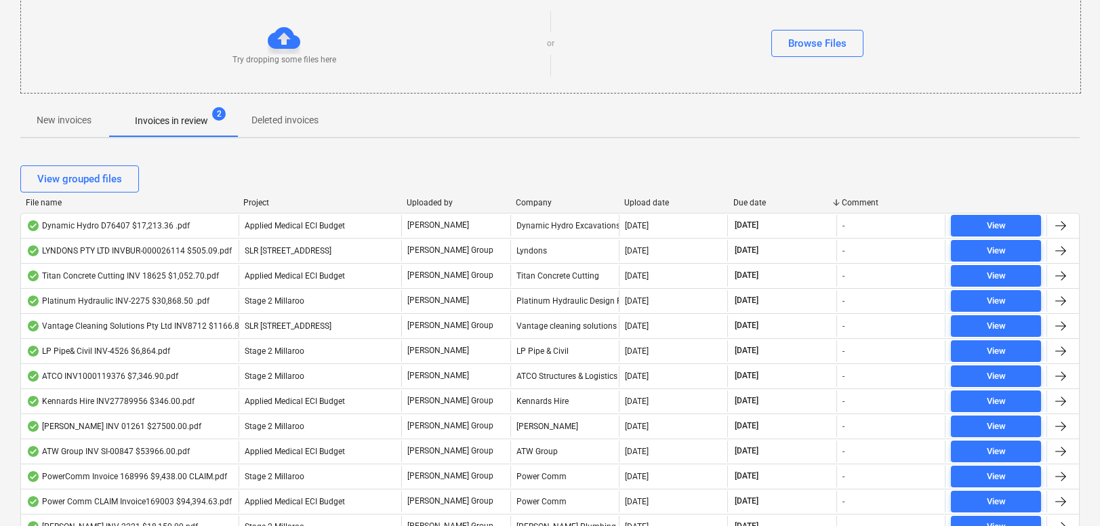
click at [749, 203] on div "Due date" at bounding box center [783, 202] width 98 height 9
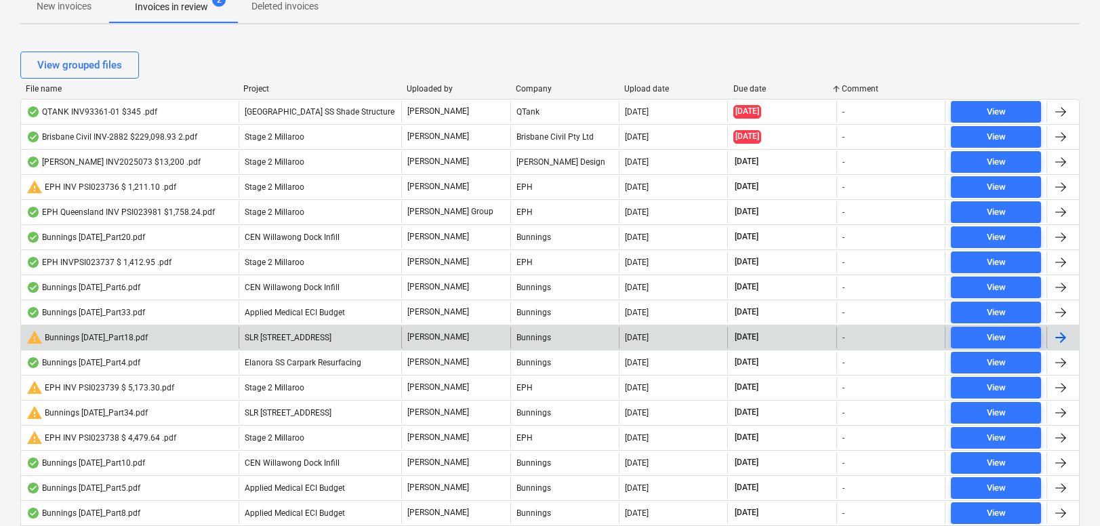
scroll to position [0, 0]
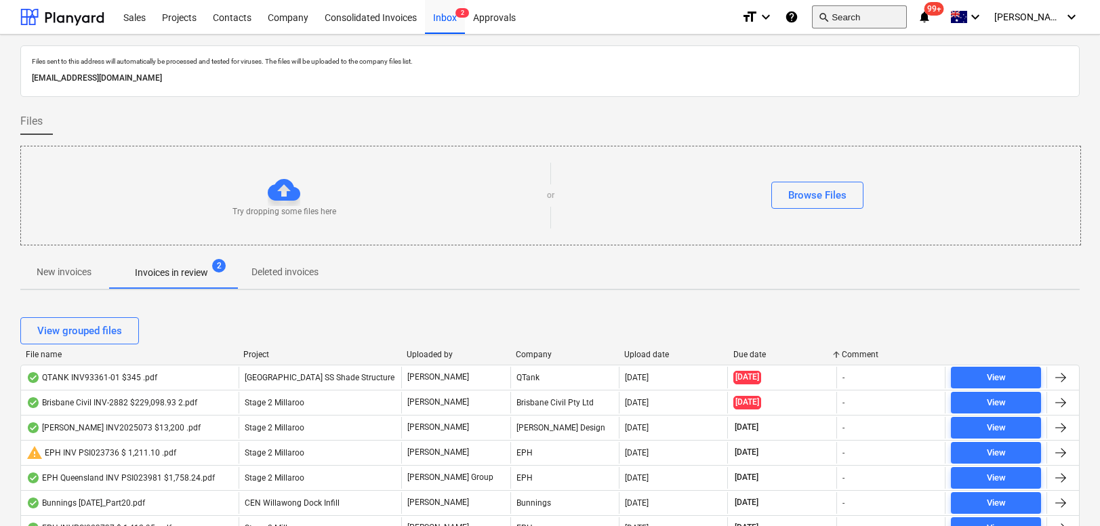
click at [896, 21] on button "search Search" at bounding box center [859, 16] width 95 height 23
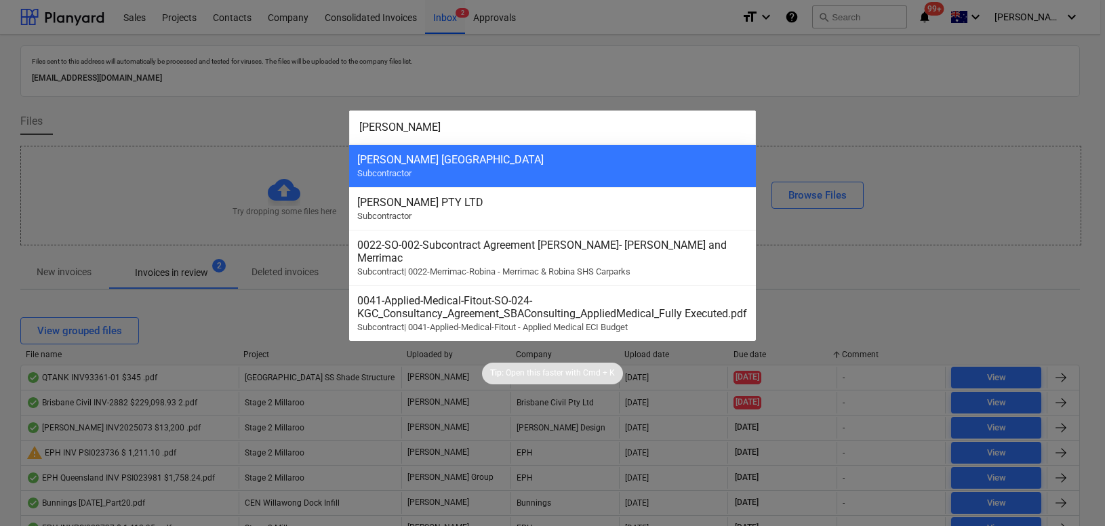
type input "reece"
click at [620, 205] on div "REECE PTY LTD" at bounding box center [552, 202] width 390 height 13
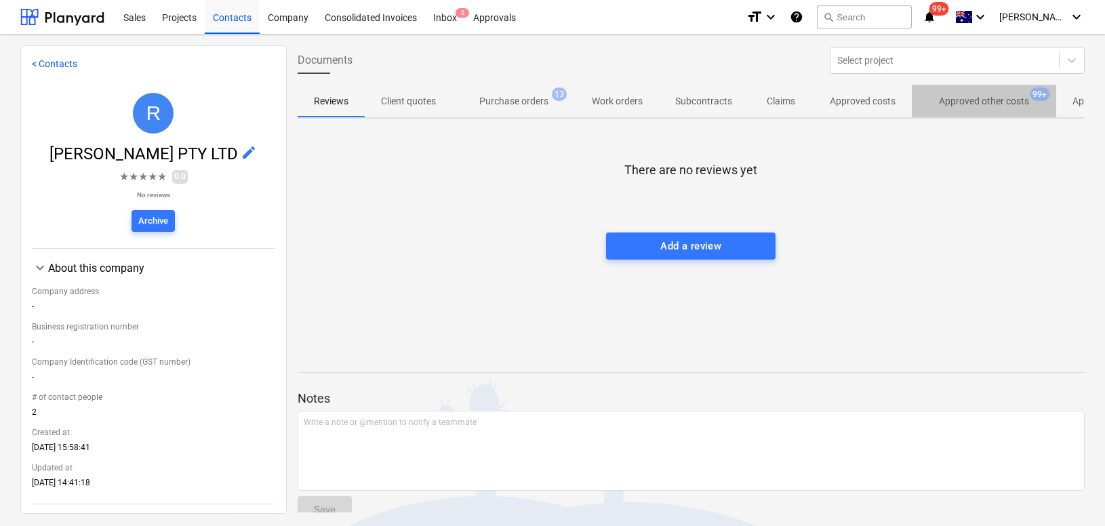
click at [996, 100] on p "Approved other costs" at bounding box center [984, 101] width 90 height 14
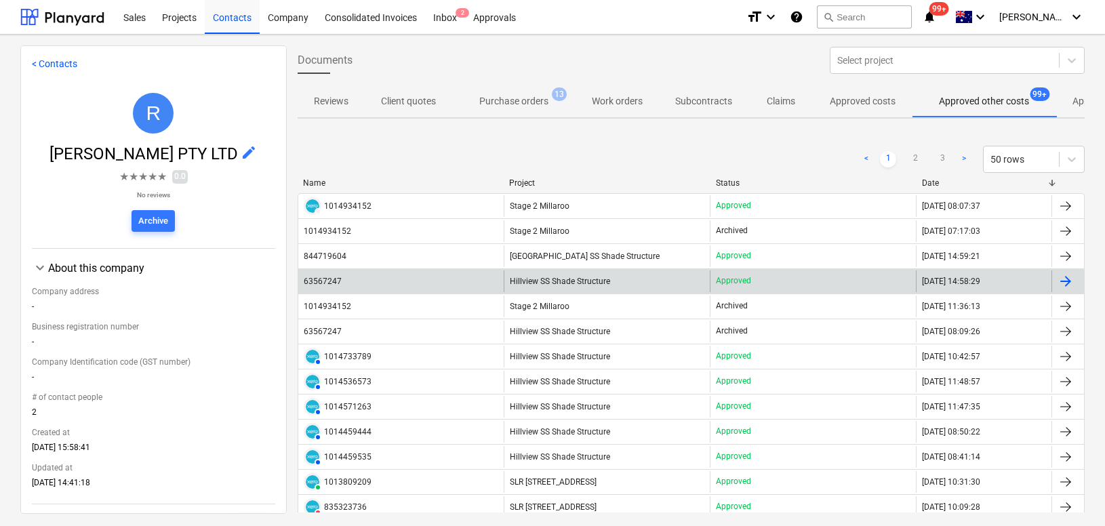
click at [344, 278] on div "63567247" at bounding box center [401, 281] width 206 height 22
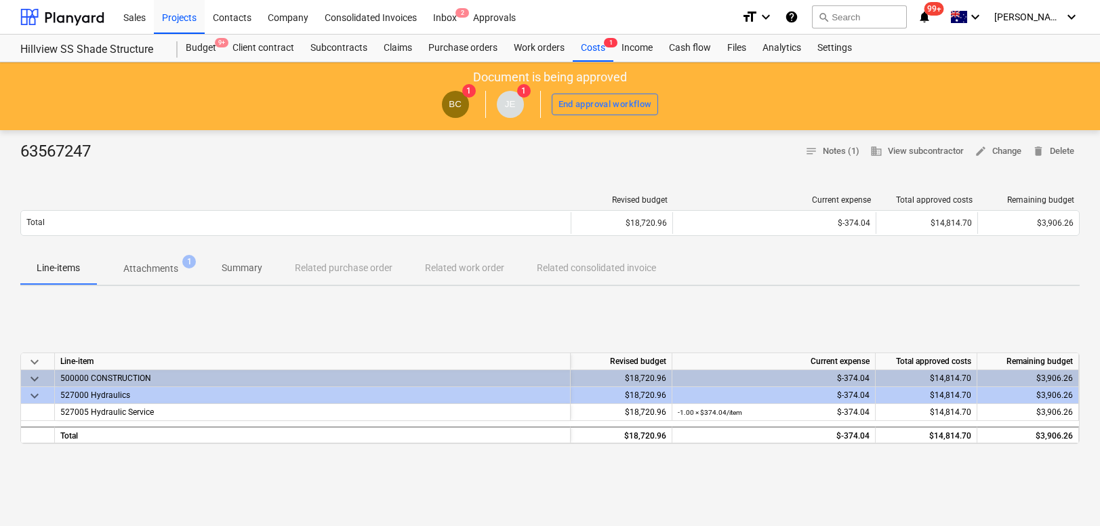
click at [155, 266] on p "Attachments" at bounding box center [150, 269] width 55 height 14
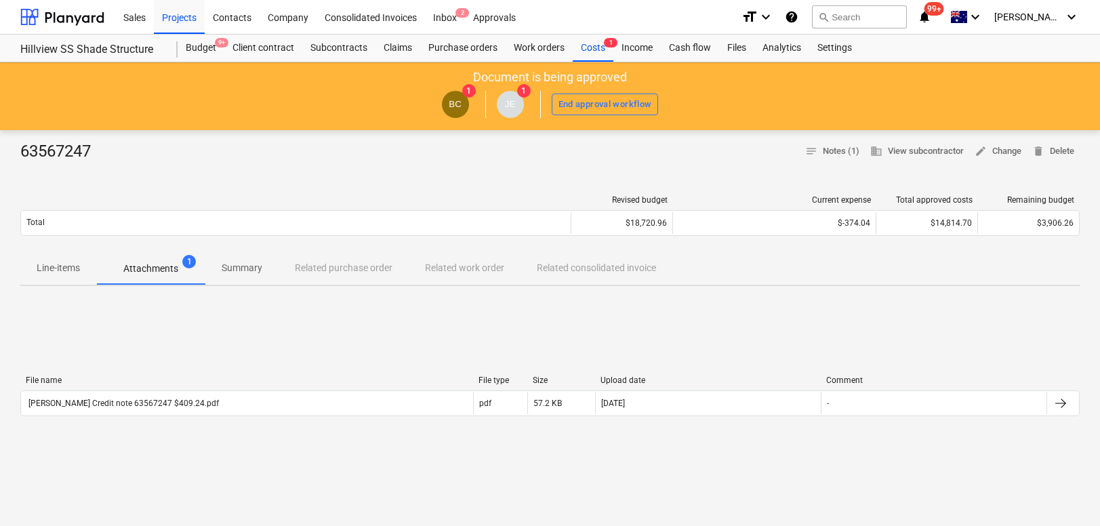
click at [106, 443] on div "File name File type Size Upload date Comment Reece Credit note 63567247 $409.24…" at bounding box center [550, 398] width 1060 height 203
click at [332, 477] on div "File name File type Size Upload date Comment Reece Credit note 63567247 $409.24…" at bounding box center [550, 398] width 1060 height 203
